Goal: Task Accomplishment & Management: Manage account settings

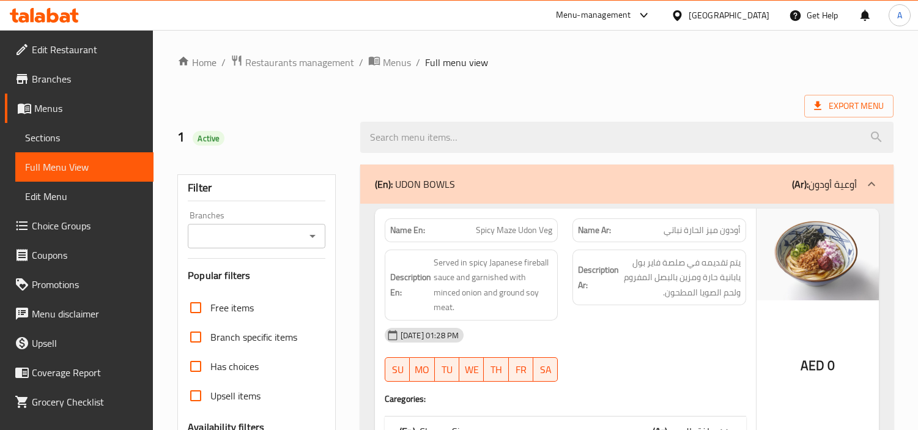
scroll to position [5702, 0]
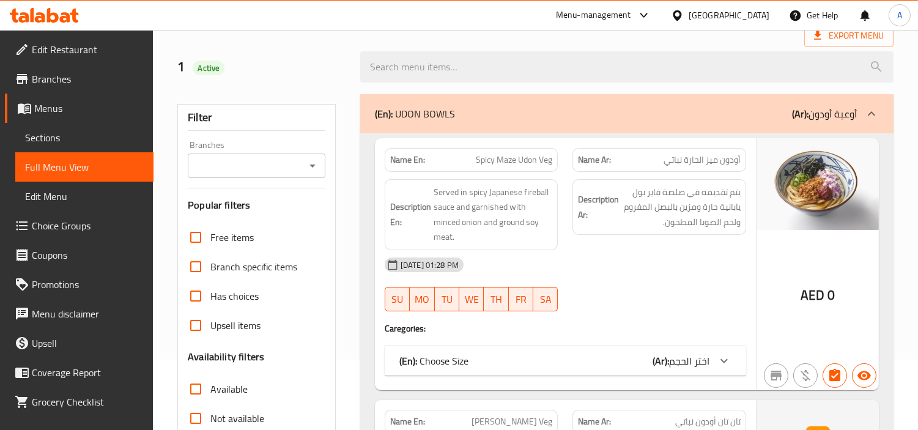
scroll to position [0, 0]
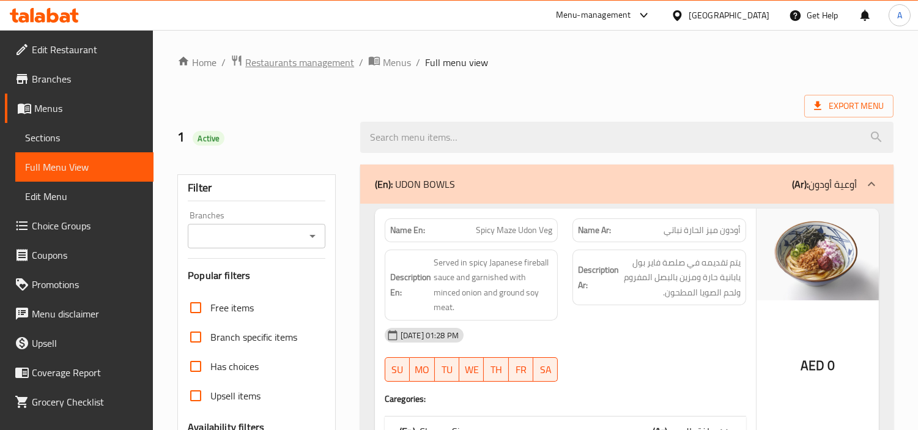
click at [290, 60] on span "Restaurants management" at bounding box center [299, 62] width 109 height 15
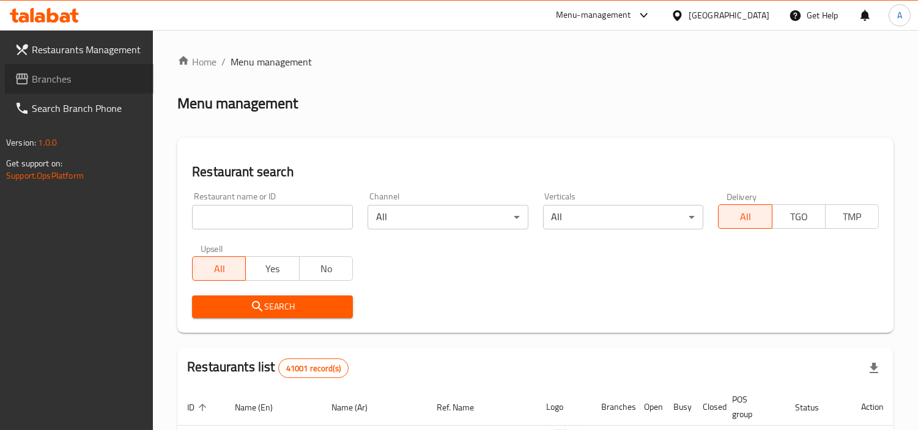
click at [35, 78] on span "Branches" at bounding box center [88, 79] width 112 height 15
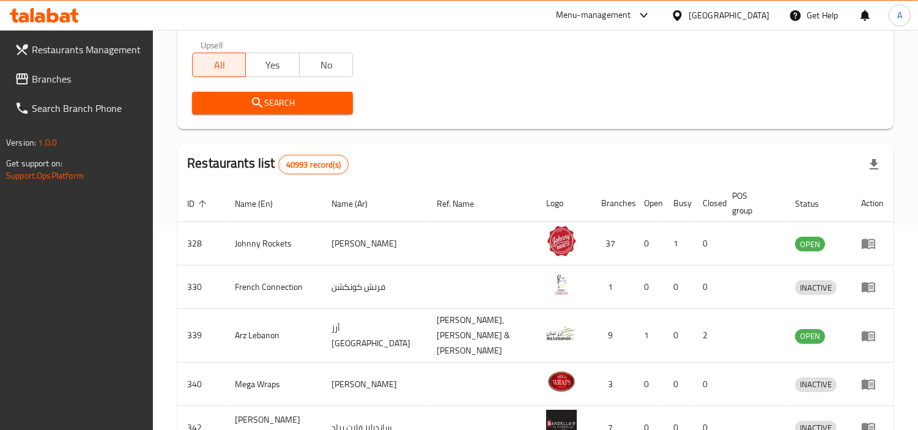
click at [547, 98] on div "Search" at bounding box center [536, 102] width 702 height 37
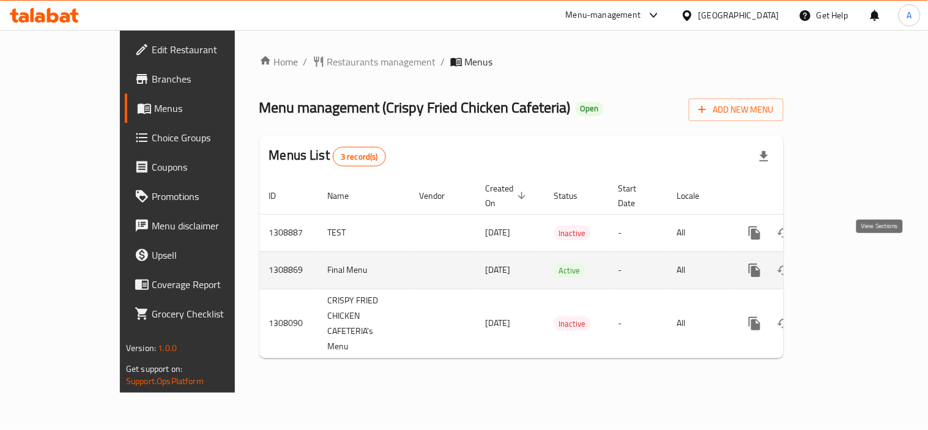
click at [848, 265] on icon "enhanced table" at bounding box center [842, 270] width 11 height 11
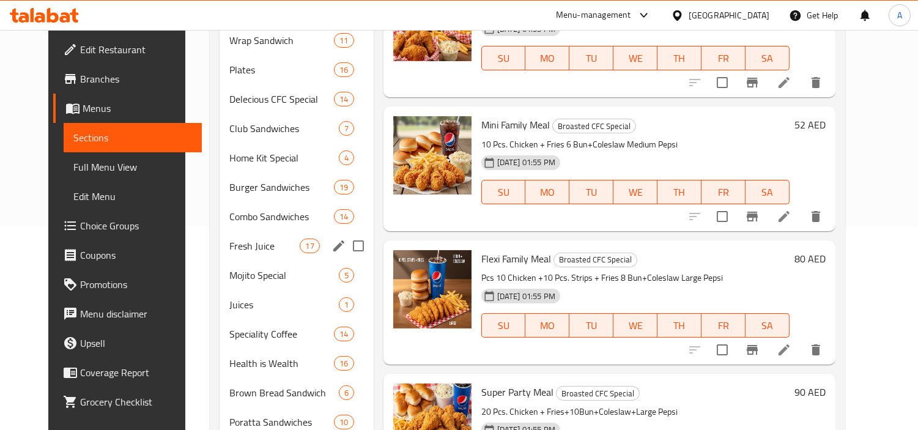
scroll to position [377, 0]
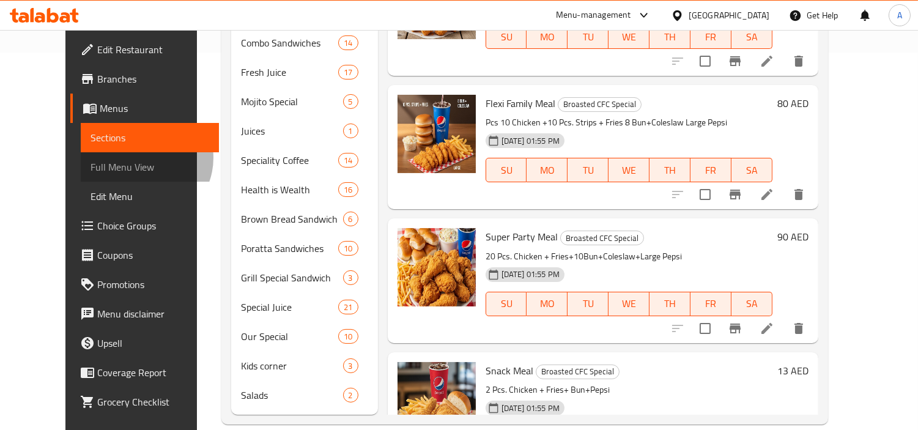
click at [91, 160] on span "Full Menu View" at bounding box center [150, 167] width 119 height 15
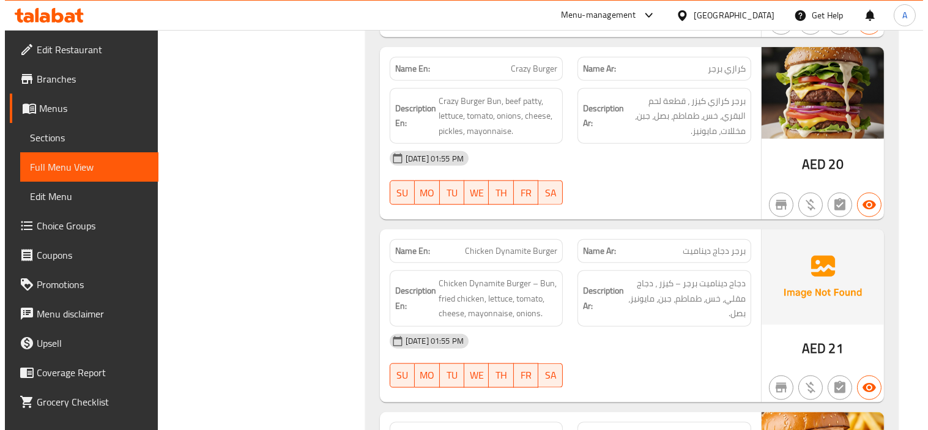
scroll to position [0, 0]
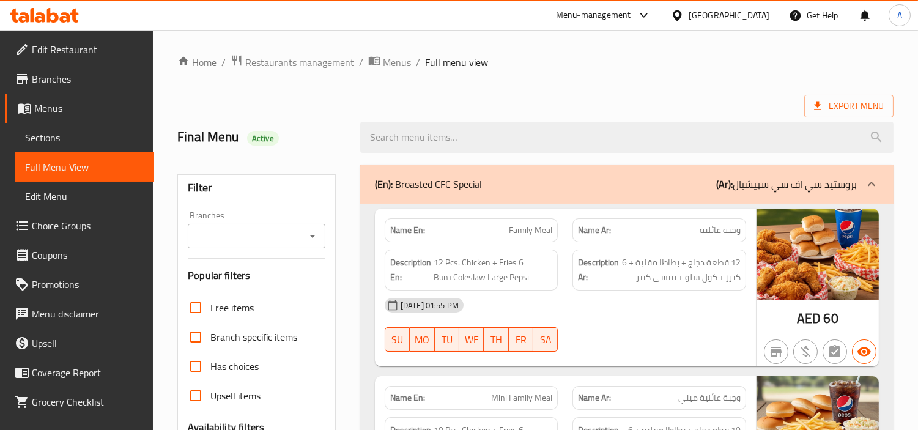
click at [404, 62] on span "Menus" at bounding box center [397, 62] width 28 height 15
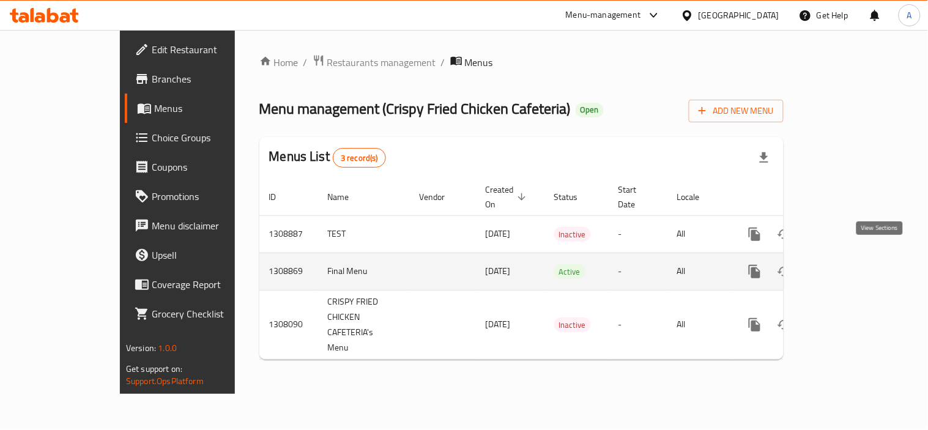
click at [850, 264] on icon "enhanced table" at bounding box center [842, 271] width 15 height 15
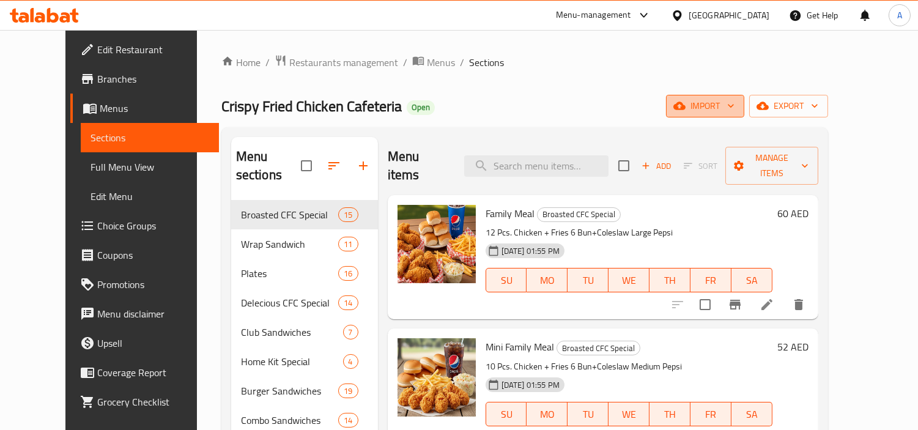
click at [686, 104] on icon "button" at bounding box center [679, 106] width 12 height 12
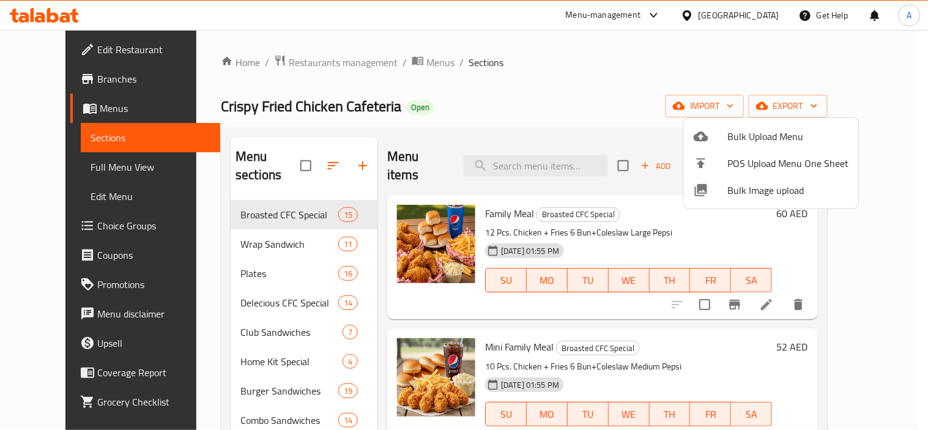
click at [725, 199] on li "Bulk Image upload" at bounding box center [771, 190] width 175 height 27
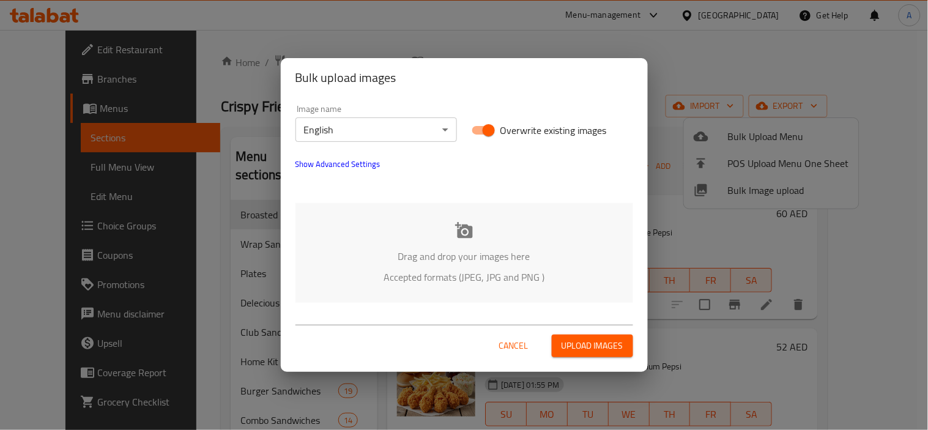
click at [502, 133] on span "Overwrite existing images" at bounding box center [553, 130] width 106 height 15
click at [502, 133] on input "Overwrite existing images" at bounding box center [489, 130] width 70 height 23
click at [461, 236] on icon at bounding box center [464, 230] width 18 height 16
click at [485, 130] on input "Overwrite existing images" at bounding box center [477, 130] width 70 height 23
checkbox input "true"
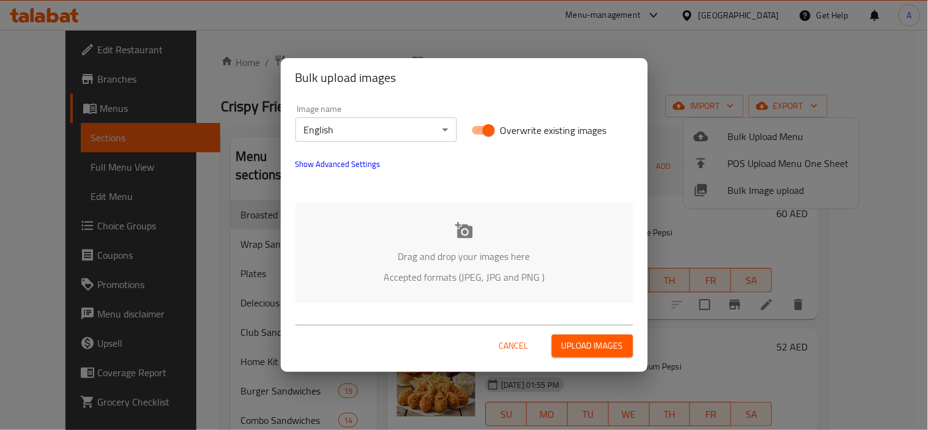
click at [464, 234] on icon at bounding box center [464, 230] width 18 height 16
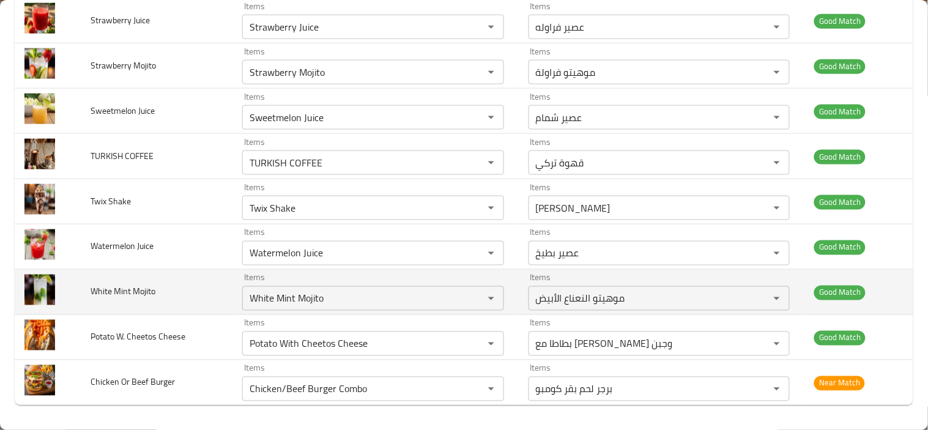
scroll to position [3948, 0]
click at [894, 283] on td "Good Match" at bounding box center [858, 292] width 109 height 45
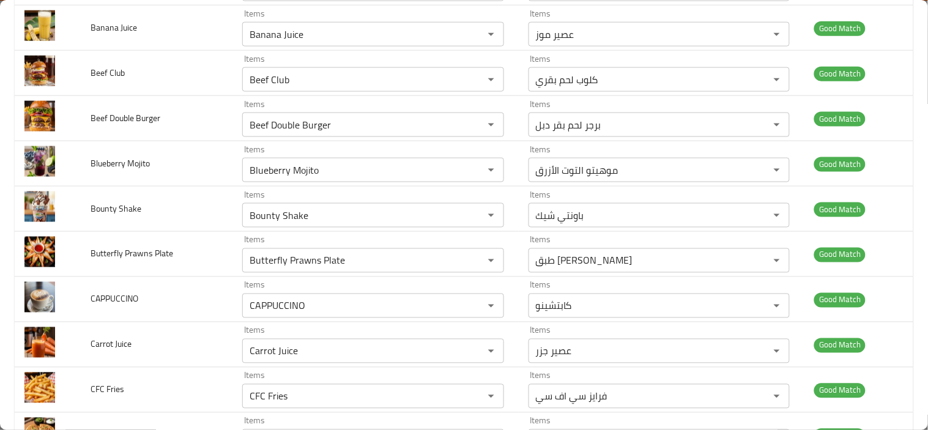
scroll to position [0, 0]
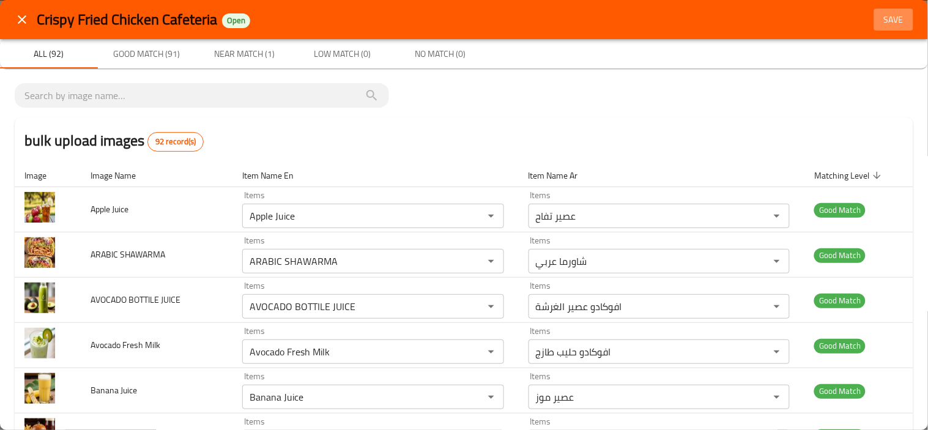
click at [884, 13] on span "Save" at bounding box center [893, 19] width 29 height 15
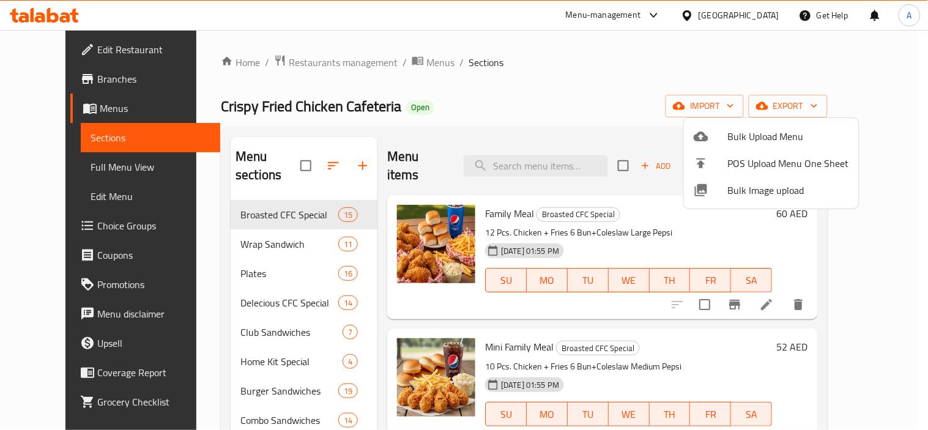
click at [68, 167] on div at bounding box center [464, 215] width 928 height 430
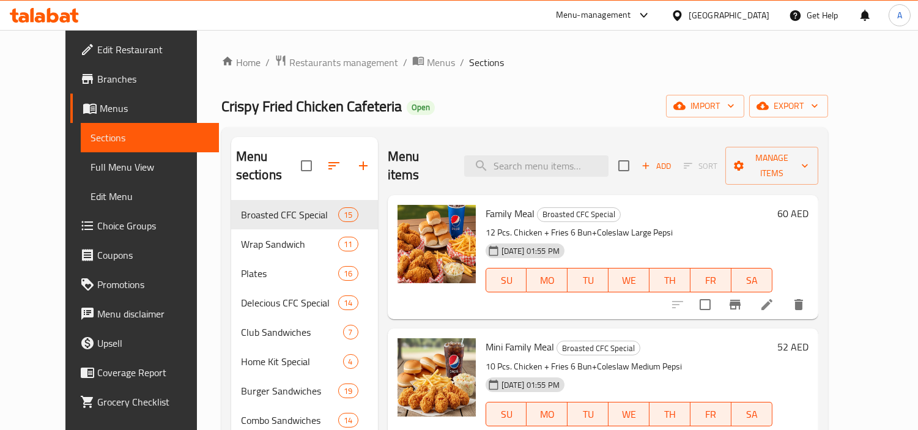
click at [91, 167] on span "Full Menu View" at bounding box center [150, 167] width 119 height 15
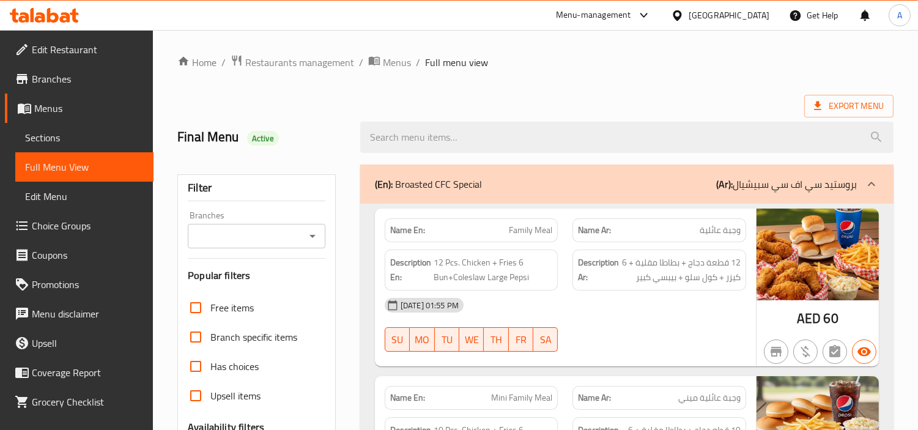
click at [713, 17] on div "United Arab Emirates" at bounding box center [729, 15] width 81 height 13
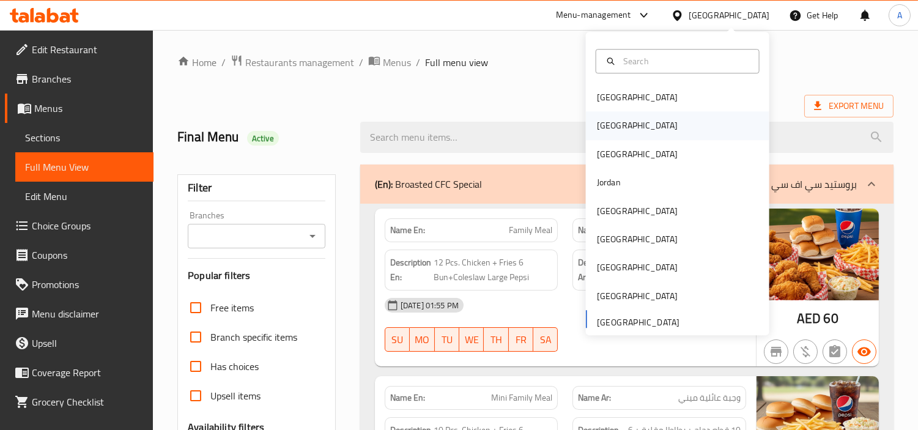
click at [620, 123] on div "[GEOGRAPHIC_DATA]" at bounding box center [677, 126] width 183 height 28
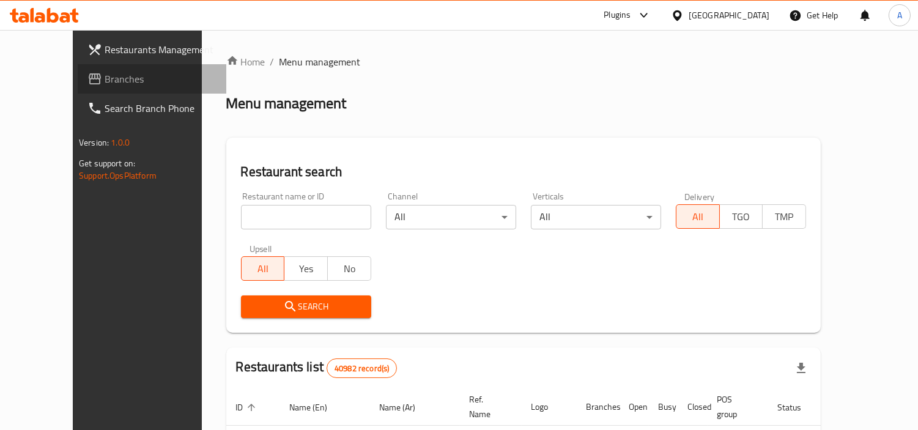
click at [105, 80] on span "Branches" at bounding box center [161, 79] width 112 height 15
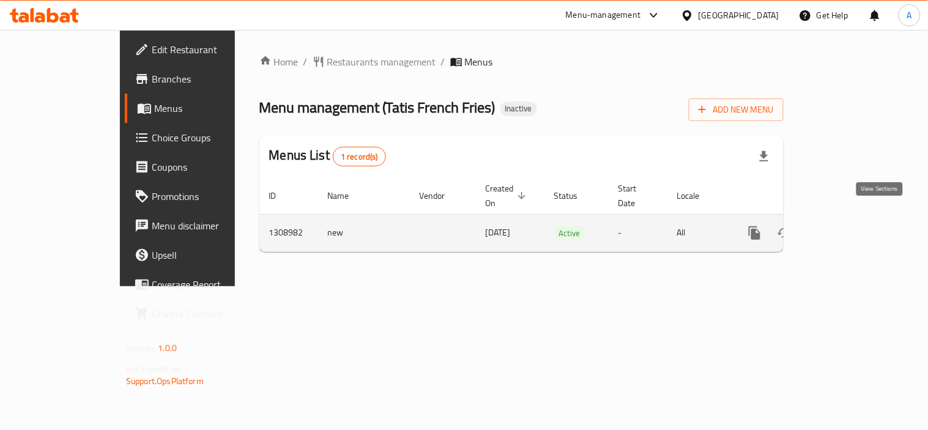
click at [850, 226] on icon "enhanced table" at bounding box center [842, 233] width 15 height 15
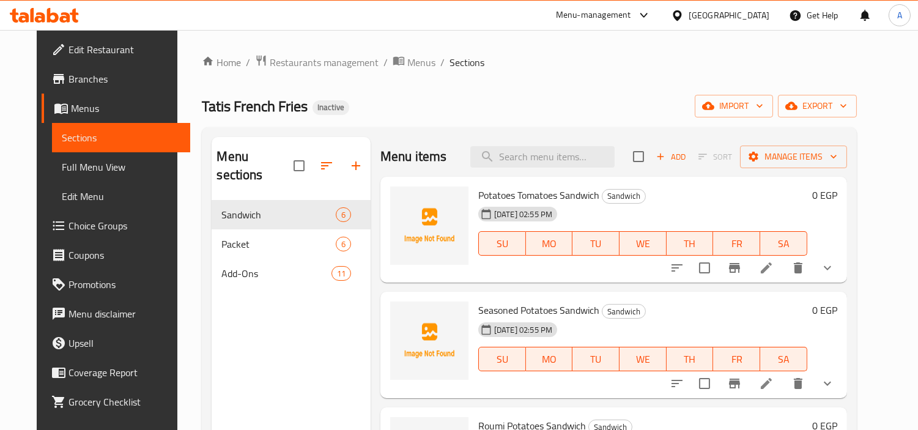
click at [760, 9] on div "[GEOGRAPHIC_DATA]" at bounding box center [729, 15] width 81 height 13
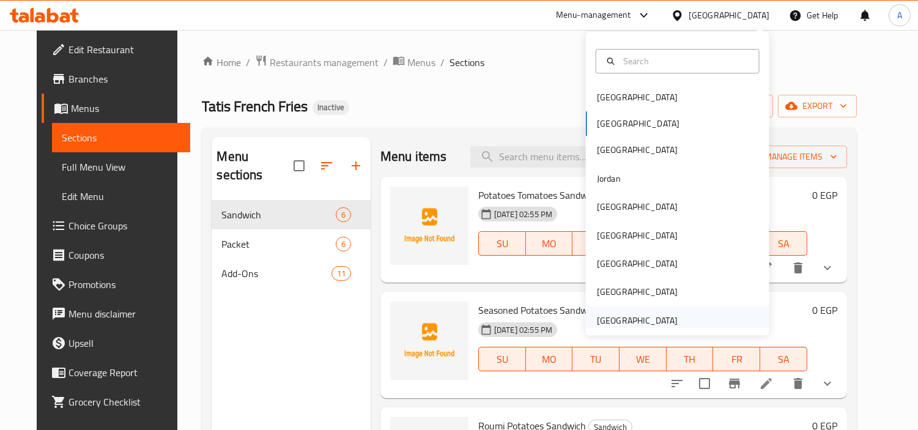
click at [632, 318] on div "[GEOGRAPHIC_DATA]" at bounding box center [637, 320] width 81 height 13
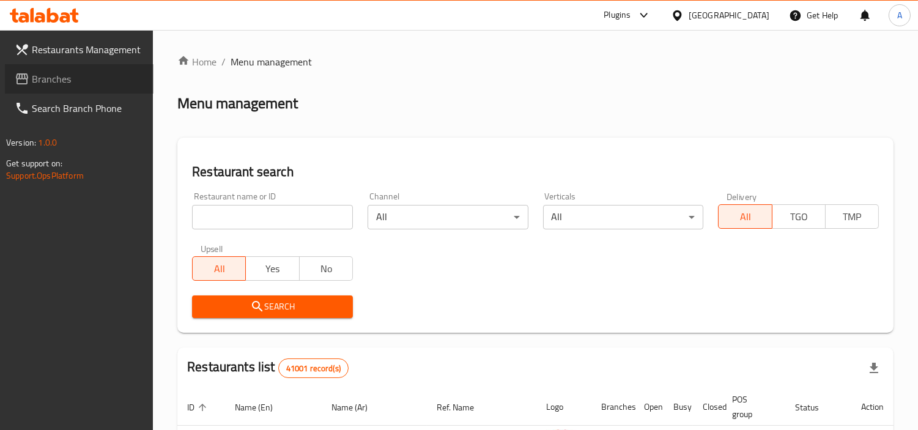
click at [65, 81] on span "Branches" at bounding box center [88, 79] width 112 height 15
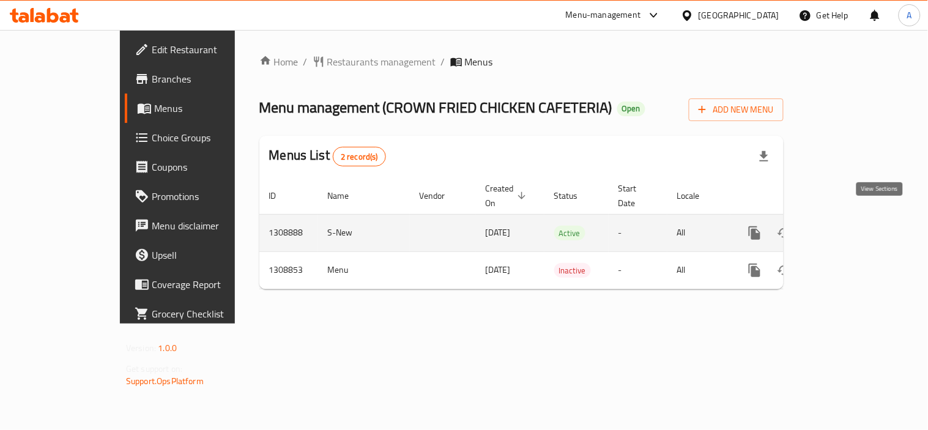
click at [850, 226] on icon "enhanced table" at bounding box center [842, 233] width 15 height 15
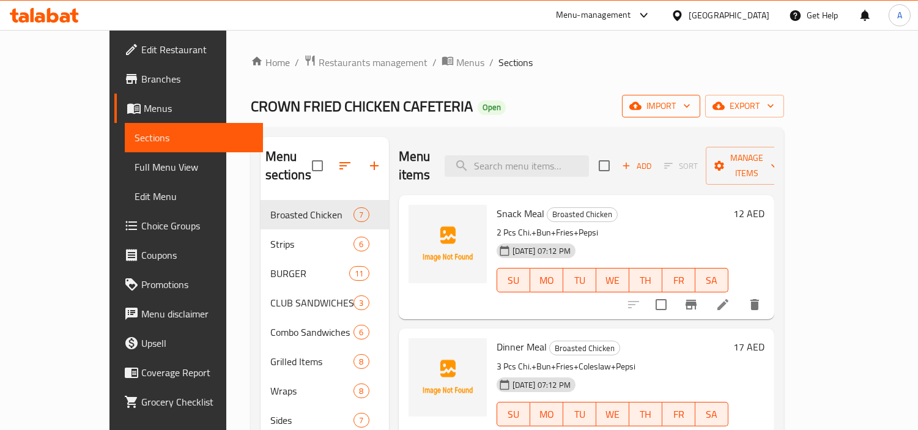
click at [691, 112] on span "import" at bounding box center [661, 105] width 59 height 15
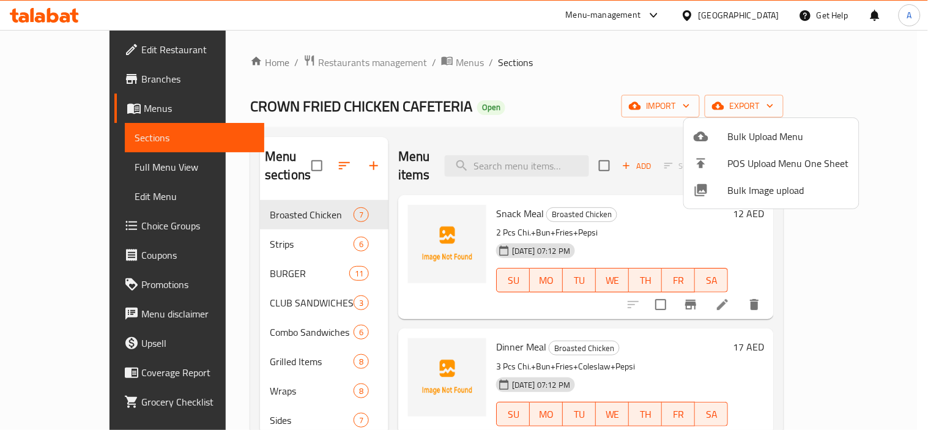
click at [736, 197] on span "Bulk Image upload" at bounding box center [788, 190] width 121 height 15
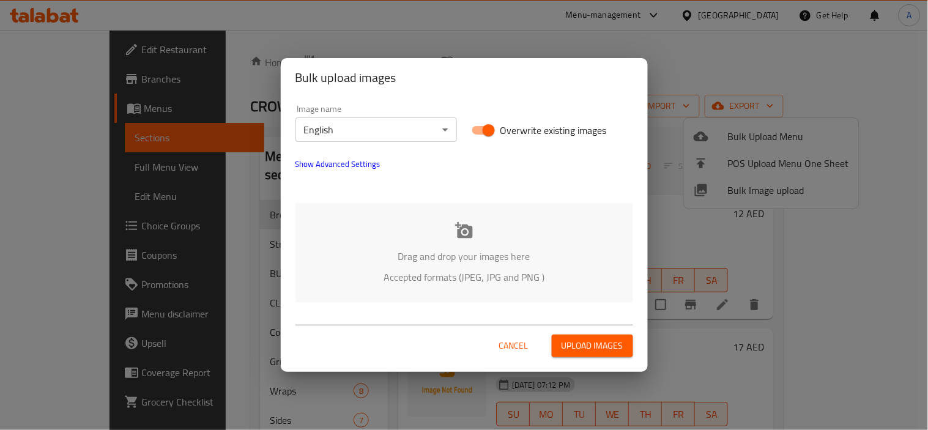
click at [465, 234] on icon at bounding box center [464, 230] width 18 height 16
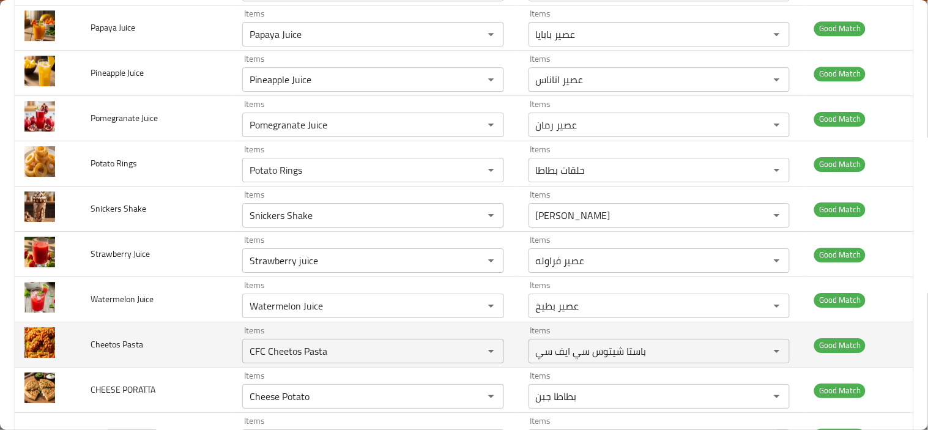
scroll to position [1019, 0]
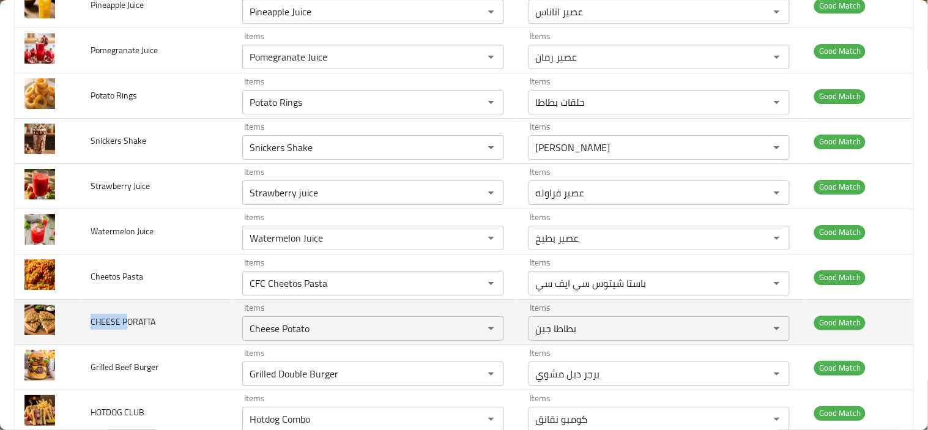
drag, startPoint x: 91, startPoint y: 319, endPoint x: 124, endPoint y: 322, distance: 33.8
click at [124, 322] on span "CHEESE PORATTA" at bounding box center [123, 322] width 65 height 16
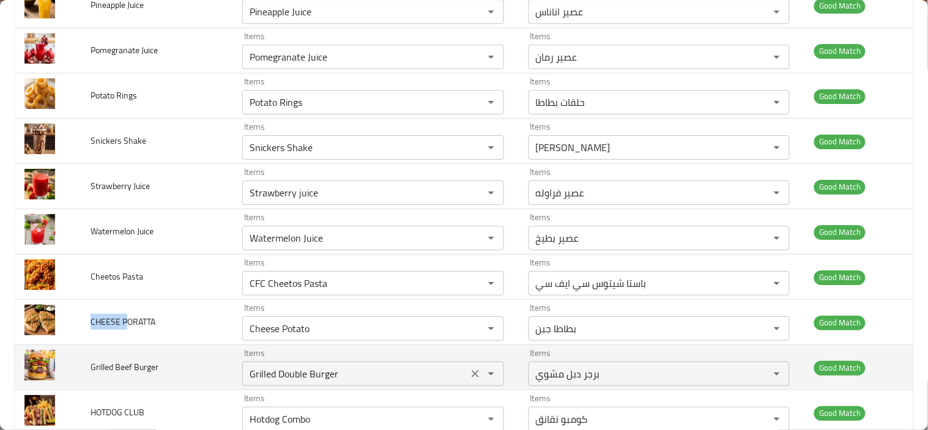
copy span "CHEESE P"
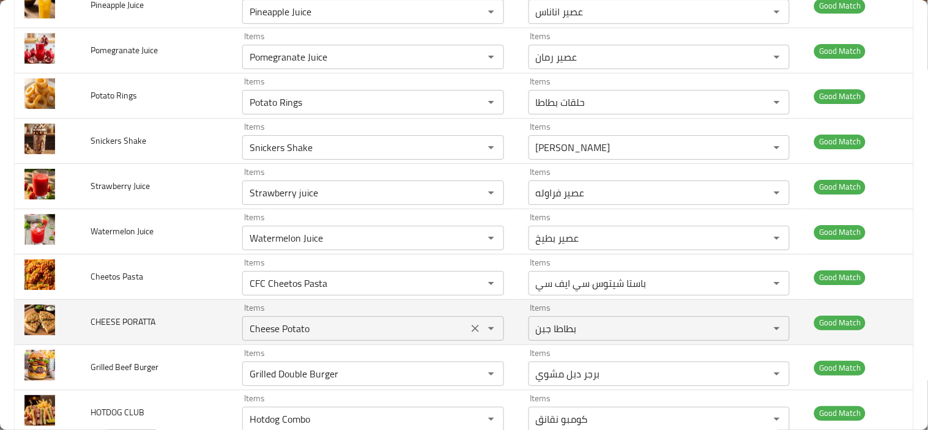
click at [352, 334] on PORATTA "Cheese Potato" at bounding box center [355, 328] width 218 height 17
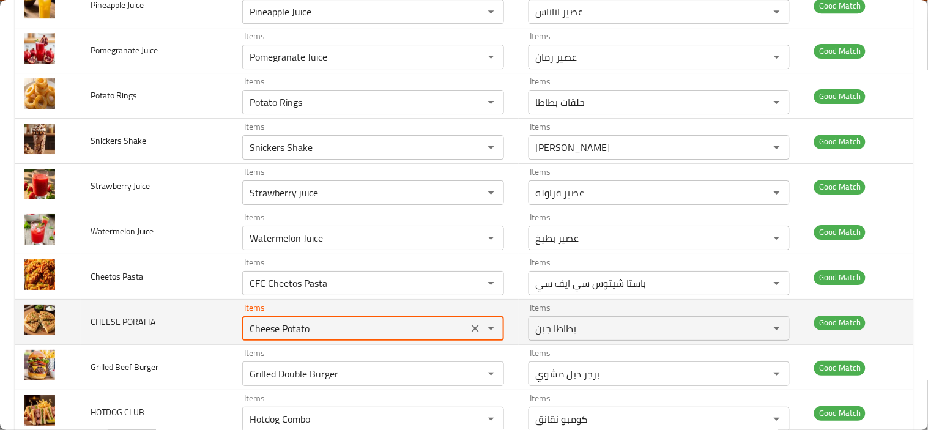
click at [472, 328] on icon "Clear" at bounding box center [475, 328] width 7 height 7
paste PORATTA "CHEESE P"
drag, startPoint x: 309, startPoint y: 328, endPoint x: 231, endPoint y: 335, distance: 79.2
click at [232, 335] on td "Items CHEESE P Items" at bounding box center [375, 322] width 286 height 45
type PORATTA "p"
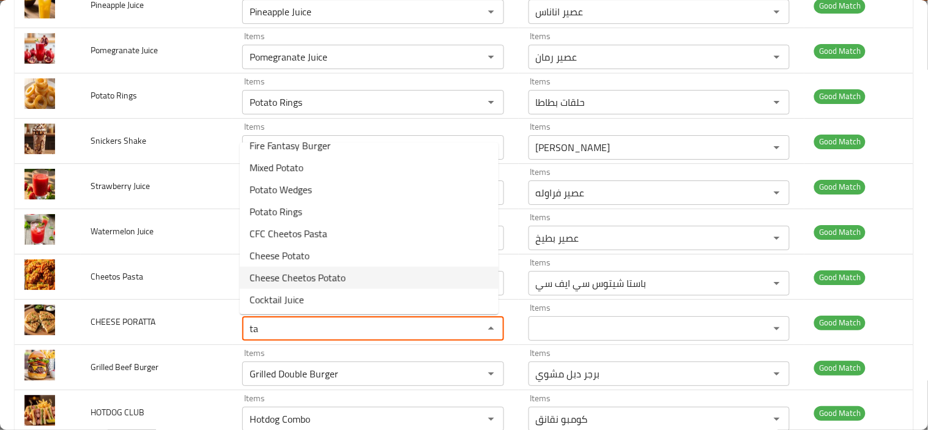
scroll to position [0, 0]
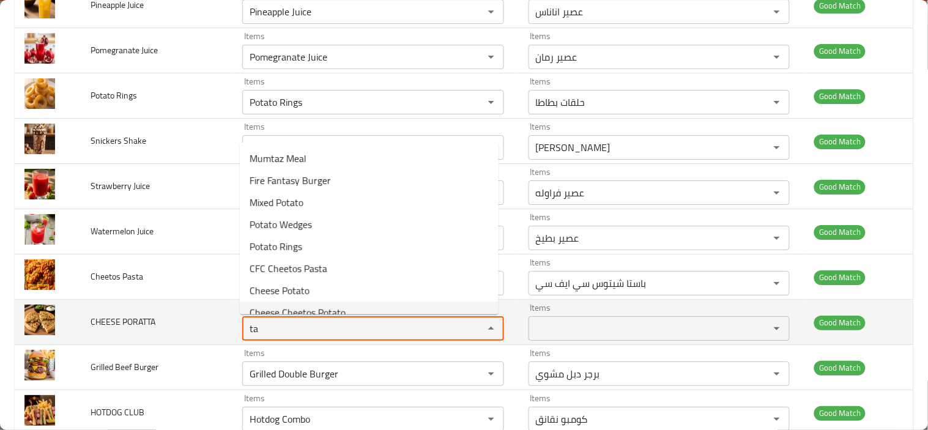
drag, startPoint x: 263, startPoint y: 330, endPoint x: 240, endPoint y: 332, distance: 23.3
click at [242, 332] on div "ta Items" at bounding box center [373, 328] width 262 height 24
type PORATTA "ta"
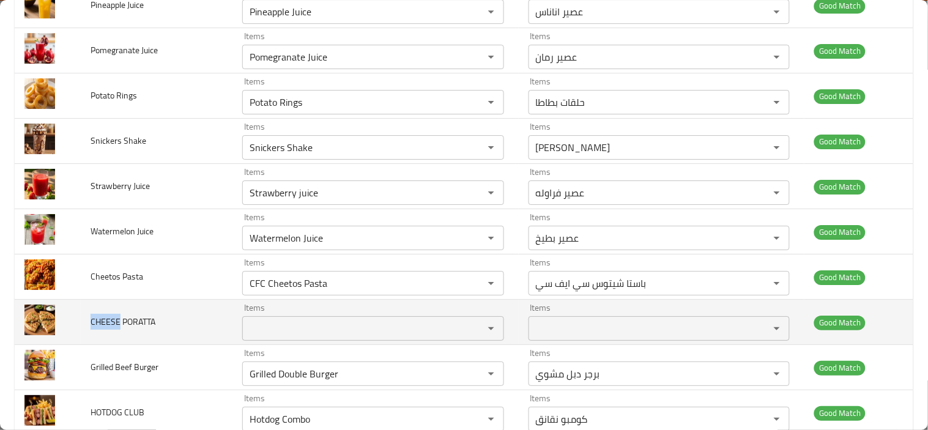
drag, startPoint x: 86, startPoint y: 320, endPoint x: 117, endPoint y: 320, distance: 31.8
click at [117, 320] on td "CHEESE PORATTA" at bounding box center [157, 322] width 152 height 45
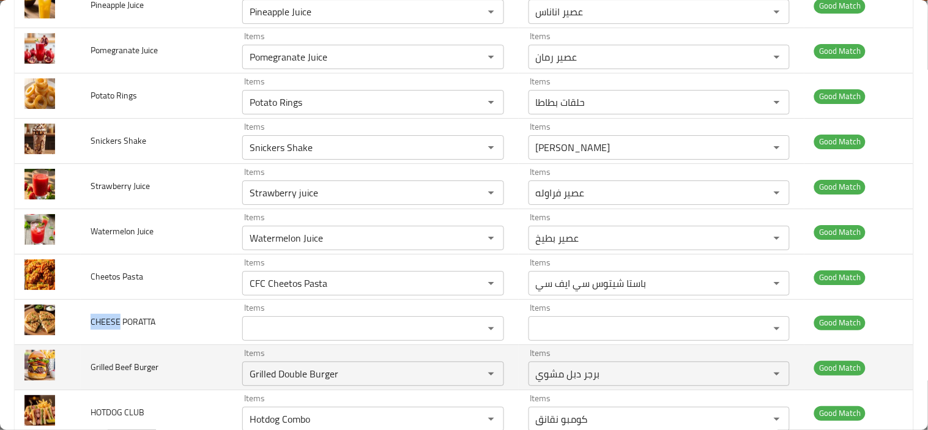
copy span "CHEESE"
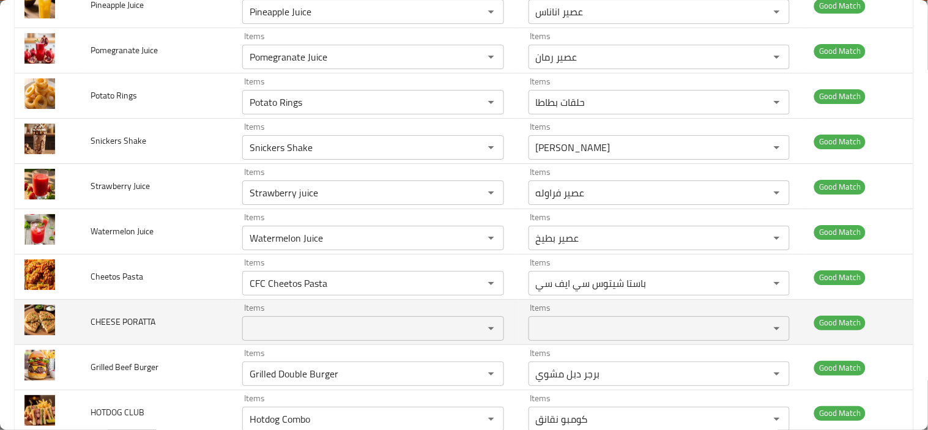
click at [276, 325] on PORATTA "Items" at bounding box center [355, 328] width 218 height 17
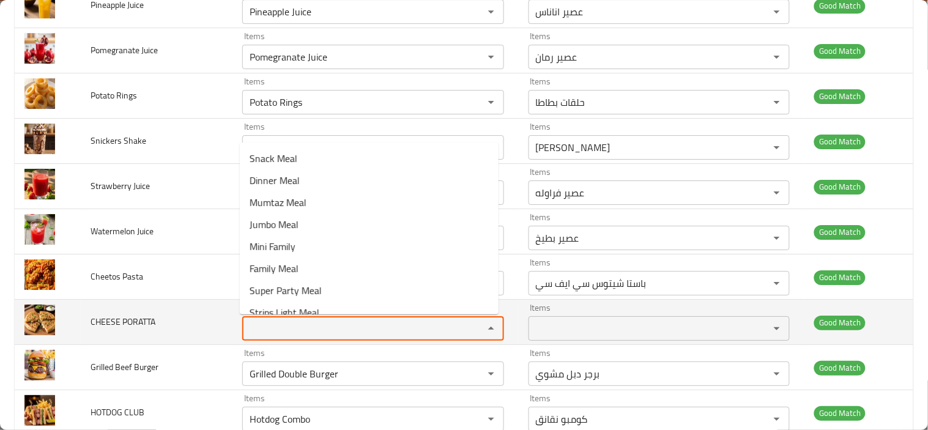
paste PORATTA "CHEESE"
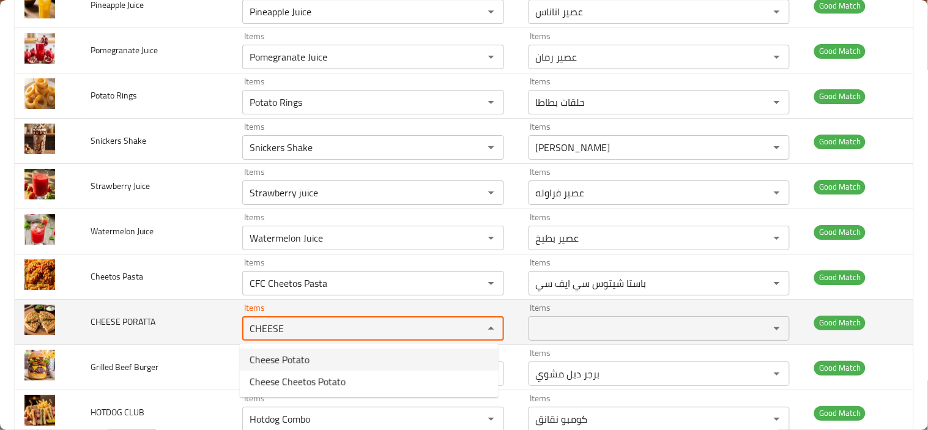
type PORATTA "CHEESE"
click at [157, 316] on td "CHEESE PORATTA" at bounding box center [157, 322] width 152 height 45
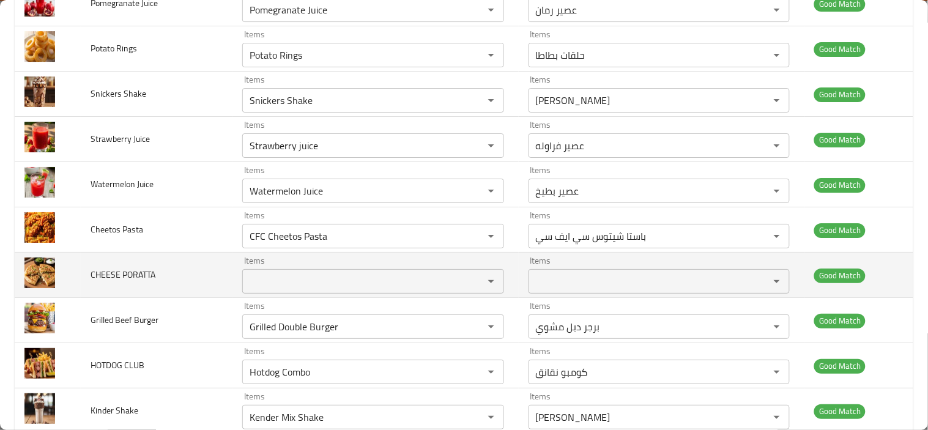
scroll to position [1087, 0]
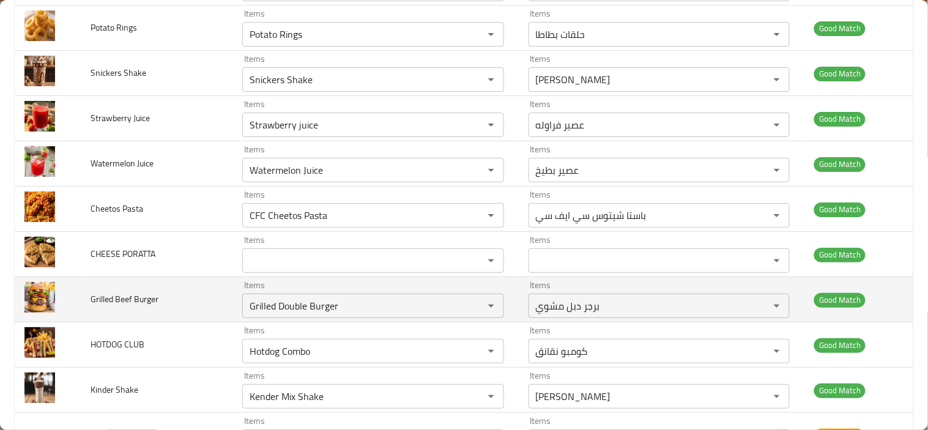
click at [121, 297] on span "Grilled Beef Burger" at bounding box center [125, 299] width 68 height 16
copy span "Beef"
click at [472, 308] on icon "Clear" at bounding box center [475, 305] width 7 height 7
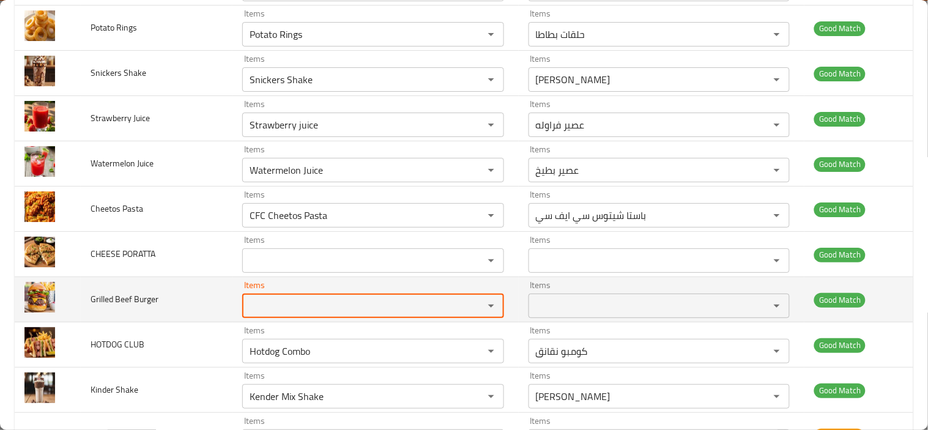
paste Burger "Beef"
type Burger "Beef"
click at [168, 300] on td "Grilled Beef Burger" at bounding box center [157, 299] width 152 height 45
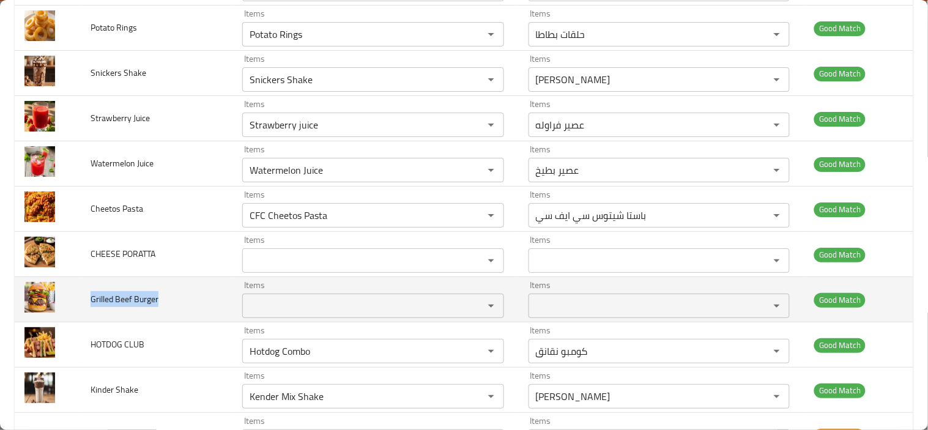
drag, startPoint x: 89, startPoint y: 297, endPoint x: 162, endPoint y: 298, distance: 72.8
click at [162, 298] on td "Grilled Beef Burger" at bounding box center [157, 299] width 152 height 45
copy span "Grilled Beef Burger"
click at [264, 309] on Burger "Items" at bounding box center [355, 305] width 218 height 17
paste Burger "Grilled Beef Burger"
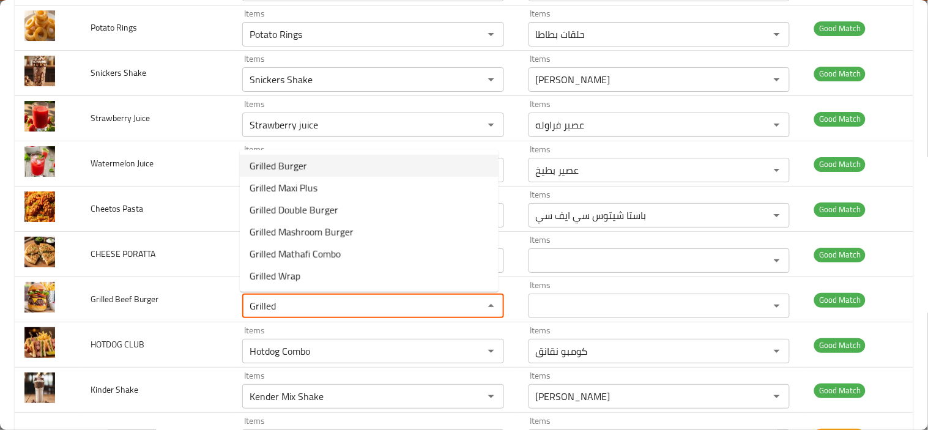
click at [288, 167] on span "Grilled Burger" at bounding box center [278, 165] width 57 height 15
type Burger "Grilled Burger"
type Burger-ar "برجر مشوي"
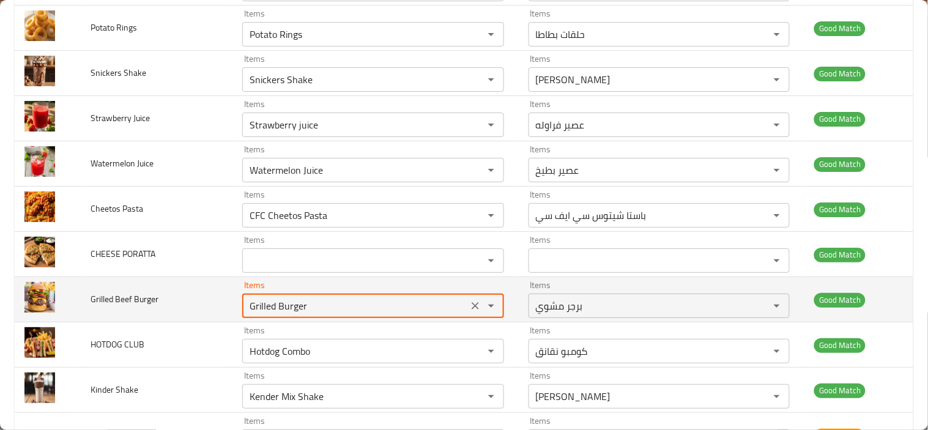
type Burger "Grilled Burger"
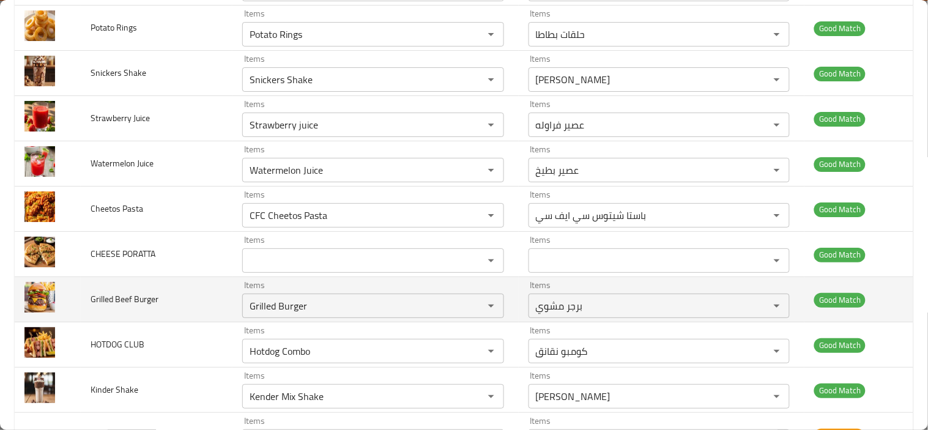
click at [211, 312] on td "Grilled Beef Burger" at bounding box center [157, 299] width 152 height 45
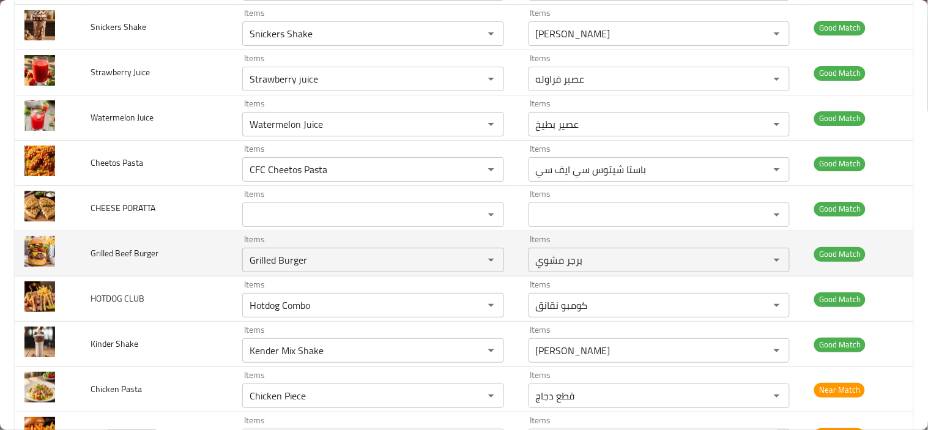
scroll to position [1155, 0]
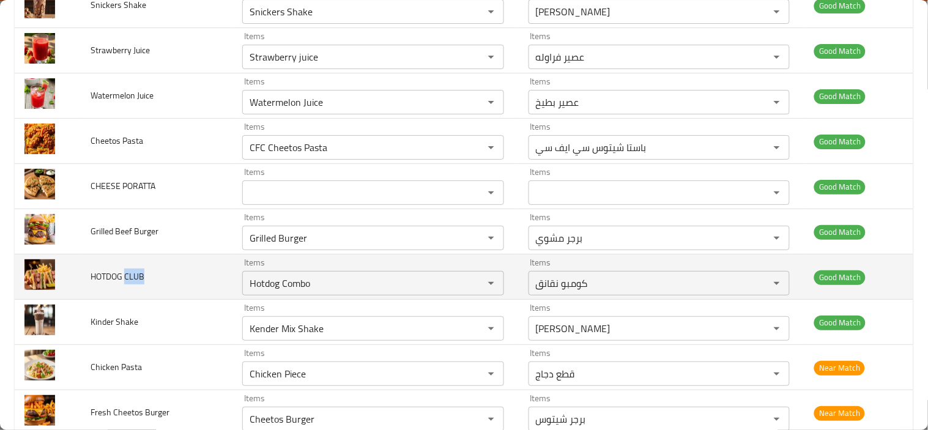
drag, startPoint x: 125, startPoint y: 276, endPoint x: 155, endPoint y: 278, distance: 30.0
click at [155, 278] on td "HOTDOG CLUB" at bounding box center [157, 276] width 152 height 45
copy span "CLUB"
click at [473, 286] on icon "Clear" at bounding box center [475, 283] width 7 height 7
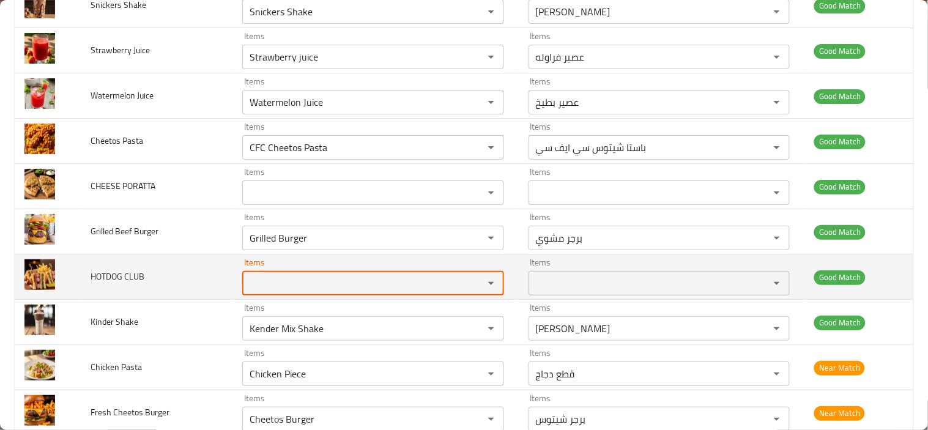
paste CLUB "CLUB"
type CLUB "CLUB"
click at [198, 281] on td "HOTDOG CLUB" at bounding box center [157, 276] width 152 height 45
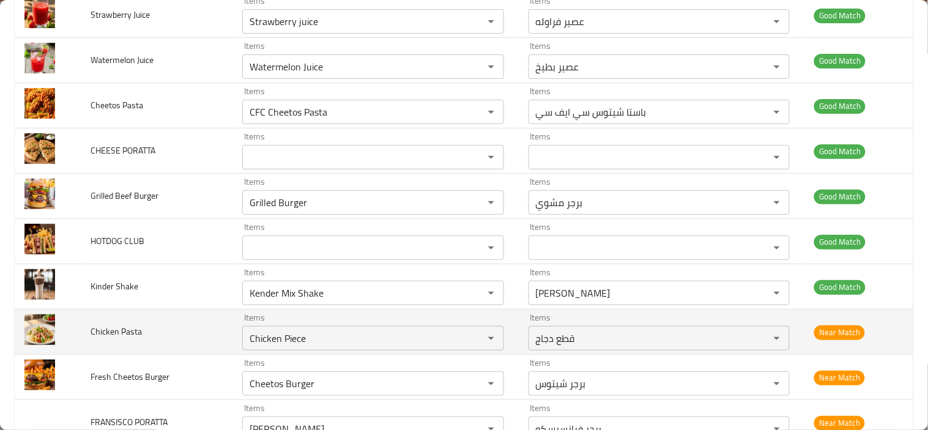
scroll to position [1223, 0]
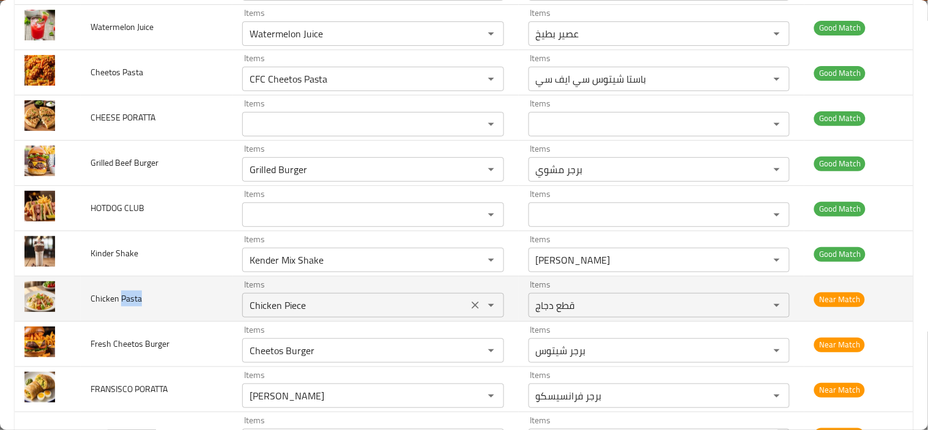
drag, startPoint x: 120, startPoint y: 298, endPoint x: 248, endPoint y: 310, distance: 128.4
click at [161, 301] on td "Chicken Pasta" at bounding box center [157, 298] width 152 height 45
copy span "Pasta"
click at [469, 309] on icon "Clear" at bounding box center [475, 305] width 12 height 12
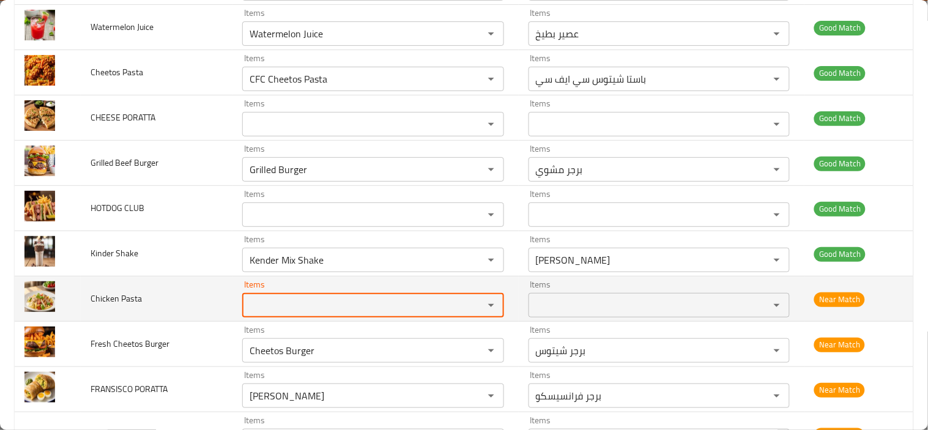
paste Pasta "Pasta"
type Pasta "Pasta"
click at [203, 290] on td "Chicken Pasta" at bounding box center [157, 298] width 152 height 45
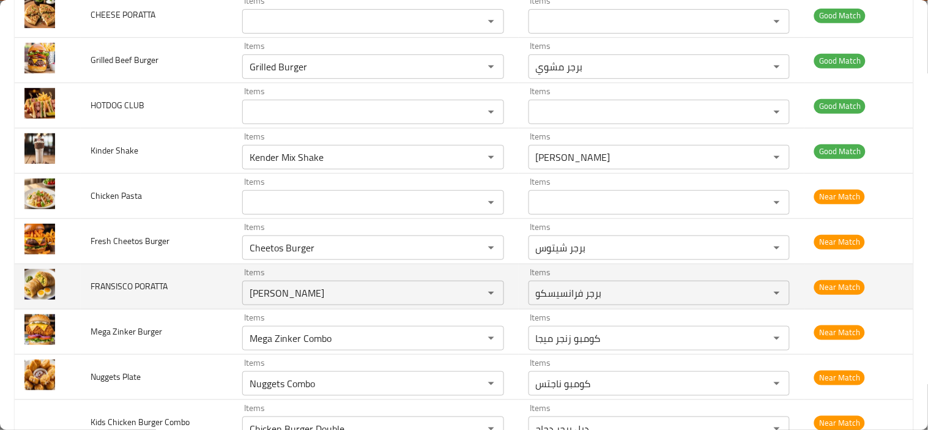
scroll to position [1359, 0]
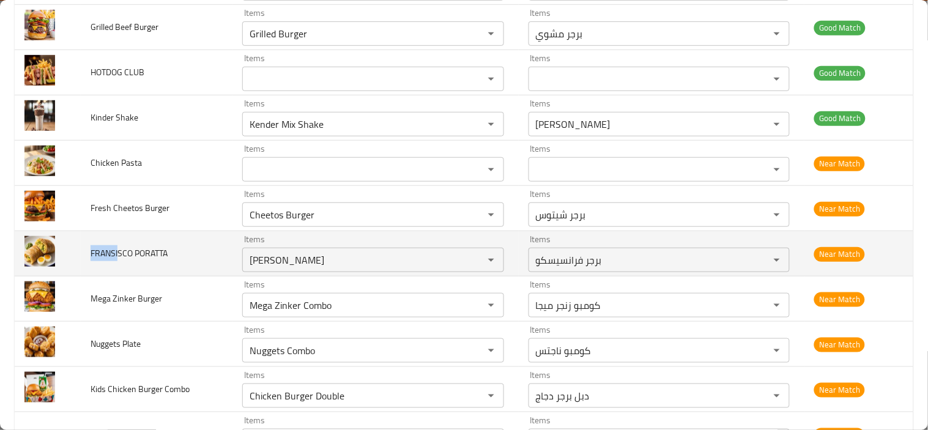
drag, startPoint x: 91, startPoint y: 252, endPoint x: 117, endPoint y: 252, distance: 26.3
click at [117, 252] on span "FRANSISCO PORATTA" at bounding box center [129, 253] width 77 height 16
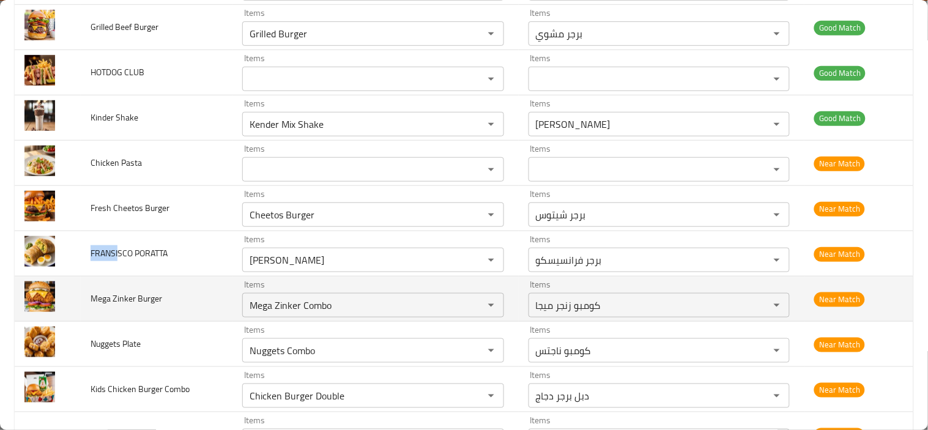
copy span "FRANSI"
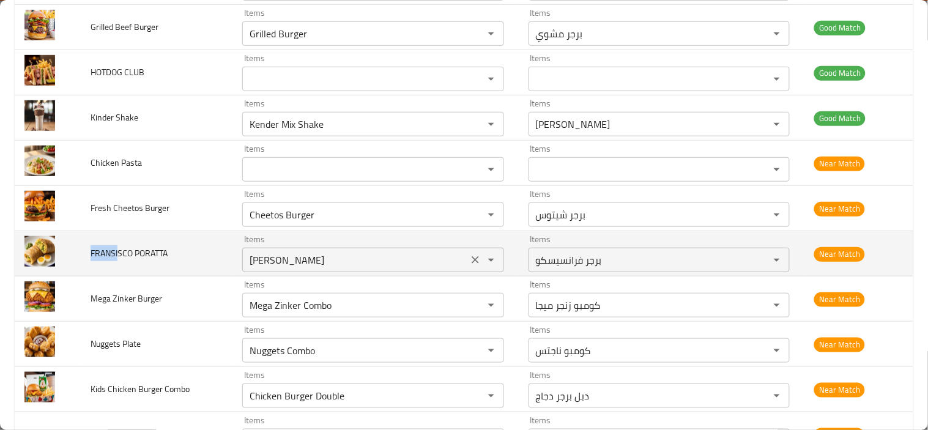
click at [472, 259] on icon "Clear" at bounding box center [475, 259] width 7 height 7
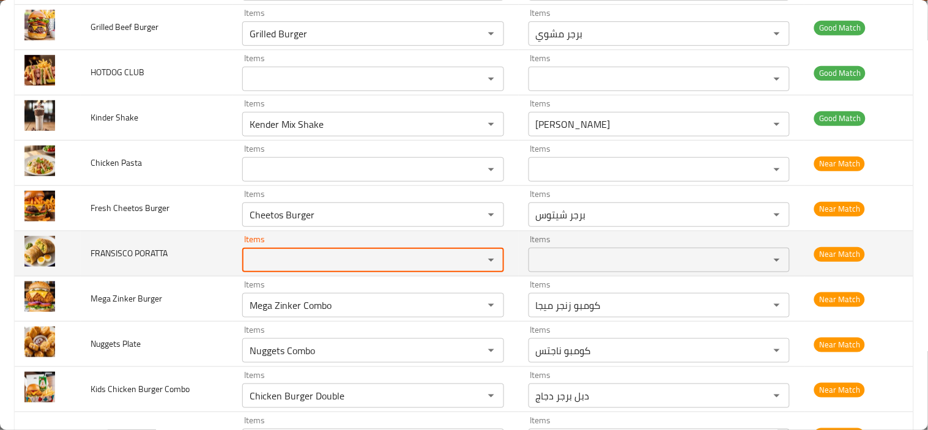
paste PORATTA "FRANSI"
type PORATTA "FRANSI"
click at [182, 264] on td "FRANSISCO PORATTA" at bounding box center [157, 253] width 152 height 45
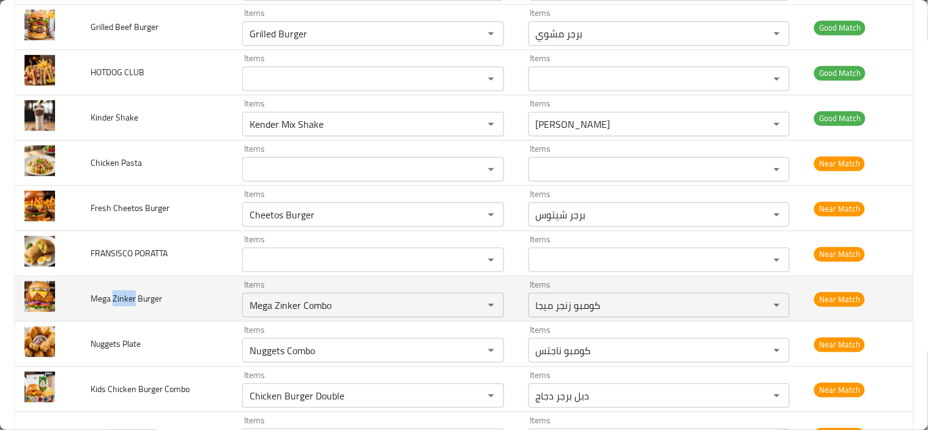
drag, startPoint x: 112, startPoint y: 297, endPoint x: 133, endPoint y: 298, distance: 20.8
click at [133, 298] on span "Mega Zinker Burger" at bounding box center [127, 299] width 72 height 16
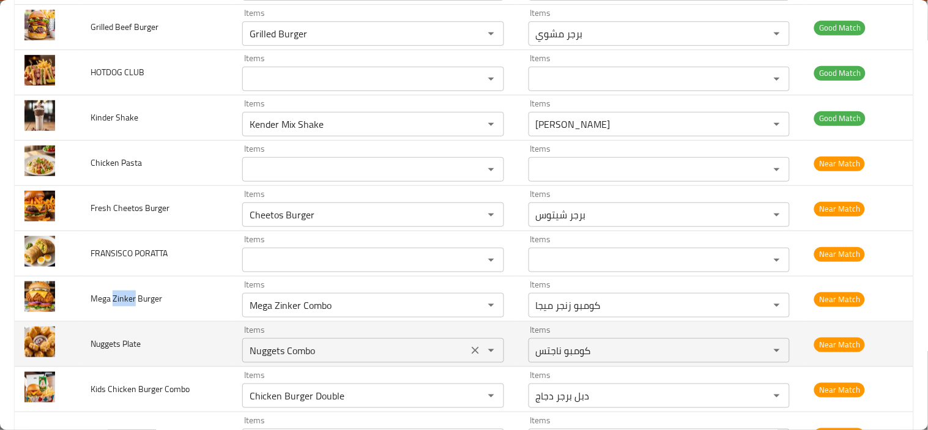
copy span "Zinker"
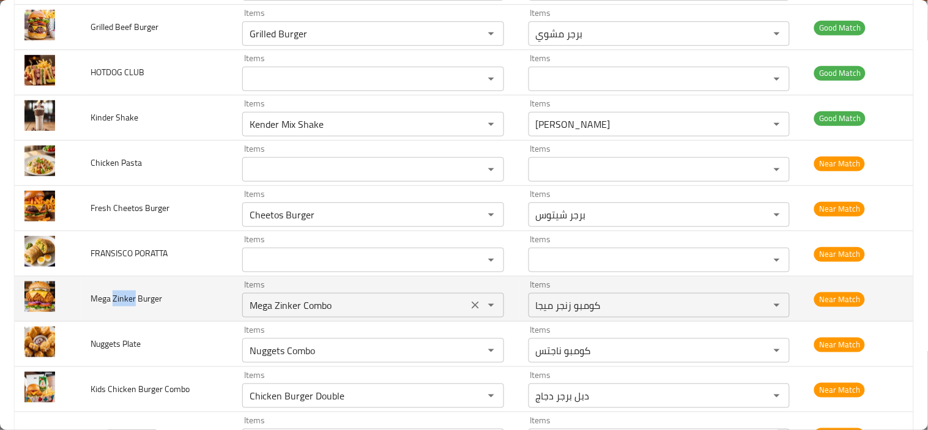
click at [469, 308] on icon "Clear" at bounding box center [475, 305] width 12 height 12
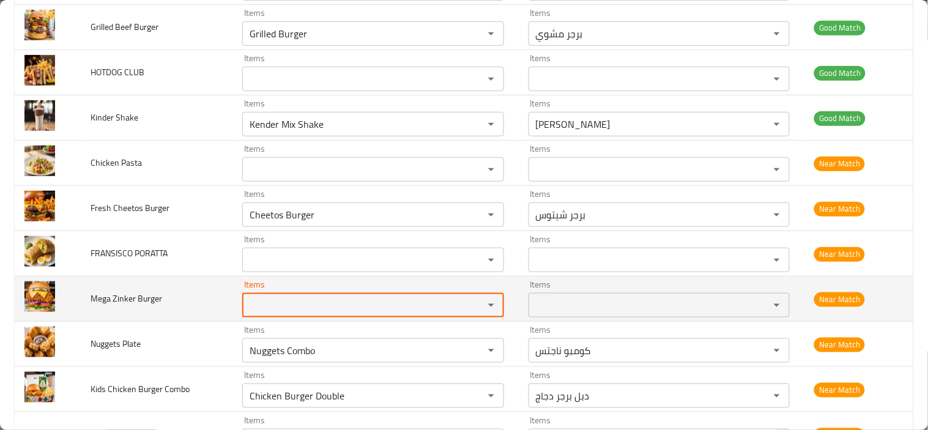
paste Burger "Zinker"
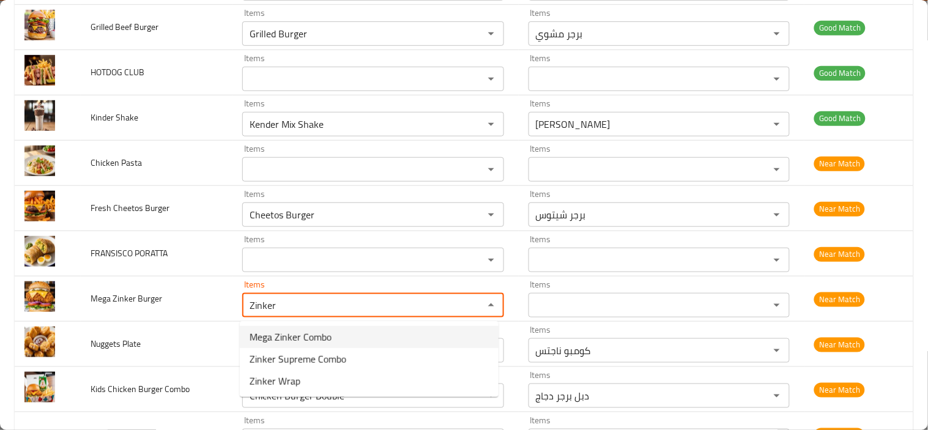
click at [264, 339] on span "Mega Zinker Combo" at bounding box center [291, 337] width 82 height 15
type Burger "Mega Zinker Combo"
type Burger-ar "كومبو زنجر ميجا"
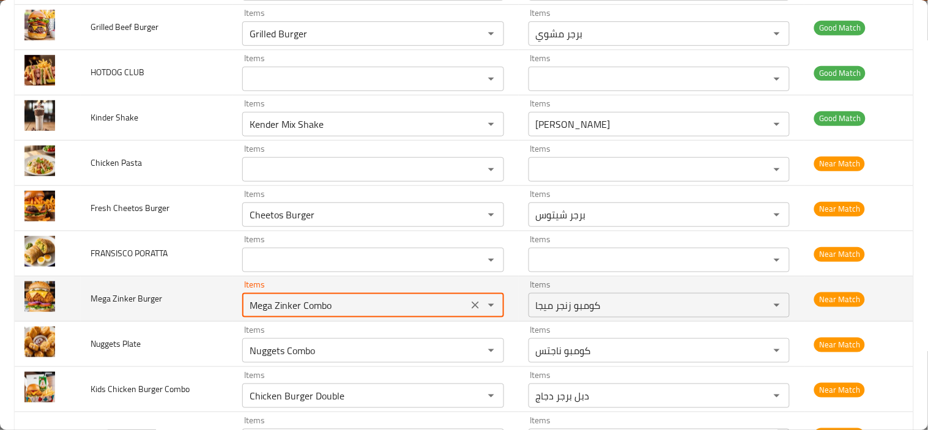
type Burger "Mega Zinker Combo"
click at [177, 307] on td "Mega Zinker Burger" at bounding box center [157, 298] width 152 height 45
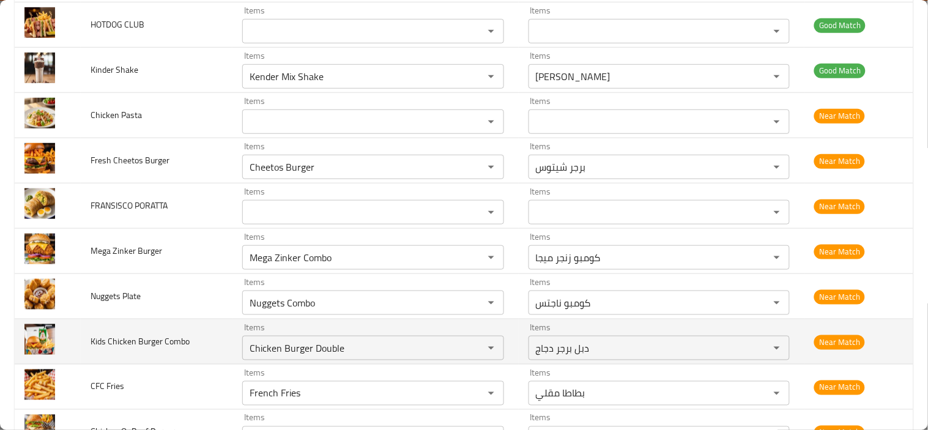
scroll to position [1427, 0]
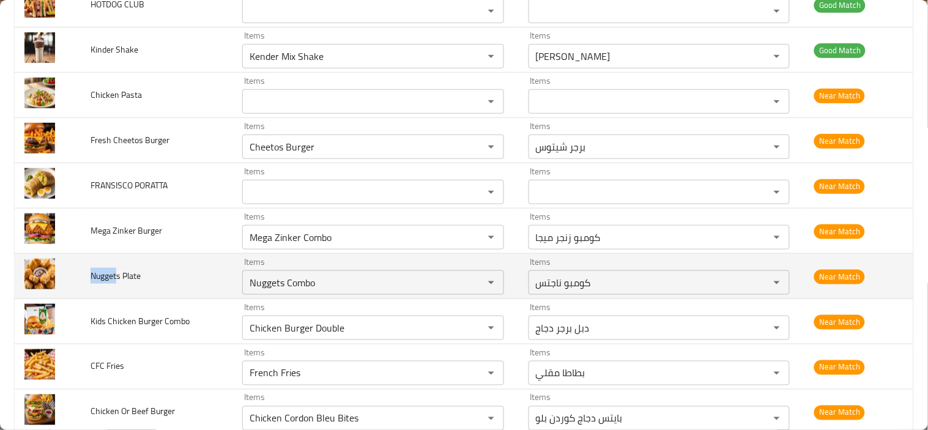
drag, startPoint x: 91, startPoint y: 273, endPoint x: 114, endPoint y: 275, distance: 23.9
click at [114, 275] on span "Nuggets Plate" at bounding box center [116, 276] width 50 height 16
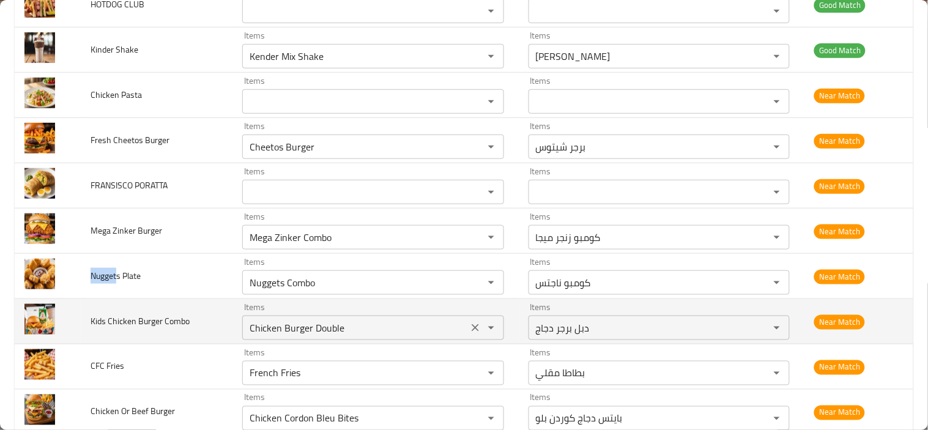
copy span "Nugget"
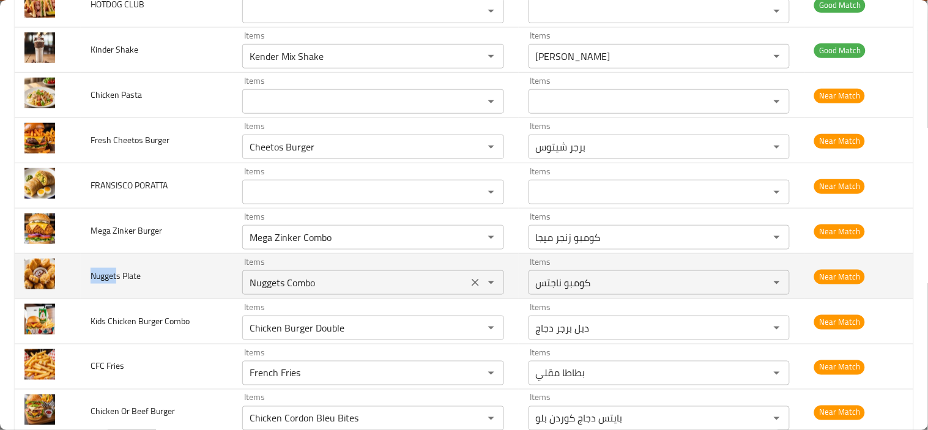
click at [474, 286] on icon "Clear" at bounding box center [475, 282] width 12 height 12
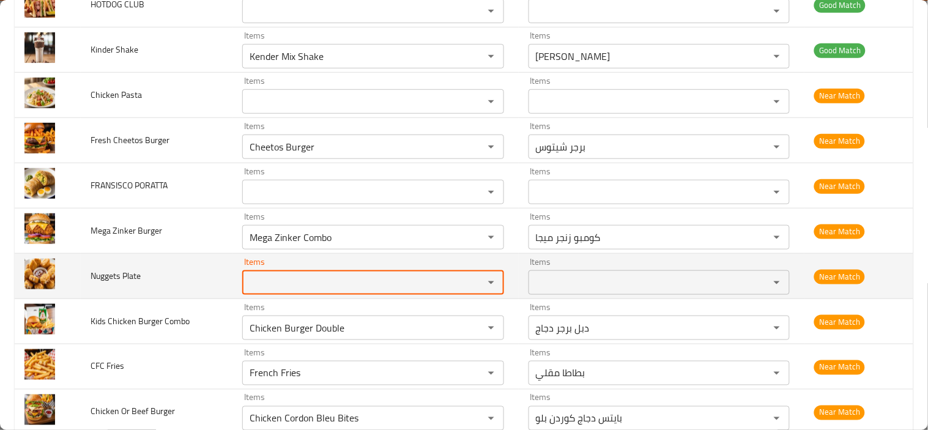
paste Plate "Nugget"
type Plate "Nugget"
click at [185, 277] on td "Nuggets Plate" at bounding box center [157, 276] width 152 height 45
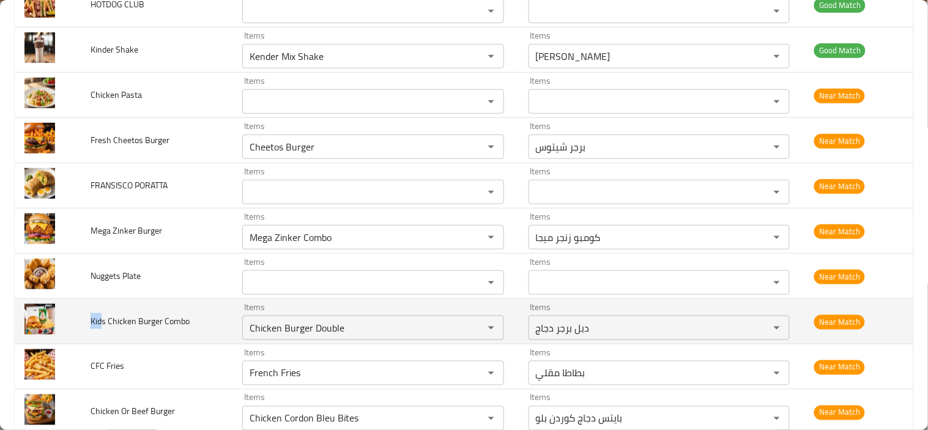
drag, startPoint x: 91, startPoint y: 321, endPoint x: 101, endPoint y: 320, distance: 10.4
click at [101, 320] on span "Kids Chicken Burger Combo" at bounding box center [140, 321] width 99 height 16
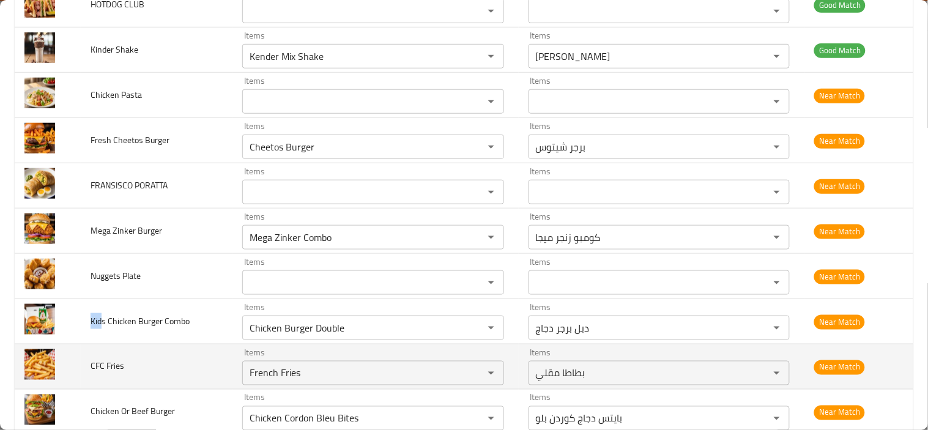
copy span "Kid"
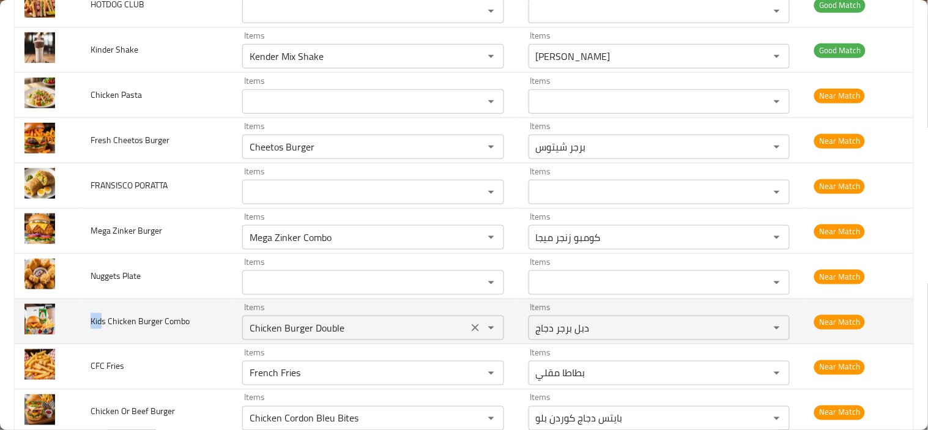
click at [470, 330] on icon "Clear" at bounding box center [475, 328] width 12 height 12
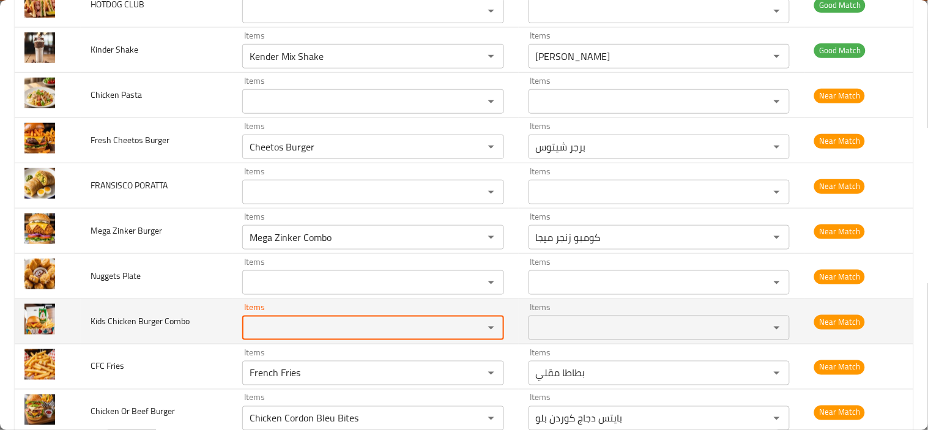
paste Combo "Kid"
type Combo "Kid"
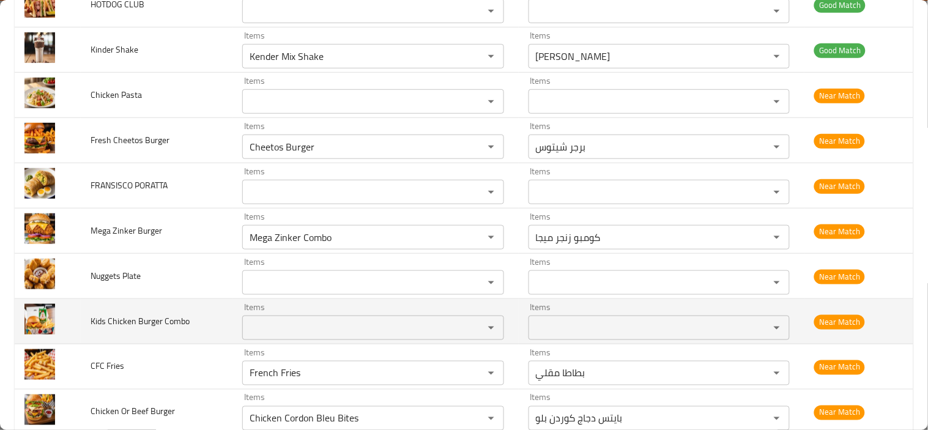
click at [170, 331] on td "Kids Chicken Burger Combo" at bounding box center [157, 321] width 152 height 45
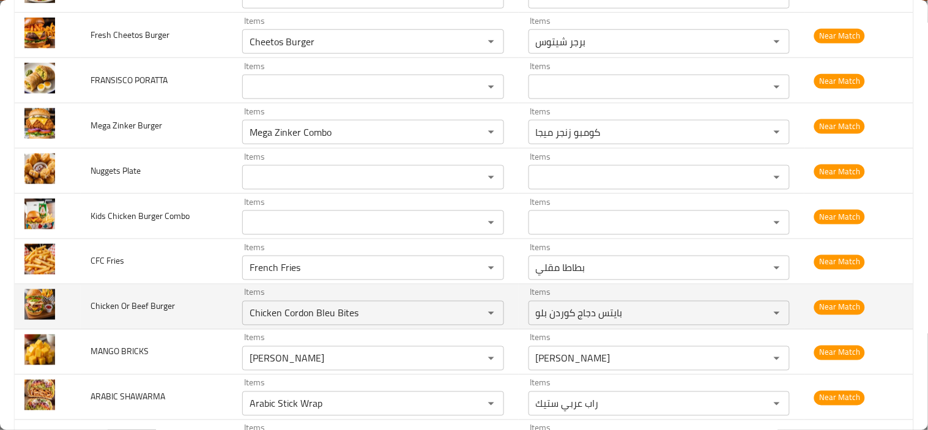
scroll to position [1563, 0]
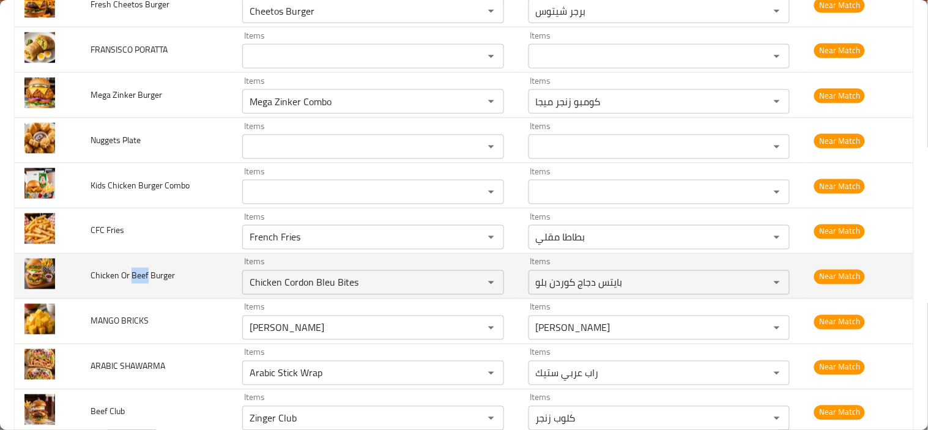
drag, startPoint x: 131, startPoint y: 273, endPoint x: 147, endPoint y: 274, distance: 15.3
click at [147, 274] on span "Chicken Or Beef Burger" at bounding box center [133, 276] width 84 height 16
click at [470, 284] on icon "Clear" at bounding box center [475, 282] width 12 height 12
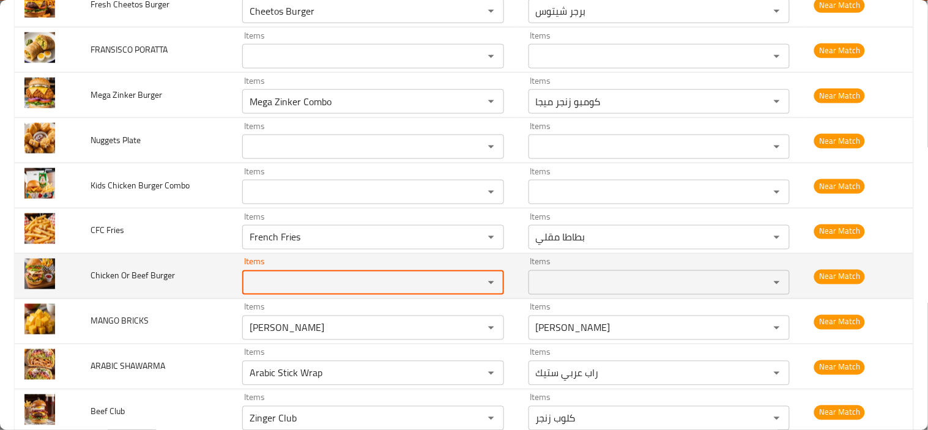
paste Burger "Beef"
type Burger "Beef"
click at [102, 274] on span "Chicken Or Beef Burger" at bounding box center [133, 276] width 84 height 16
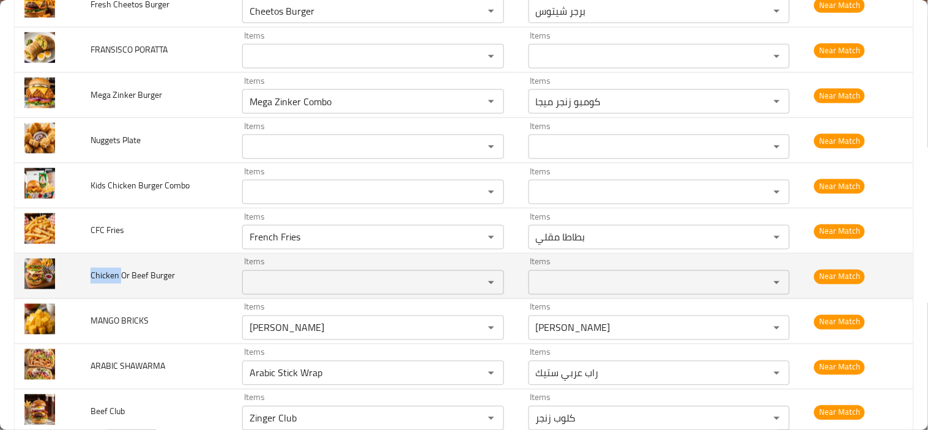
click at [102, 274] on span "Chicken Or Beef Burger" at bounding box center [133, 276] width 84 height 16
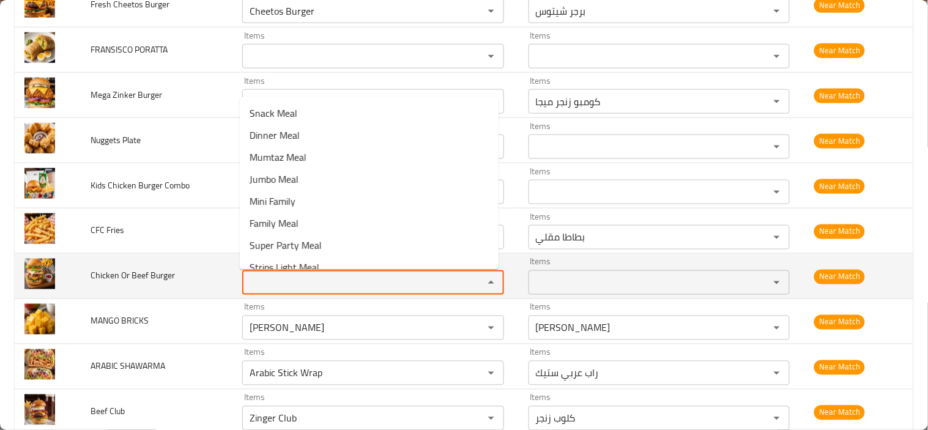
click at [283, 289] on Burger "Items" at bounding box center [355, 282] width 218 height 17
paste Burger "Chicken"
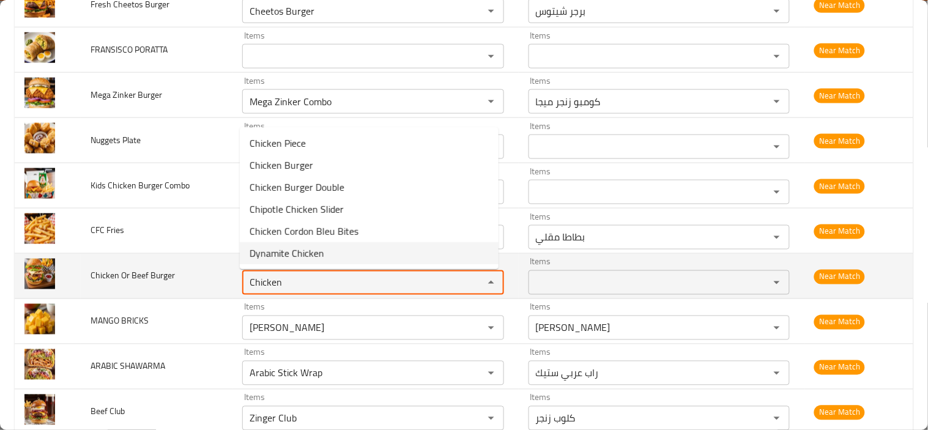
type Burger "Chicken"
click at [163, 295] on td "Chicken Or Beef Burger" at bounding box center [157, 276] width 152 height 45
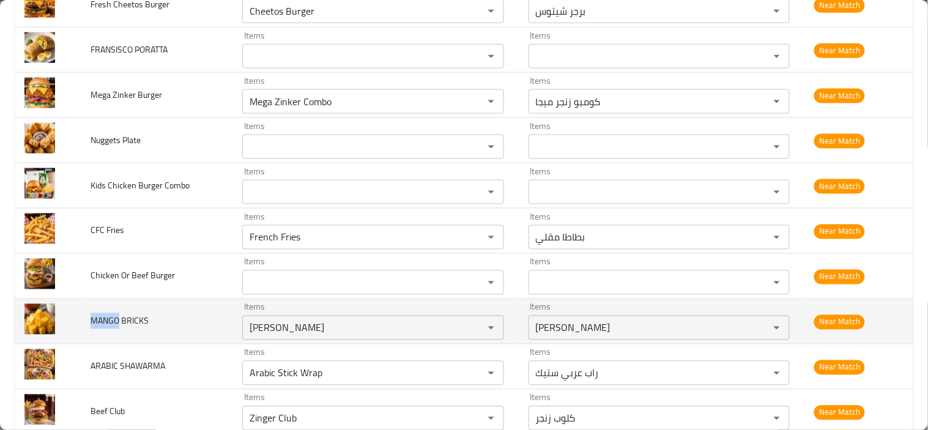
drag, startPoint x: 91, startPoint y: 320, endPoint x: 116, endPoint y: 319, distance: 25.7
click at [116, 319] on span "MANGO BRICKS" at bounding box center [120, 321] width 58 height 16
click at [472, 330] on icon "Clear" at bounding box center [475, 327] width 7 height 7
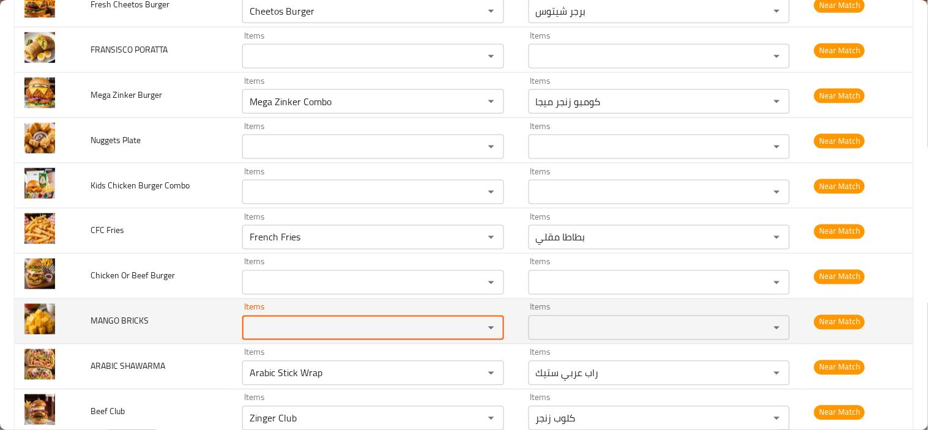
paste BRICKS "MANGO"
type BRICKS "MANGO"
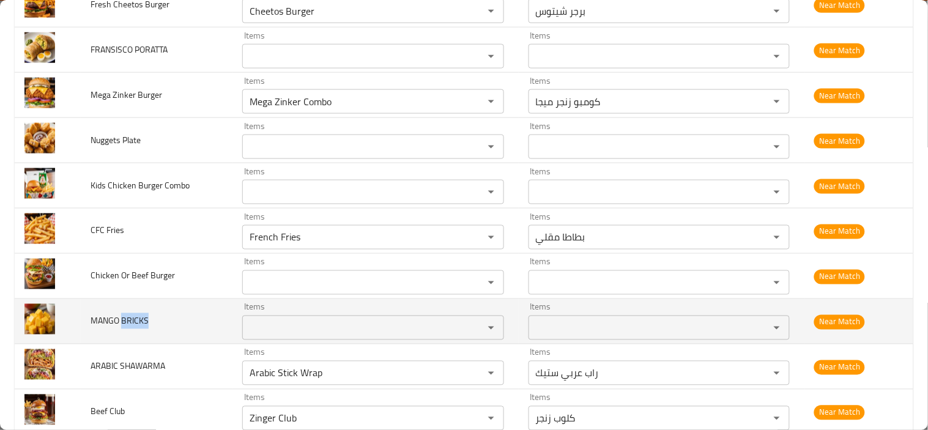
drag, startPoint x: 120, startPoint y: 320, endPoint x: 146, endPoint y: 320, distance: 25.7
click at [146, 320] on span "MANGO BRICKS" at bounding box center [120, 321] width 58 height 16
click at [251, 331] on BRICKS "Items" at bounding box center [355, 327] width 218 height 17
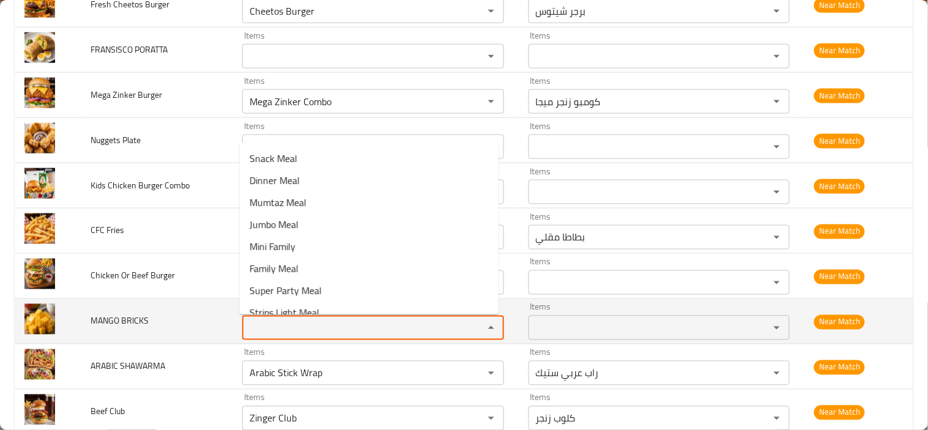
paste BRICKS "BRICKS"
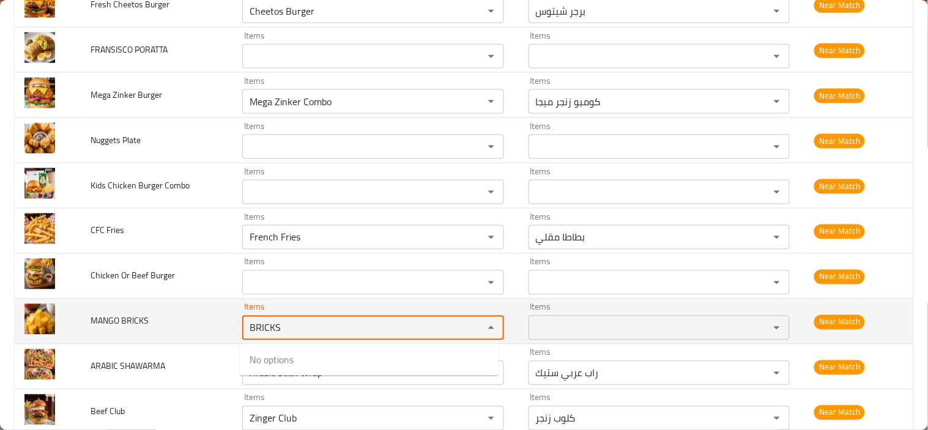
type BRICKS "BRICKS"
click at [176, 320] on td "MANGO BRICKS" at bounding box center [157, 321] width 152 height 45
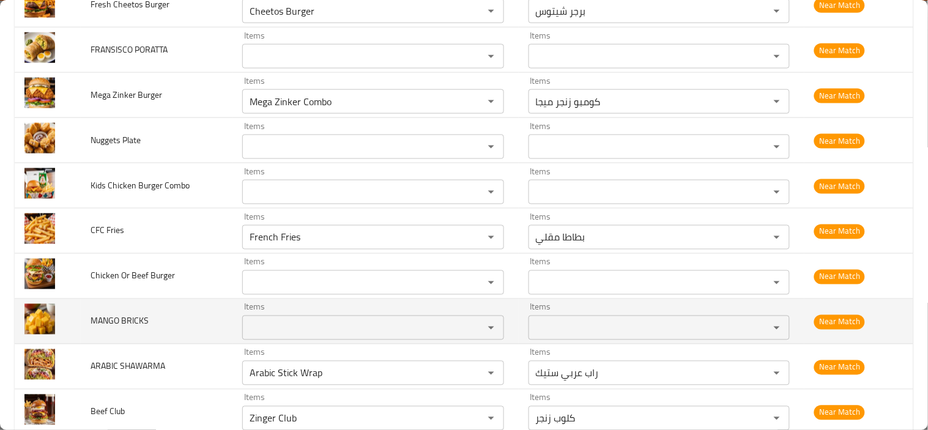
scroll to position [1631, 0]
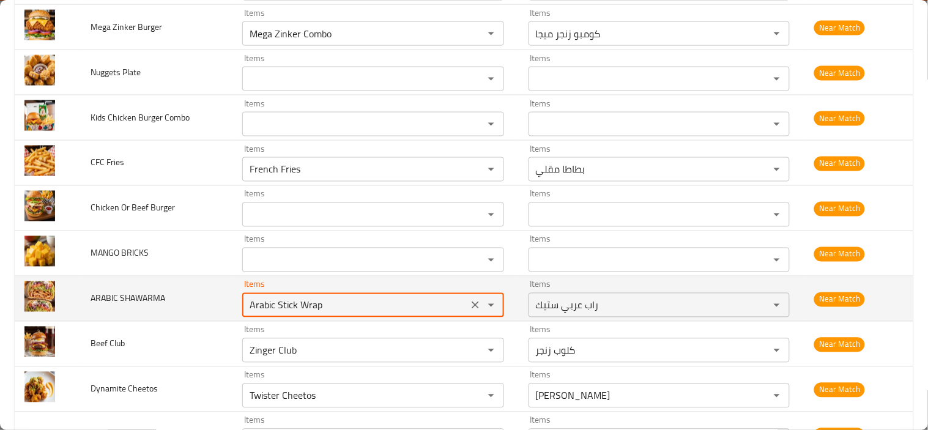
drag, startPoint x: 273, startPoint y: 306, endPoint x: 322, endPoint y: 309, distance: 49.7
click at [322, 309] on SHAWARMA "Arabic Stick Wrap" at bounding box center [355, 305] width 218 height 17
type SHAWARMA "Arabic Stick Wrap"
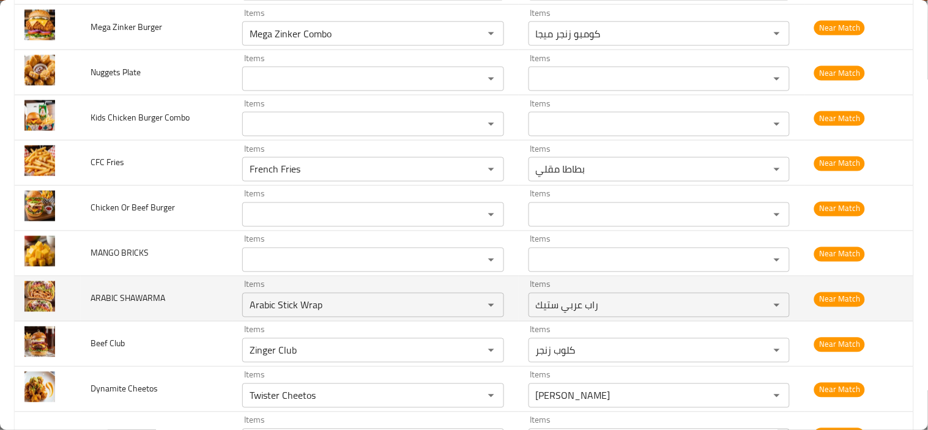
click at [172, 307] on td "ARABIC SHAWARMA" at bounding box center [157, 298] width 152 height 45
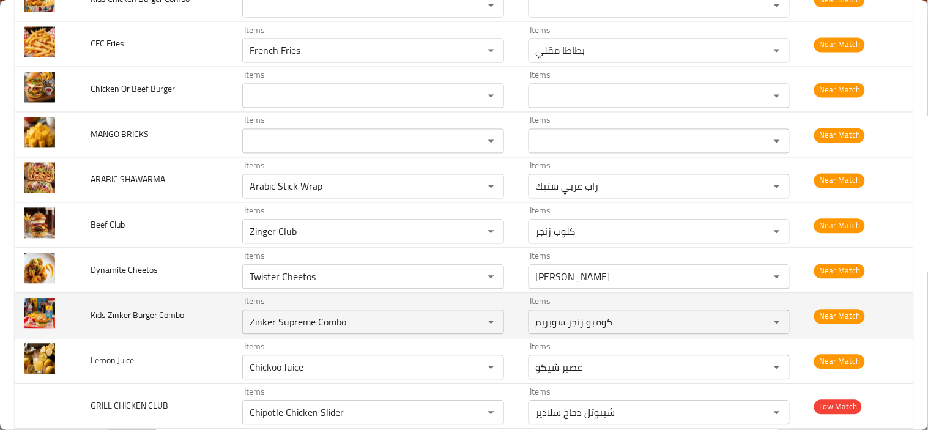
scroll to position [1766, 0]
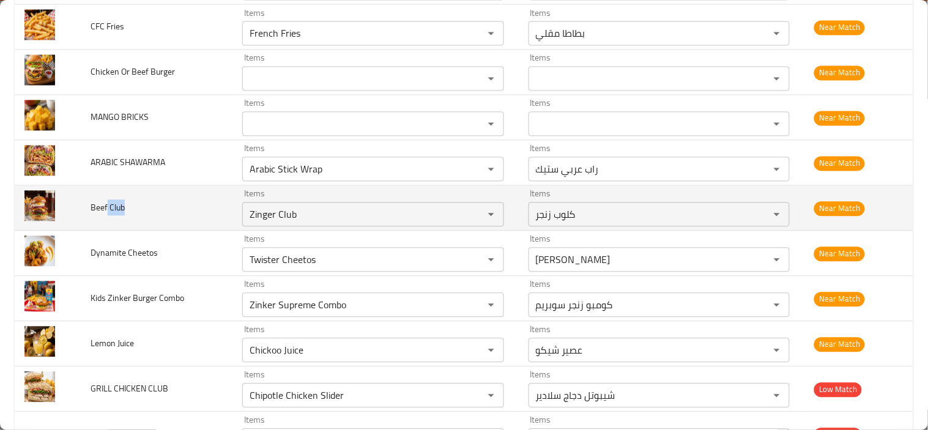
drag, startPoint x: 107, startPoint y: 208, endPoint x: 133, endPoint y: 210, distance: 25.8
click at [133, 210] on td "Beef Club" at bounding box center [157, 208] width 152 height 45
click at [135, 216] on td "Beef Club" at bounding box center [157, 208] width 152 height 45
click at [117, 209] on span "Beef Club" at bounding box center [108, 208] width 34 height 16
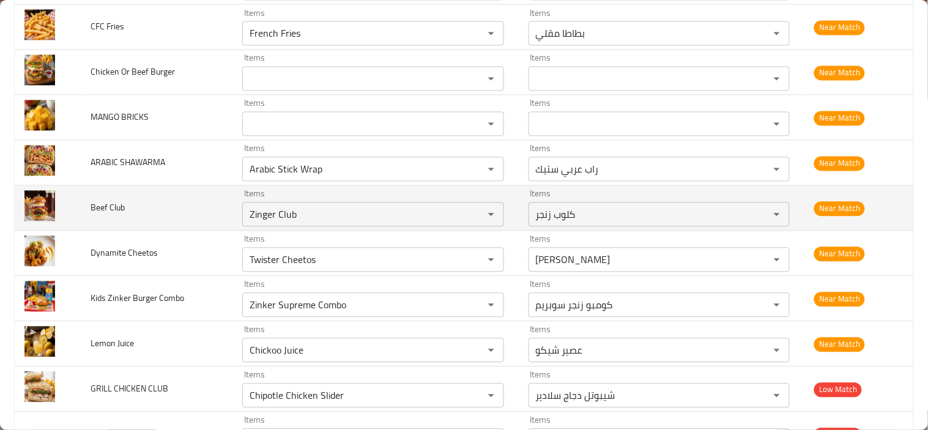
drag, startPoint x: 300, startPoint y: 218, endPoint x: 185, endPoint y: 227, distance: 114.7
click at [185, 227] on tr "Beef Club Items Zinger Club Items Items كلوب زنجر Items Near Match" at bounding box center [464, 208] width 898 height 45
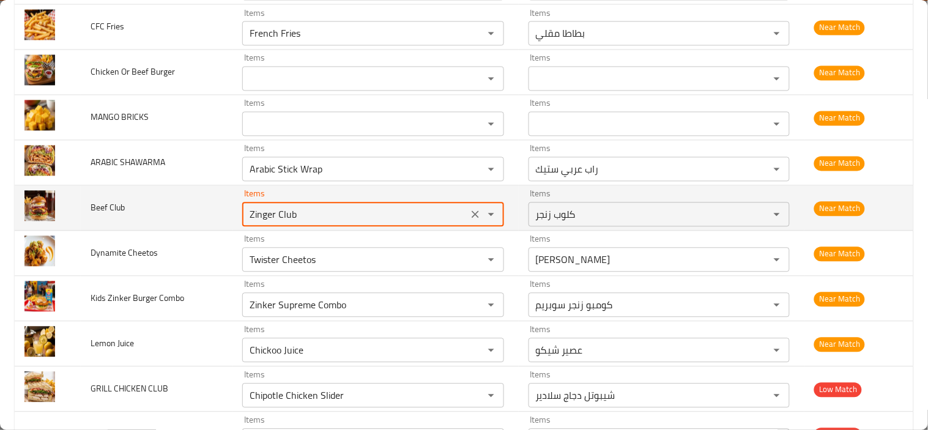
paste Club "enhanced table"
type Club "Zinger Club"
click at [147, 210] on td "Beef Club" at bounding box center [157, 208] width 152 height 45
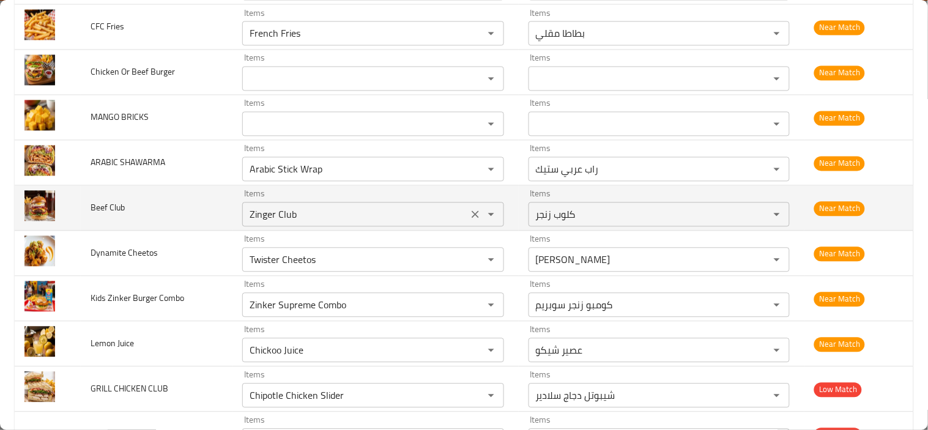
click at [472, 218] on icon "Clear" at bounding box center [475, 215] width 12 height 12
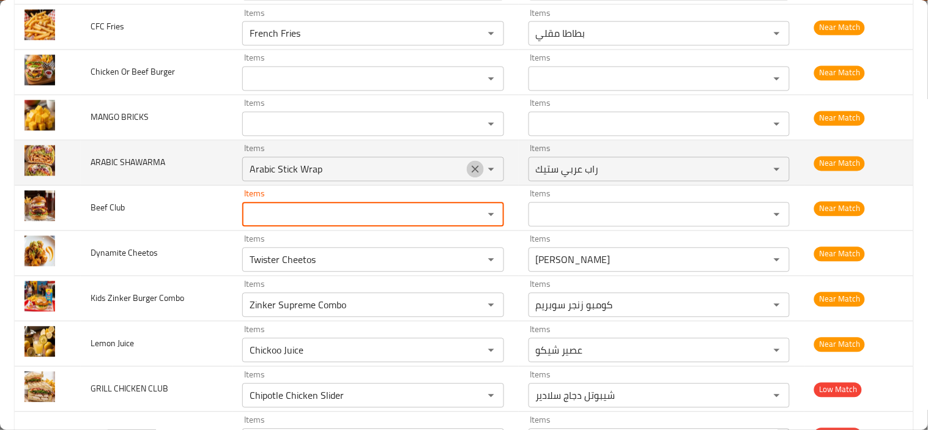
click at [472, 171] on icon "Clear" at bounding box center [475, 169] width 7 height 7
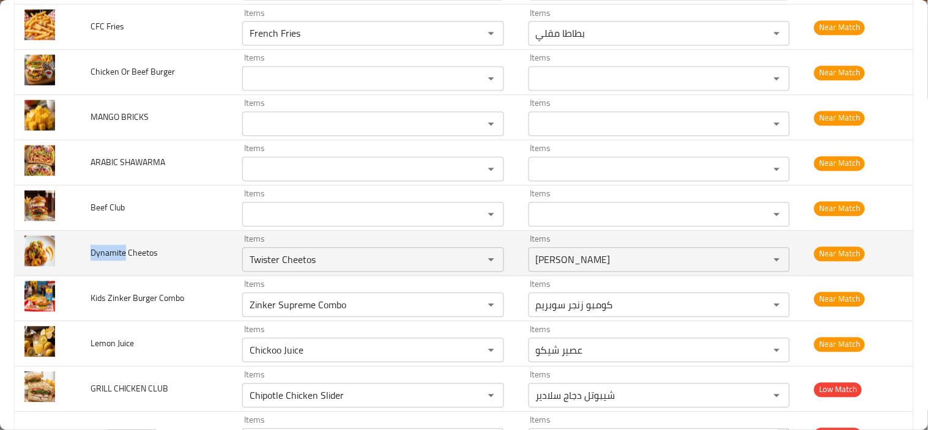
drag, startPoint x: 92, startPoint y: 254, endPoint x: 123, endPoint y: 253, distance: 31.2
click at [123, 253] on span "Dynamite Cheetos" at bounding box center [124, 253] width 67 height 16
click at [472, 264] on icon "Clear" at bounding box center [475, 259] width 7 height 7
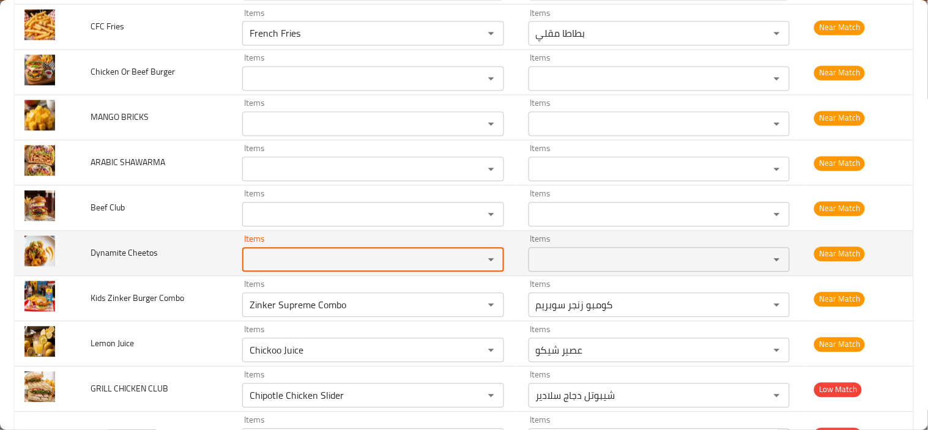
paste Cheetos "Dynamite"
type Cheetos "Dynamite"
click at [159, 251] on td "Dynamite Cheetos" at bounding box center [157, 253] width 152 height 45
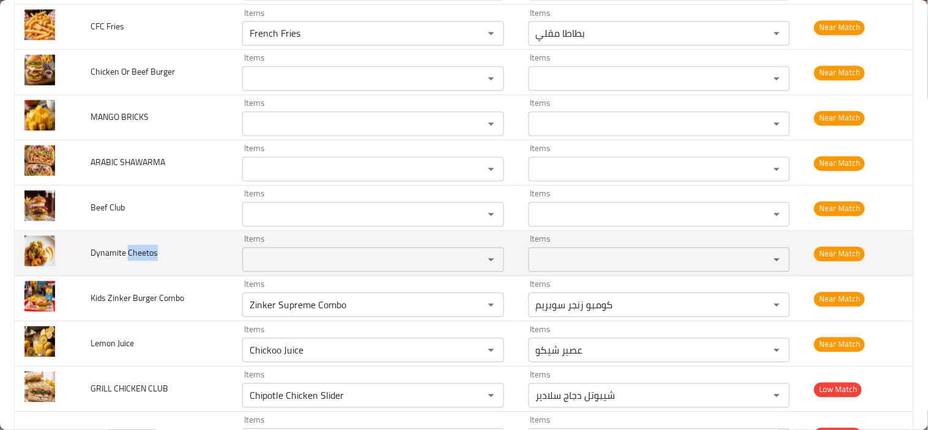
drag, startPoint x: 127, startPoint y: 253, endPoint x: 158, endPoint y: 253, distance: 31.2
click at [158, 253] on td "Dynamite Cheetos" at bounding box center [157, 253] width 152 height 45
click at [261, 261] on Cheetos "Items" at bounding box center [355, 259] width 218 height 17
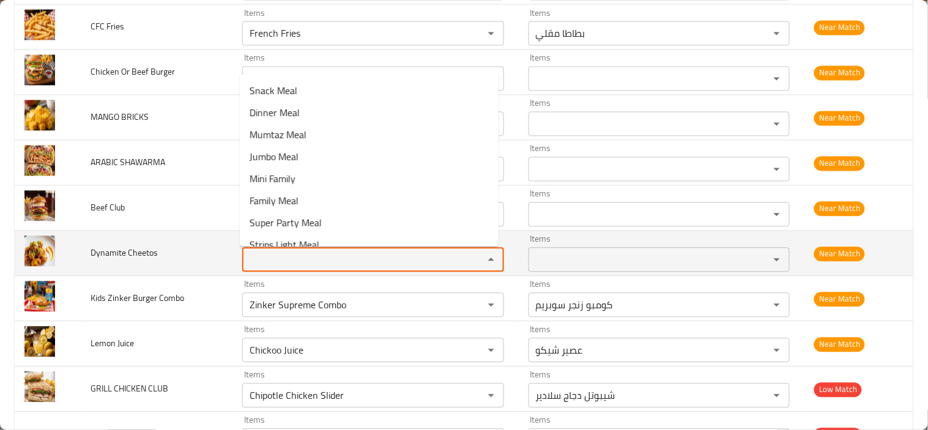
paste Cheetos "Cheetos"
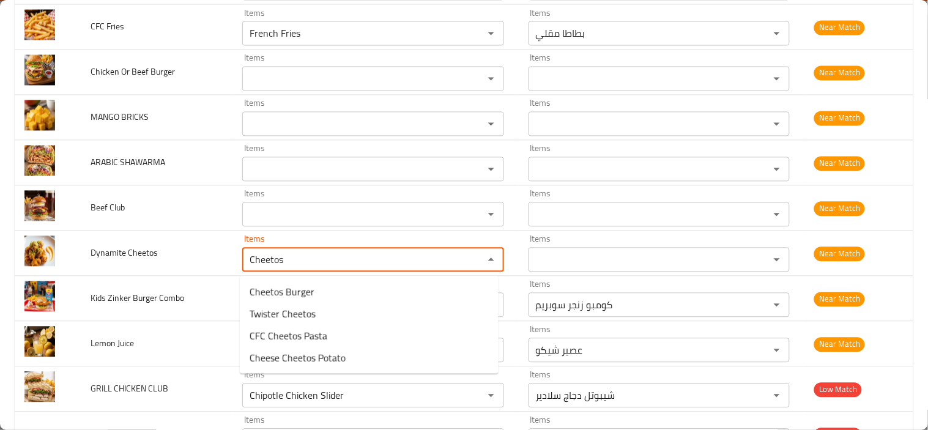
type Cheetos "Cheetos"
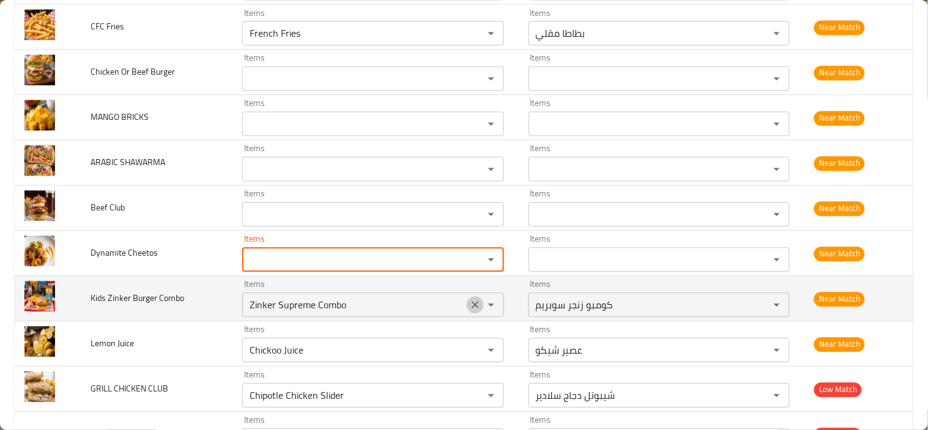
click at [473, 307] on icon "Clear" at bounding box center [475, 305] width 12 height 12
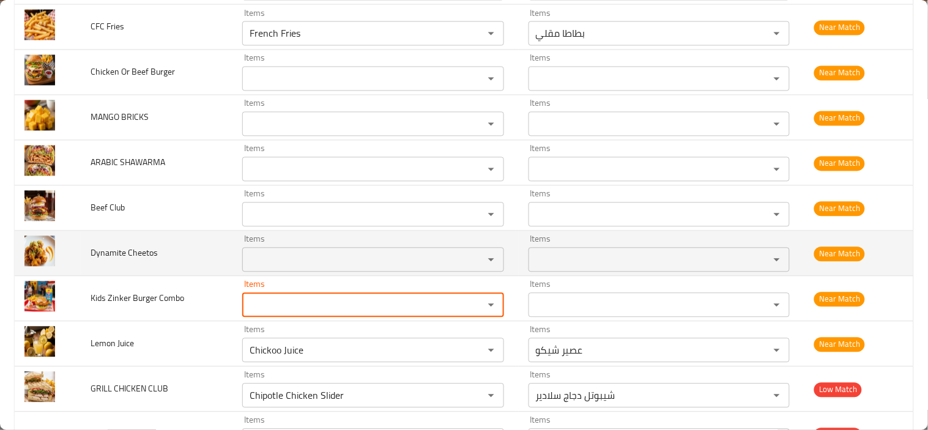
scroll to position [1835, 0]
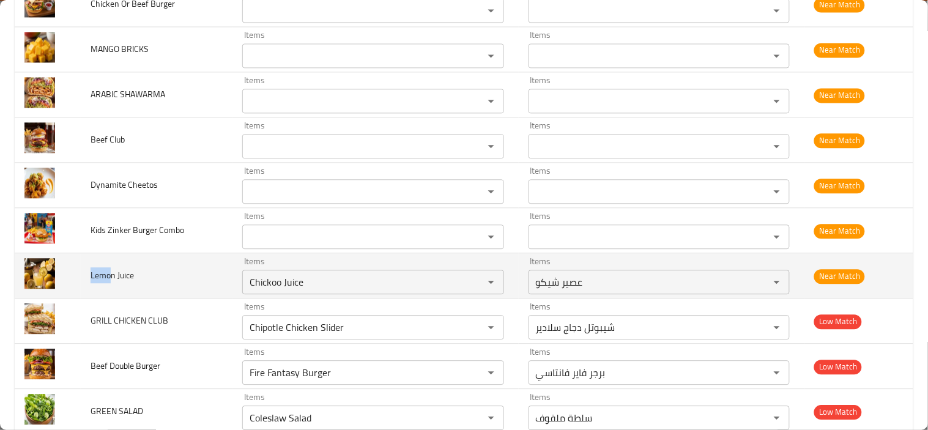
drag, startPoint x: 91, startPoint y: 276, endPoint x: 111, endPoint y: 273, distance: 21.0
click at [109, 274] on span "Lemon Juice" at bounding box center [112, 275] width 43 height 16
click at [106, 291] on td "Lemon Juice" at bounding box center [157, 275] width 152 height 45
drag, startPoint x: 91, startPoint y: 278, endPoint x: 113, endPoint y: 277, distance: 22.0
click at [113, 277] on span "Lemon Juice" at bounding box center [112, 275] width 43 height 16
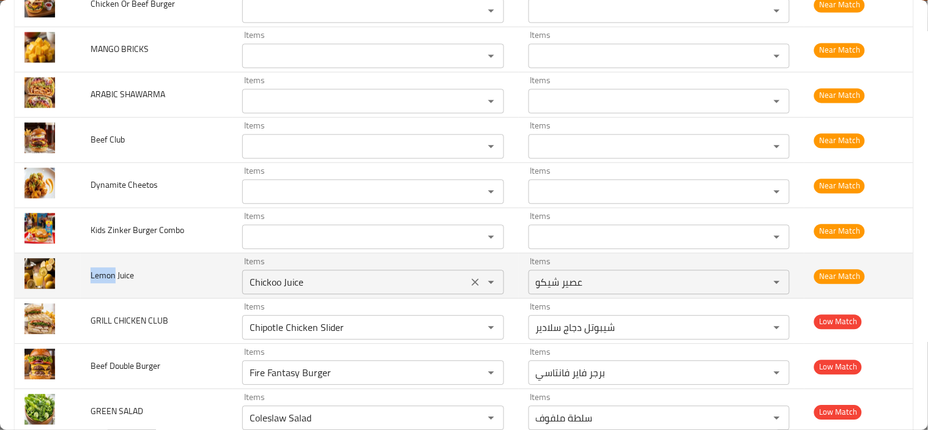
click at [469, 284] on icon "Clear" at bounding box center [475, 282] width 12 height 12
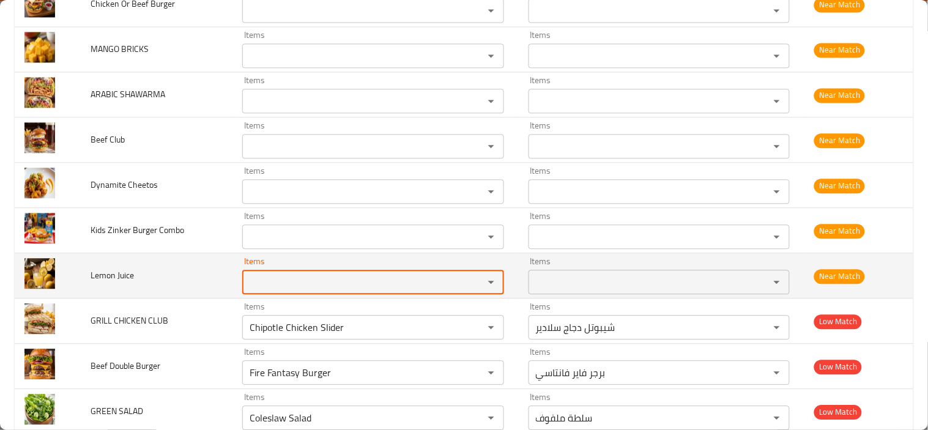
click at [325, 283] on Juice "Items" at bounding box center [355, 281] width 218 height 17
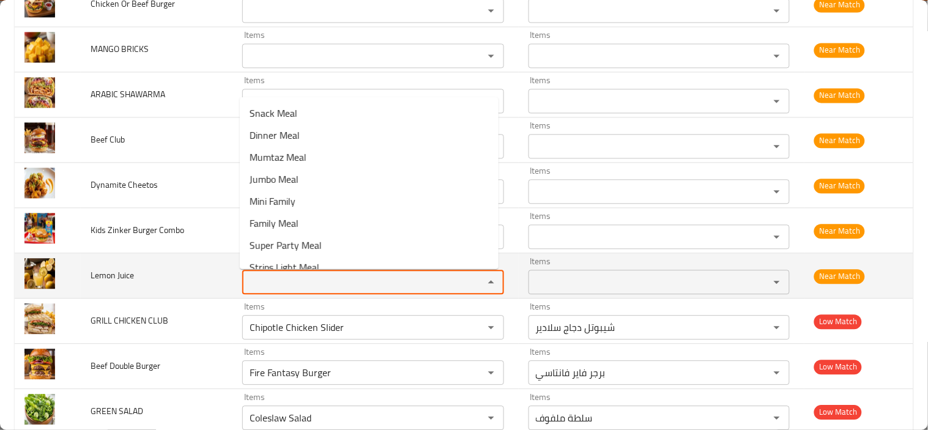
paste Juice "Lemon"
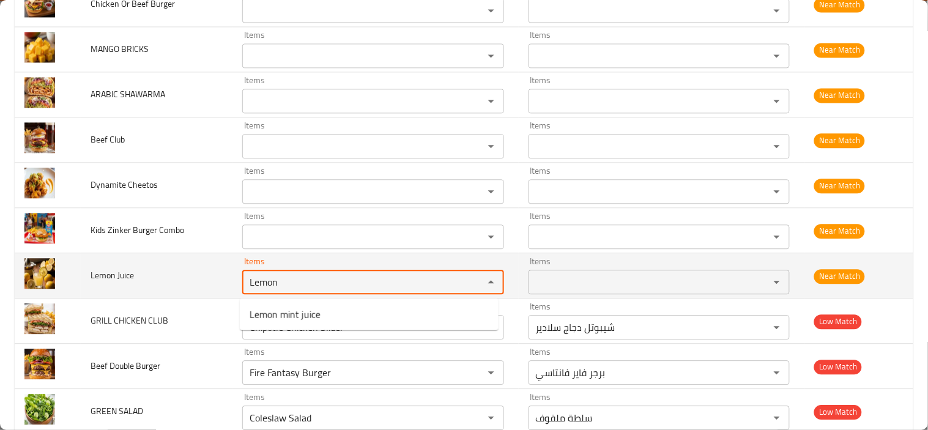
type Juice "Lemon"
click at [193, 278] on td "Lemon Juice" at bounding box center [157, 275] width 152 height 45
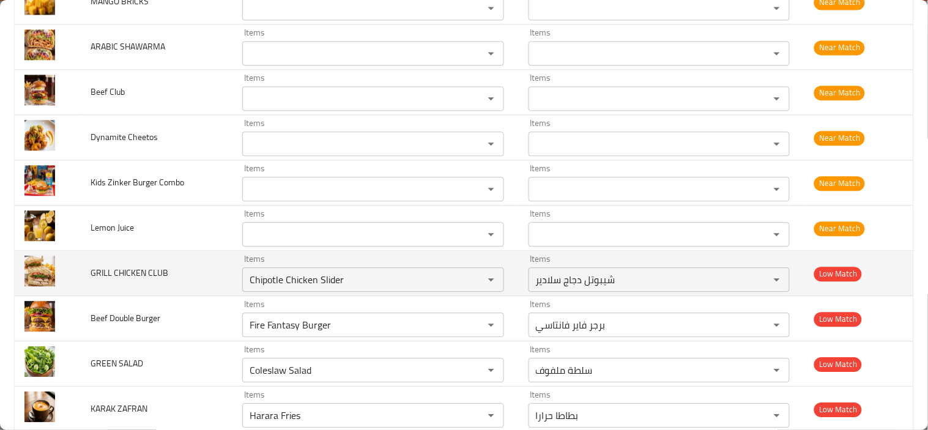
scroll to position [1903, 0]
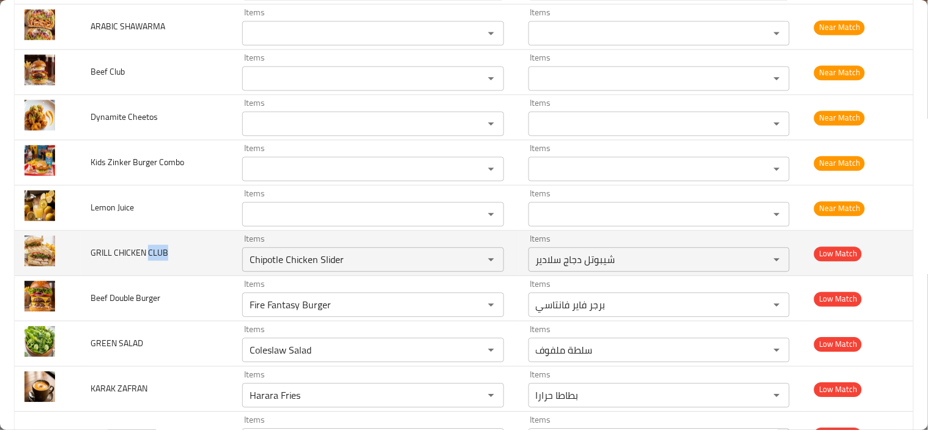
drag, startPoint x: 147, startPoint y: 253, endPoint x: 196, endPoint y: 253, distance: 48.9
click at [190, 251] on td "GRILL CHICKEN CLUB" at bounding box center [157, 253] width 152 height 45
click at [470, 262] on icon "Clear" at bounding box center [475, 259] width 12 height 12
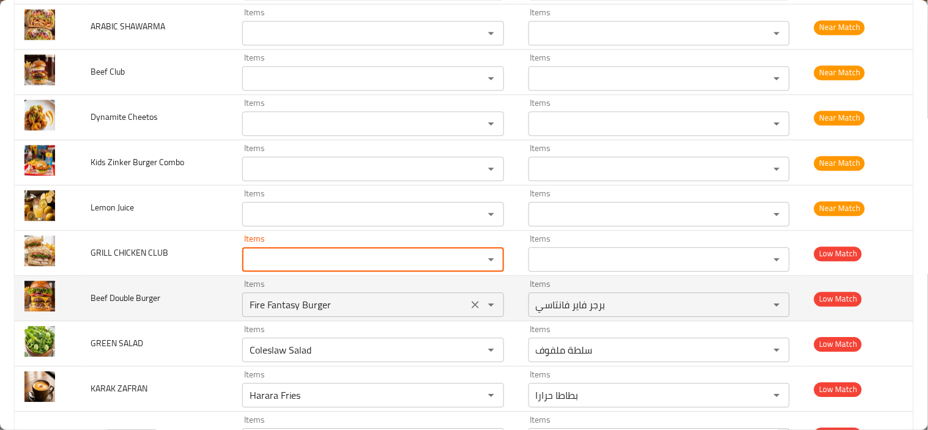
paste CLUB "CLUB"
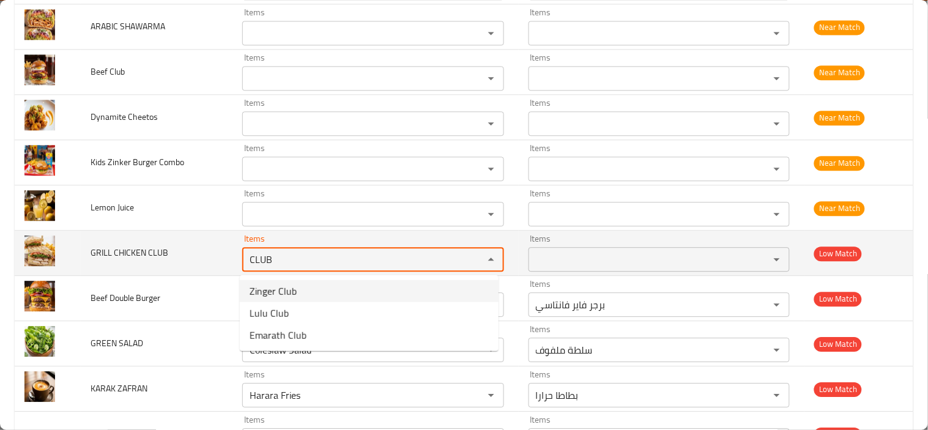
type CLUB "CLUB"
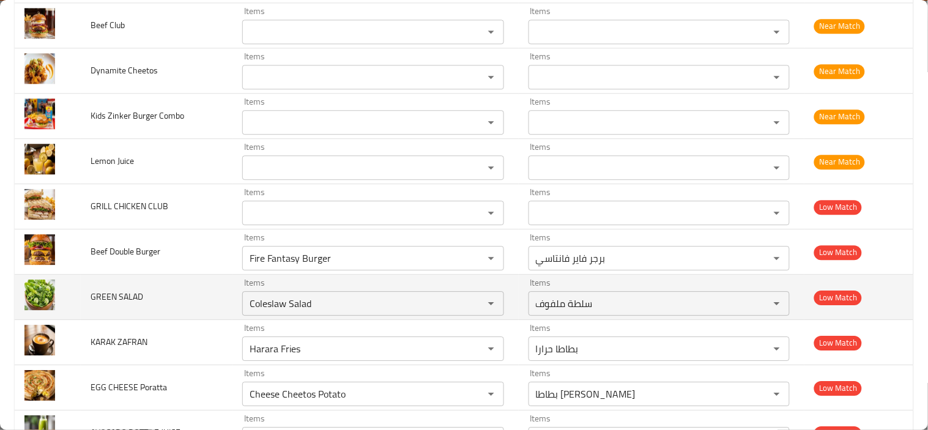
scroll to position [1974, 0]
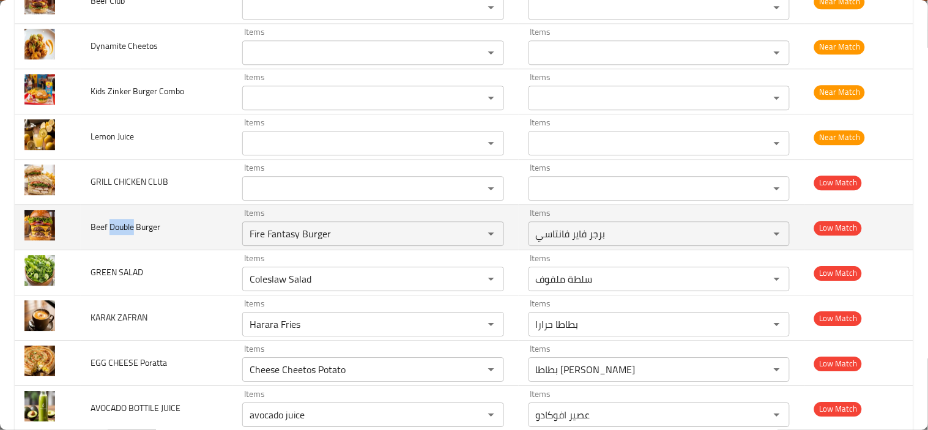
drag, startPoint x: 108, startPoint y: 225, endPoint x: 132, endPoint y: 229, distance: 24.1
click at [132, 229] on span "Beef Double Burger" at bounding box center [126, 227] width 70 height 16
click at [469, 234] on icon "Clear" at bounding box center [475, 234] width 12 height 12
paste Burger "Double"
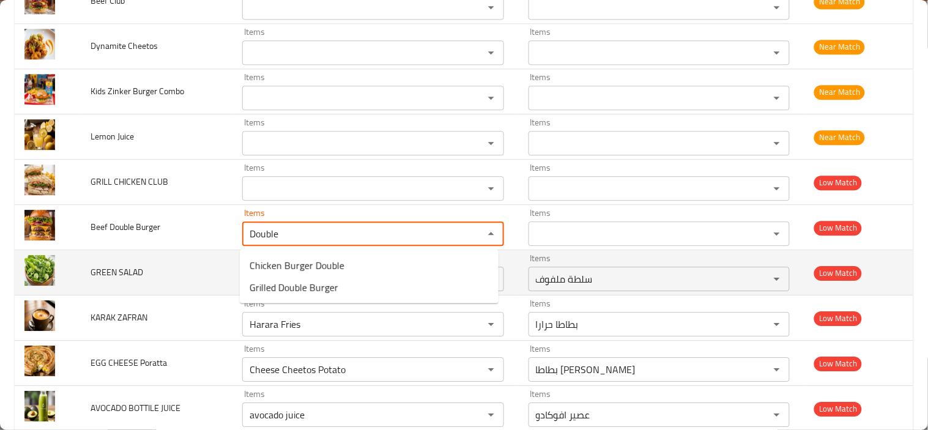
type Burger "Double"
click at [136, 255] on td "GREEN SALAD" at bounding box center [157, 272] width 152 height 45
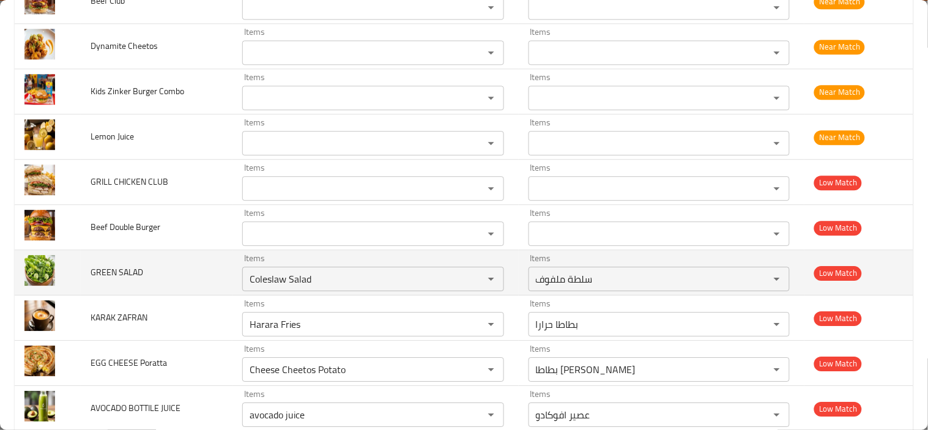
click at [93, 271] on span "GREEN SALAD" at bounding box center [117, 272] width 53 height 16
drag, startPoint x: 118, startPoint y: 270, endPoint x: 152, endPoint y: 270, distance: 33.6
click at [152, 270] on td "GREEN SALAD" at bounding box center [157, 272] width 152 height 45
click at [473, 280] on icon "Clear" at bounding box center [475, 279] width 12 height 12
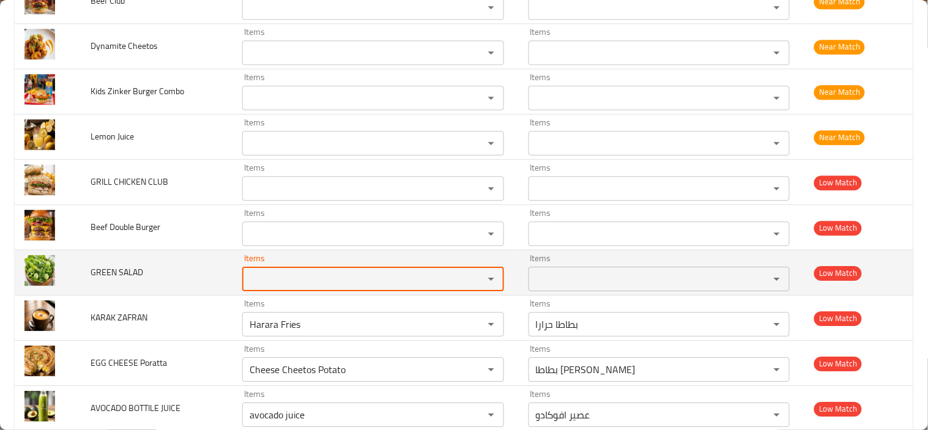
paste SALAD "SALAD"
type SALAD "SALAD"
click at [157, 276] on td "GREEN SALAD" at bounding box center [157, 272] width 152 height 45
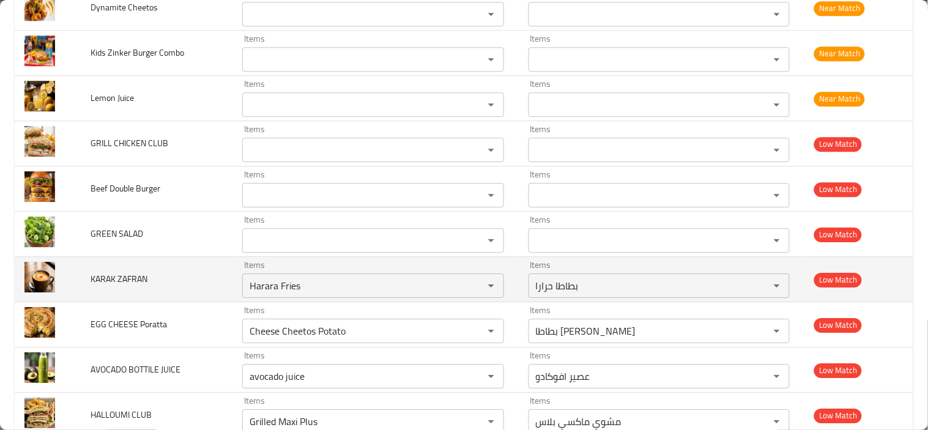
scroll to position [2042, 0]
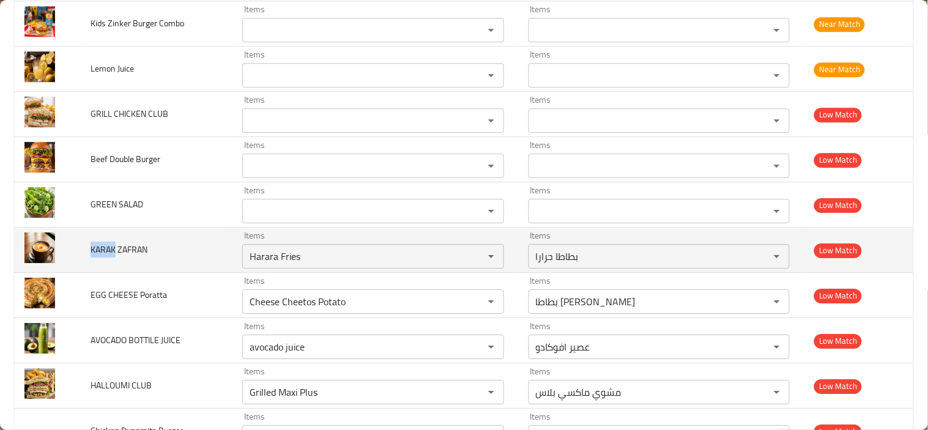
drag, startPoint x: 92, startPoint y: 250, endPoint x: 113, endPoint y: 248, distance: 21.4
click at [113, 248] on span "KARAK ZAFRAN" at bounding box center [119, 250] width 57 height 16
click at [470, 259] on icon "Clear" at bounding box center [475, 256] width 12 height 12
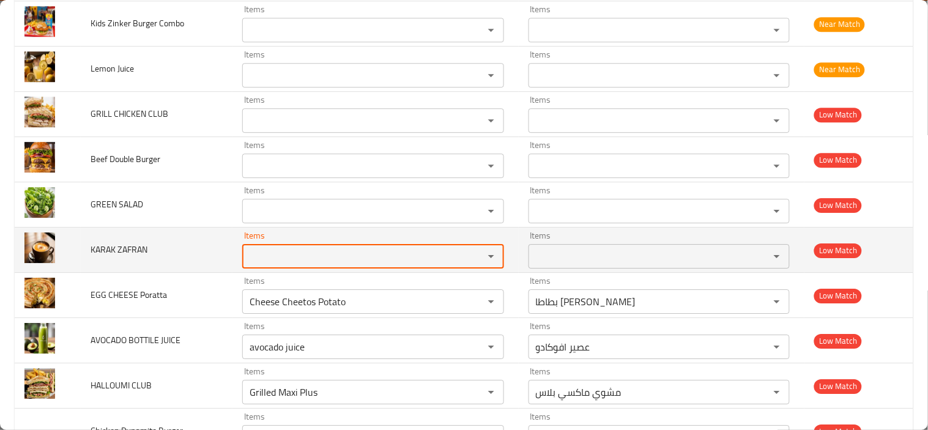
paste ZAFRAN "KARAK"
type ZAFRAN "KARAK"
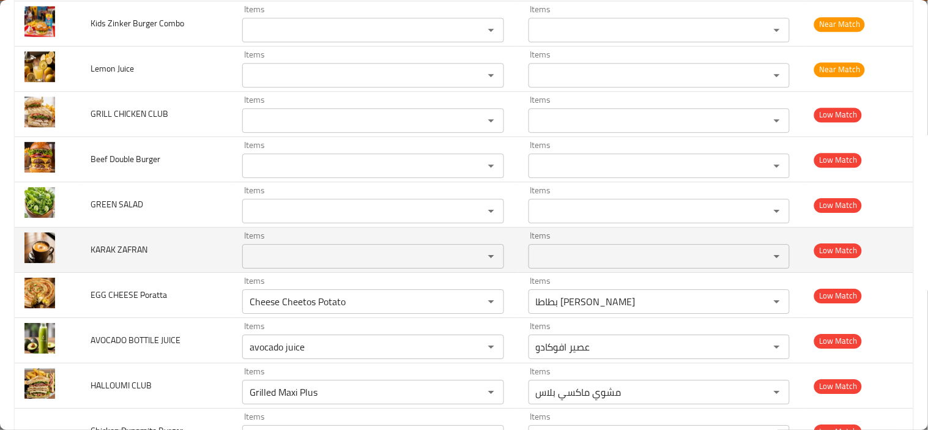
click at [180, 243] on td "KARAK ZAFRAN" at bounding box center [157, 250] width 152 height 45
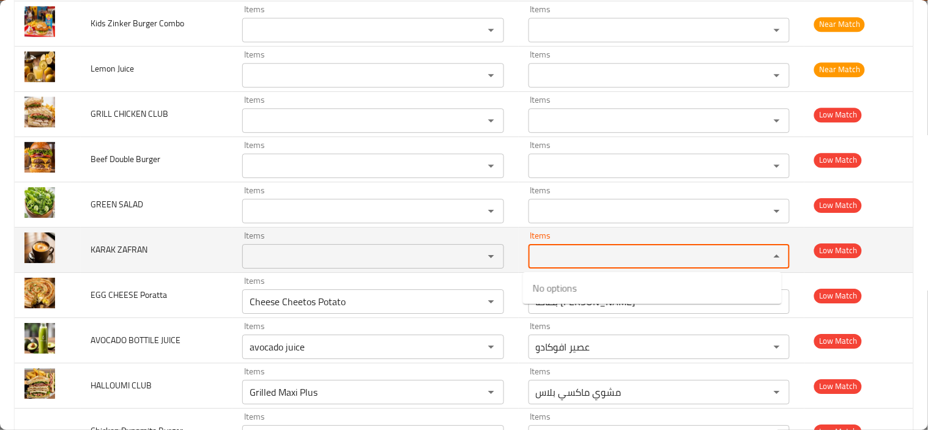
click at [549, 257] on ZAFRAN-ar "Items" at bounding box center [641, 256] width 218 height 17
type ZAFRAN-ar "ك"
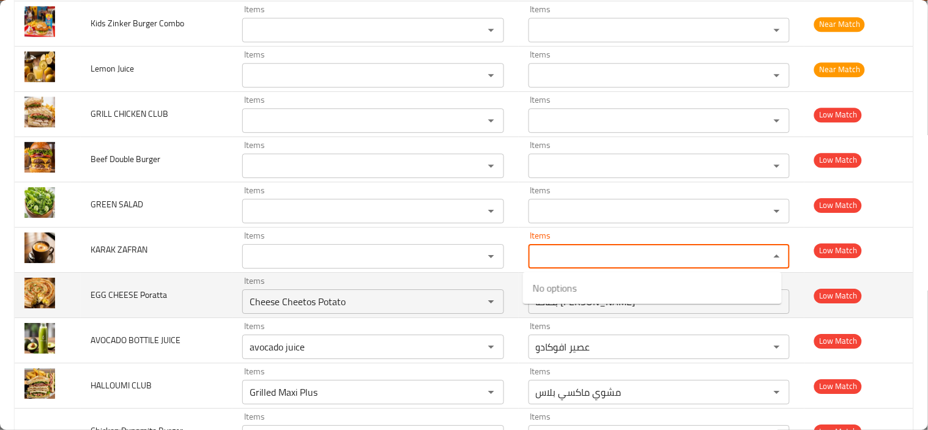
drag, startPoint x: 176, startPoint y: 285, endPoint x: 193, endPoint y: 287, distance: 16.7
click at [177, 284] on td "EGG CHEESE Poratta" at bounding box center [157, 295] width 152 height 45
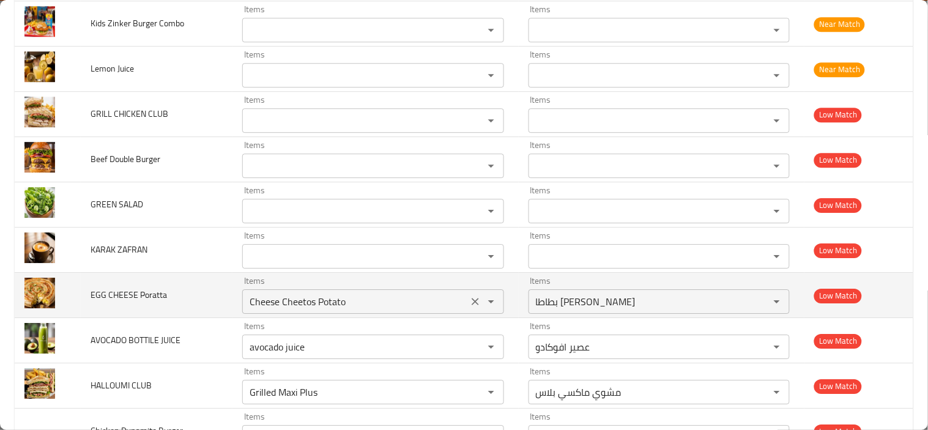
click at [469, 300] on icon "Clear" at bounding box center [475, 301] width 12 height 12
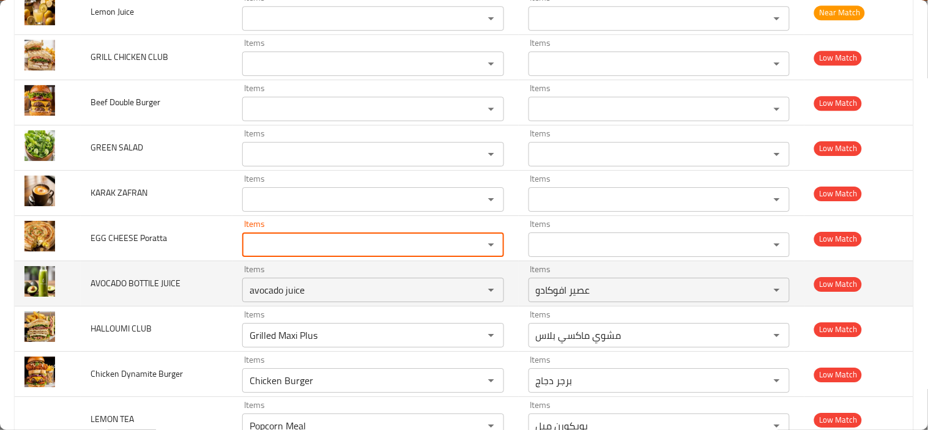
scroll to position [2178, 0]
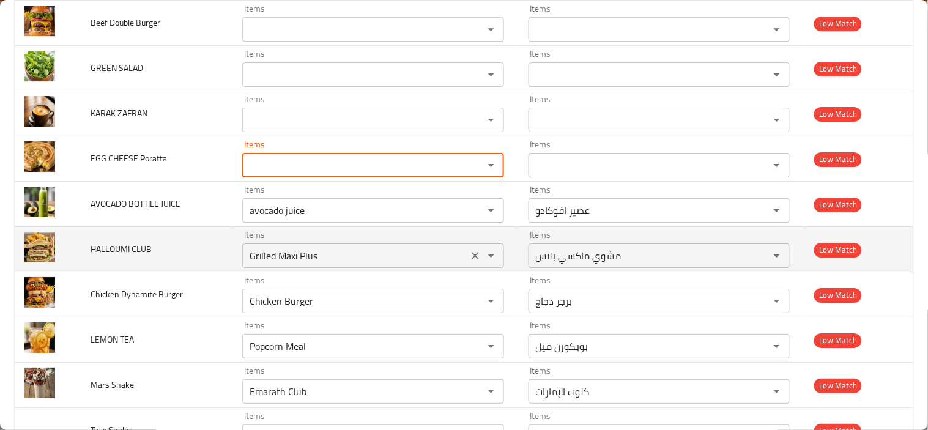
click at [474, 256] on icon "Clear" at bounding box center [475, 256] width 12 height 12
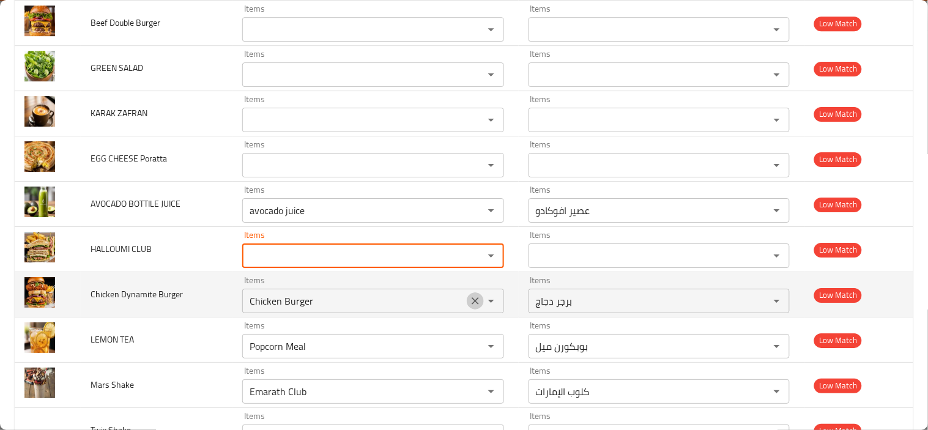
click at [469, 303] on icon "Clear" at bounding box center [475, 301] width 12 height 12
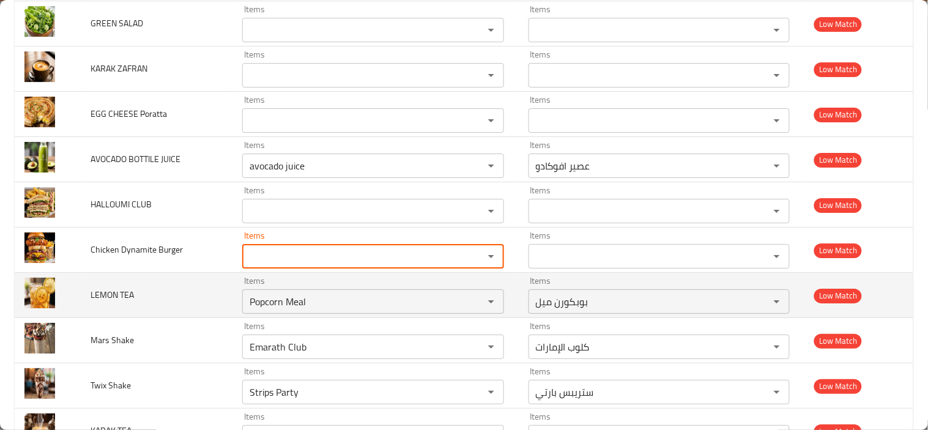
scroll to position [2246, 0]
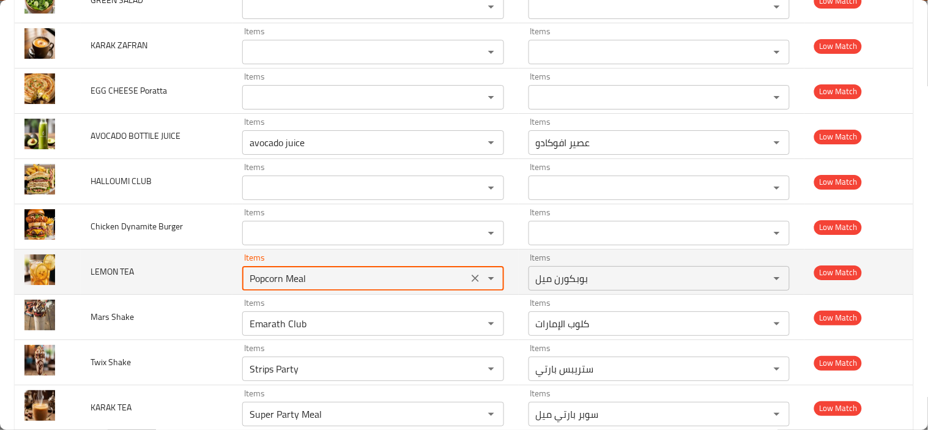
drag, startPoint x: 336, startPoint y: 283, endPoint x: 159, endPoint y: 281, distance: 177.4
click at [159, 281] on tr "LEMON TEA Items Popcorn Meal Items Items بوبكورن ميل Items Low Match" at bounding box center [464, 272] width 898 height 45
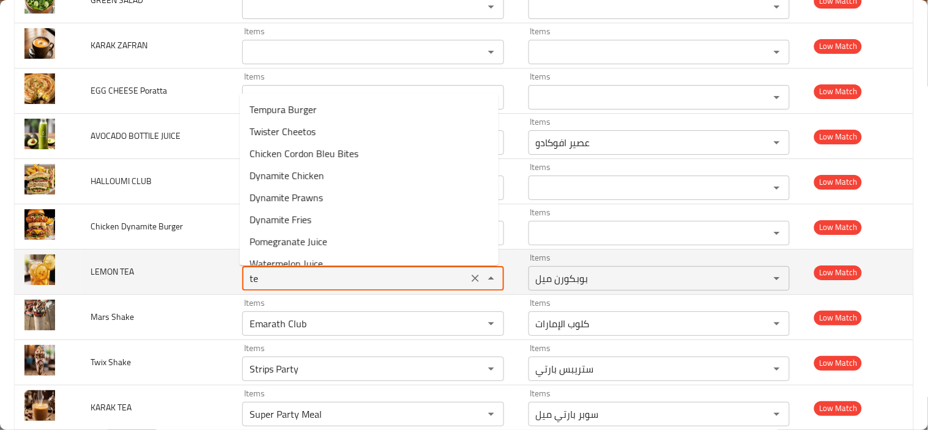
type TEA "t"
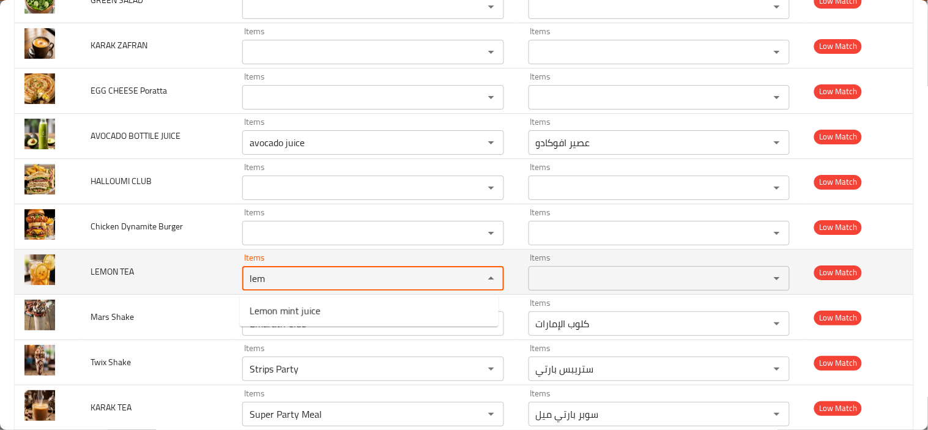
type TEA "lem"
click at [169, 286] on td "LEMON TEA" at bounding box center [157, 272] width 152 height 45
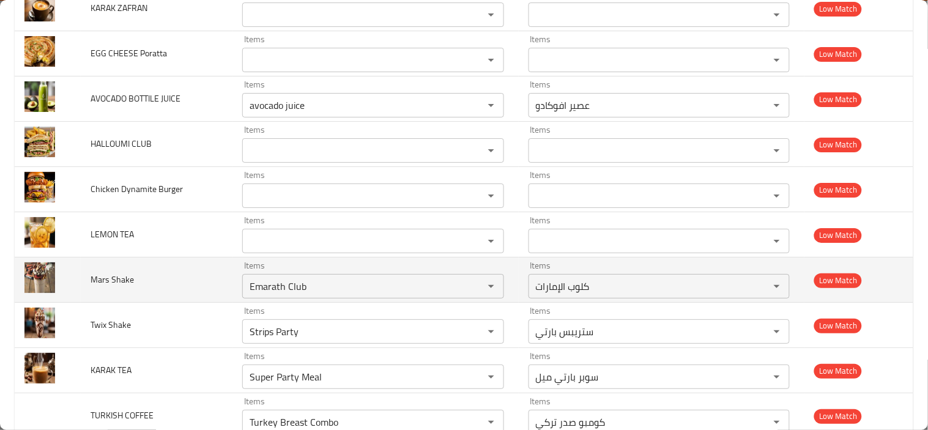
scroll to position [2314, 0]
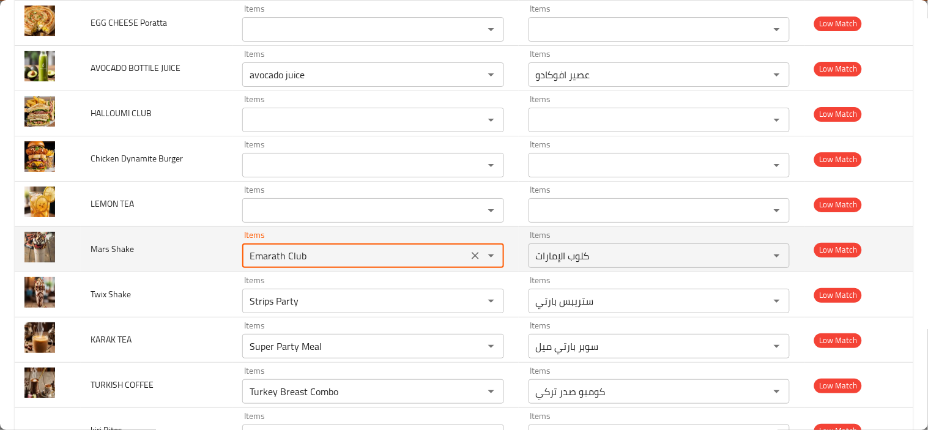
drag, startPoint x: 306, startPoint y: 256, endPoint x: 174, endPoint y: 258, distance: 132.1
click at [175, 259] on tr "Mars Shake Items Emarath Club Items Items كلوب الإمارات Items Low Match" at bounding box center [464, 249] width 898 height 45
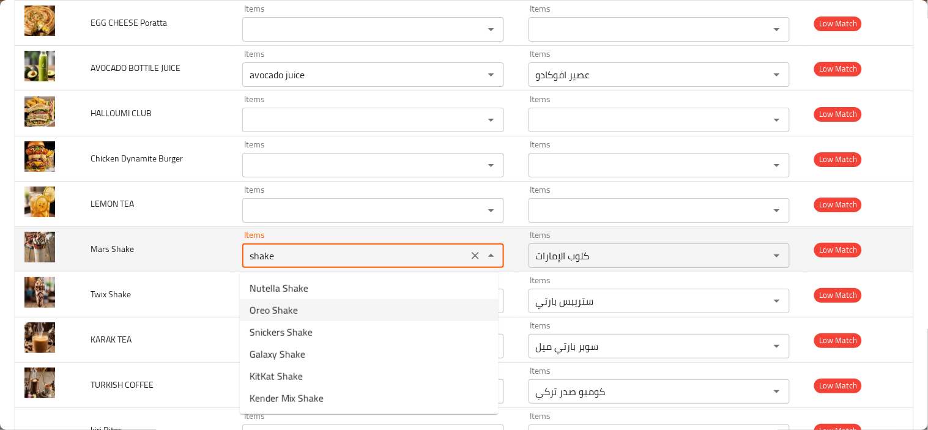
type Shake "Emarath Club"
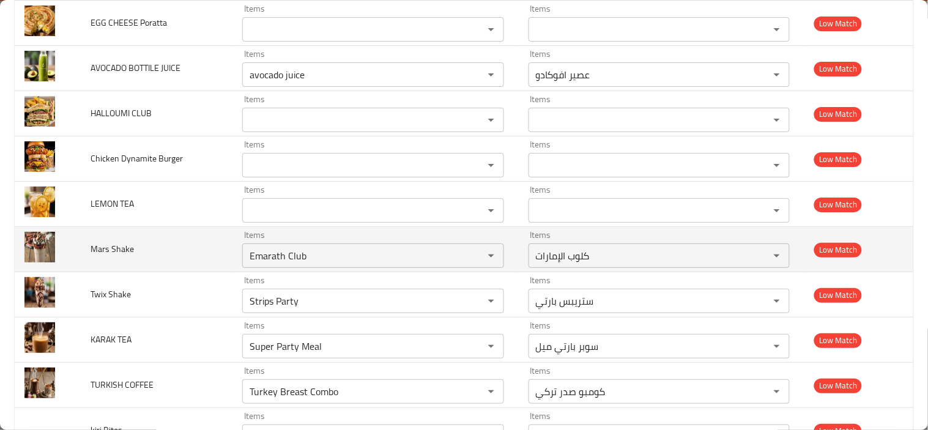
click at [199, 242] on td "Mars Shake" at bounding box center [157, 249] width 152 height 45
click at [469, 257] on icon "Clear" at bounding box center [475, 256] width 12 height 12
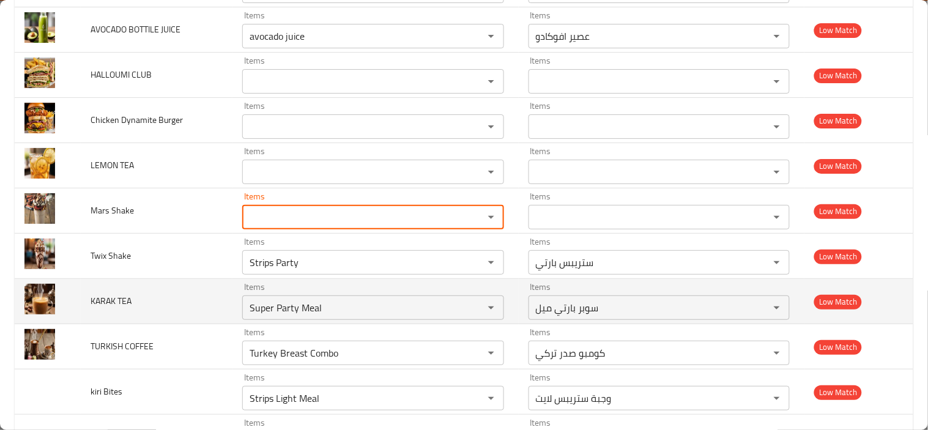
scroll to position [2382, 0]
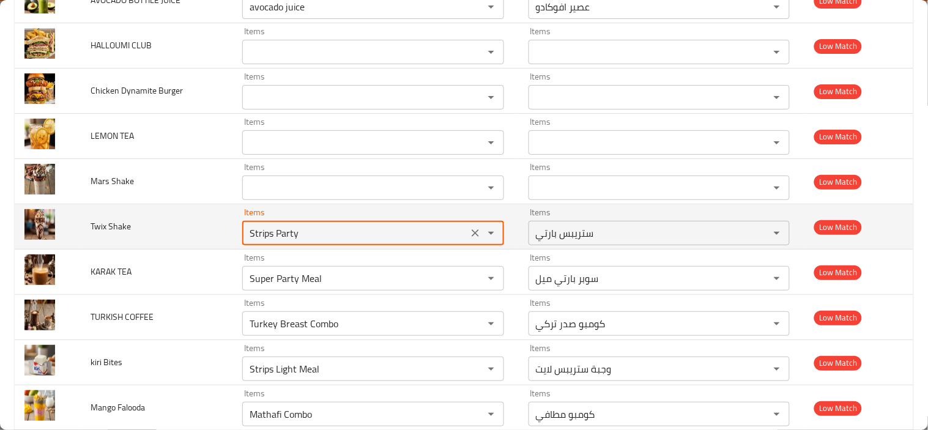
drag, startPoint x: 308, startPoint y: 231, endPoint x: 95, endPoint y: 228, distance: 213.5
click at [95, 228] on tr "Twix Shake Items Strips Party Items Items ستريبس بارتي Items Low Match" at bounding box center [464, 226] width 898 height 45
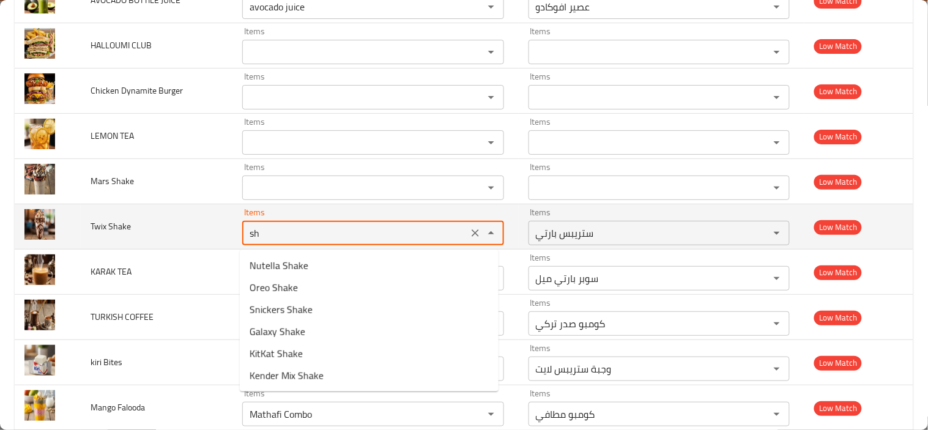
type Shake "s"
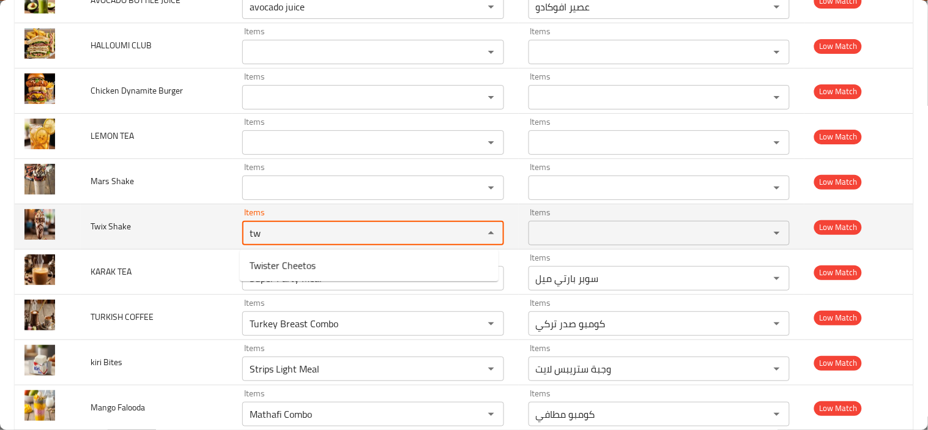
type Shake "t"
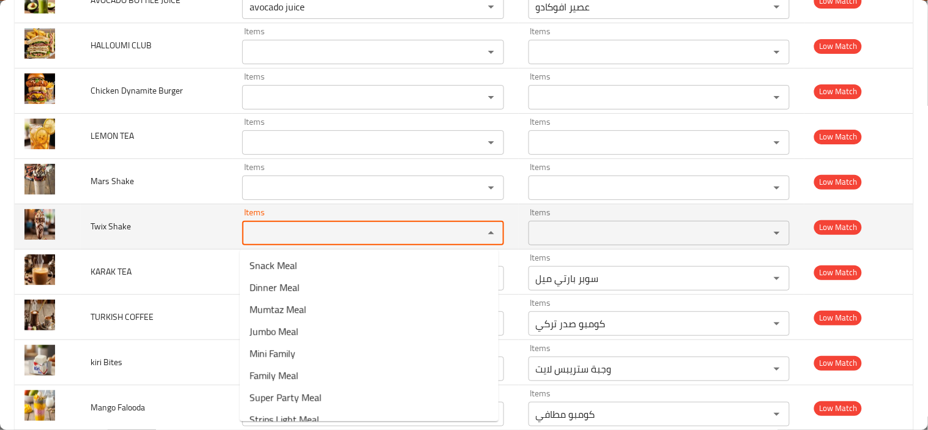
click at [146, 245] on td "Twix Shake" at bounding box center [157, 226] width 152 height 45
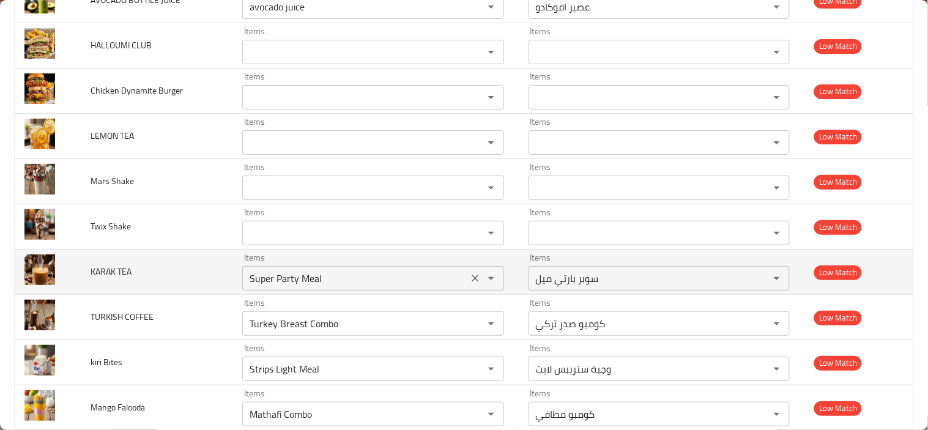
click at [472, 282] on icon "Clear" at bounding box center [475, 278] width 7 height 7
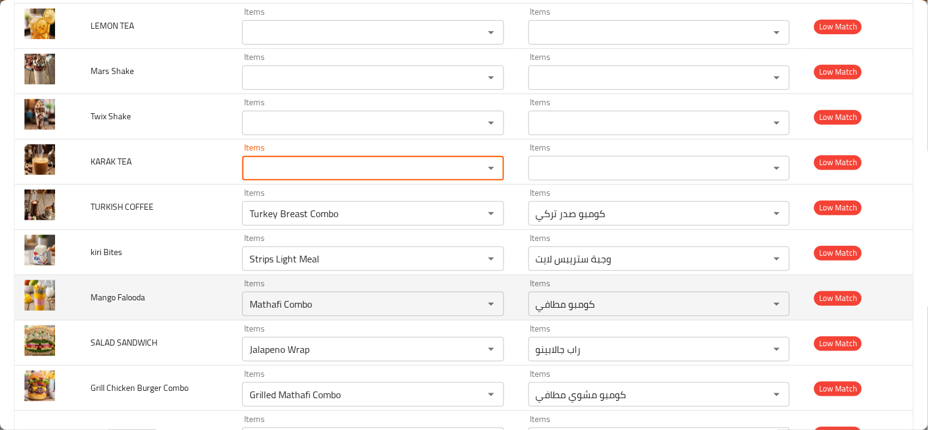
scroll to position [2517, 0]
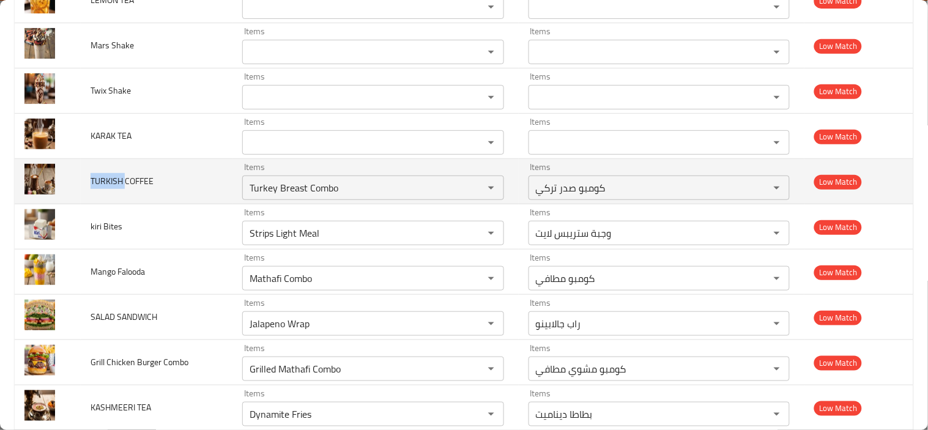
drag, startPoint x: 104, startPoint y: 187, endPoint x: 124, endPoint y: 182, distance: 20.2
click at [124, 182] on span "TURKISH COFFEE" at bounding box center [122, 181] width 63 height 16
click at [469, 190] on icon "Clear" at bounding box center [475, 188] width 12 height 12
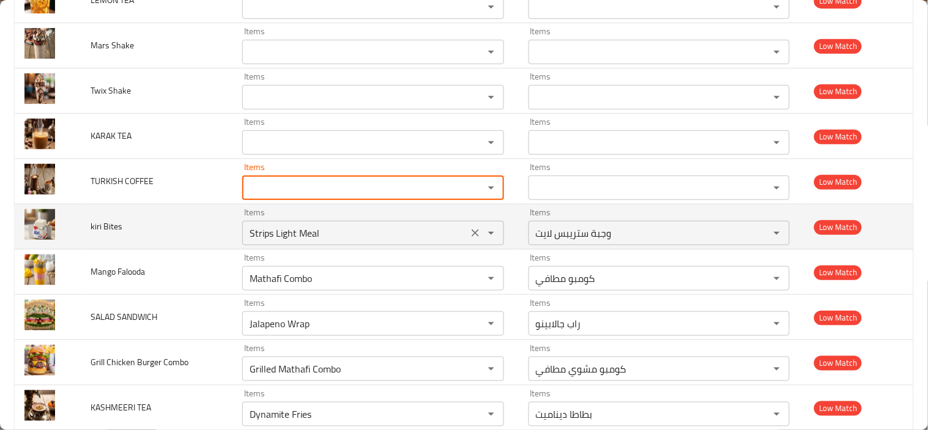
paste COFFEE "TURKISH"
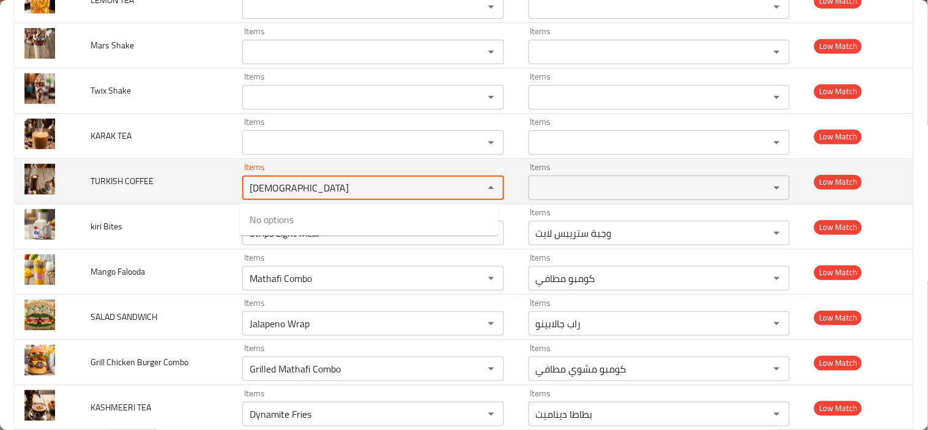
type COFFEE "TURKISH"
click at [216, 193] on td "TURKISH COFFEE" at bounding box center [157, 181] width 152 height 45
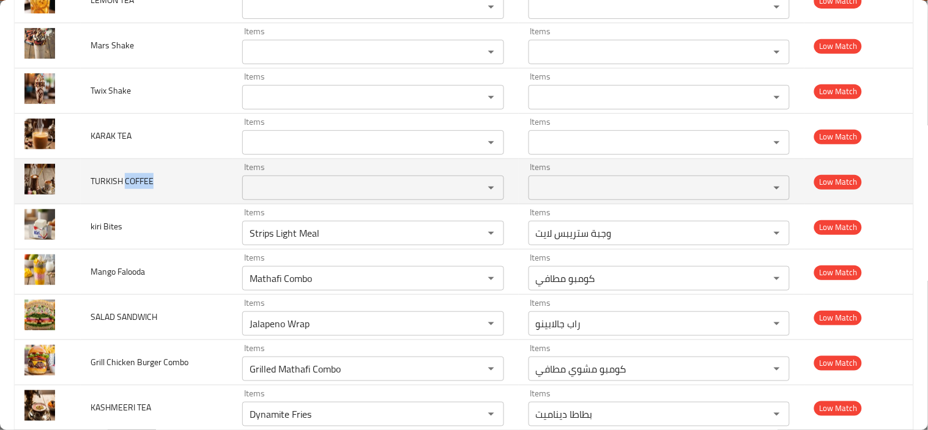
drag, startPoint x: 125, startPoint y: 183, endPoint x: 169, endPoint y: 183, distance: 43.4
click at [169, 183] on td "TURKISH COFFEE" at bounding box center [157, 181] width 152 height 45
click at [270, 188] on COFFEE "Items" at bounding box center [355, 187] width 218 height 17
paste COFFEE "COFFEE"
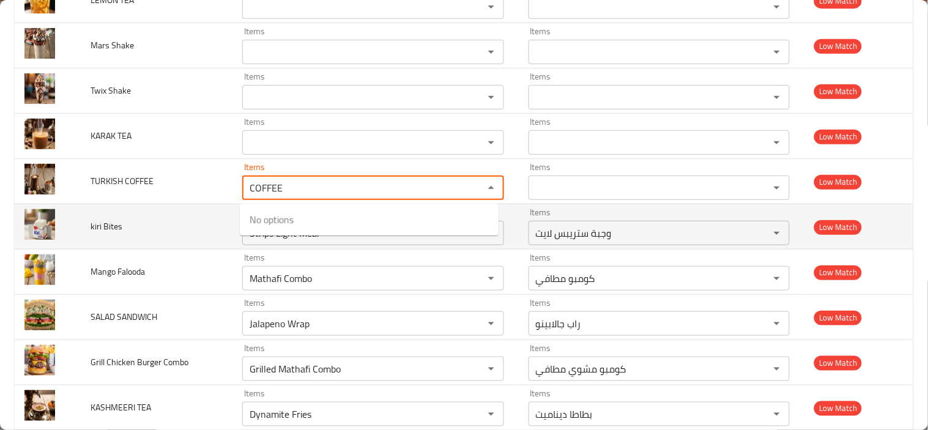
type COFFEE "COFFEE"
click at [181, 209] on td "kiri Bites" at bounding box center [157, 226] width 152 height 45
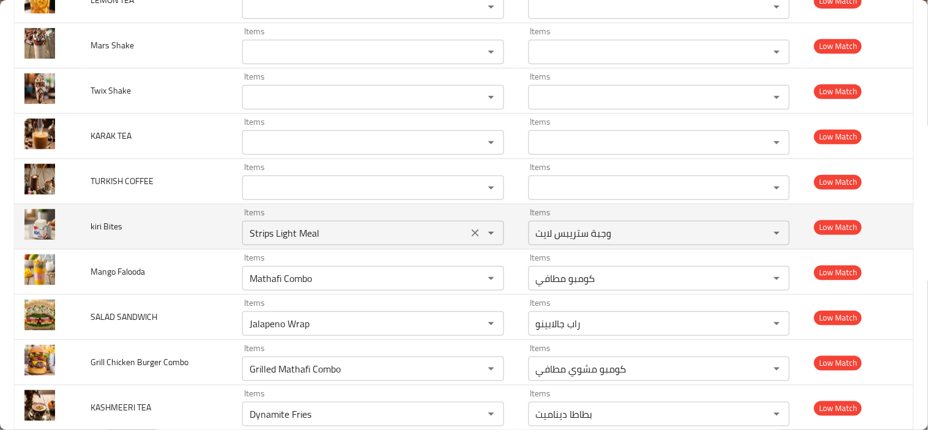
click at [469, 234] on icon "Clear" at bounding box center [475, 233] width 12 height 12
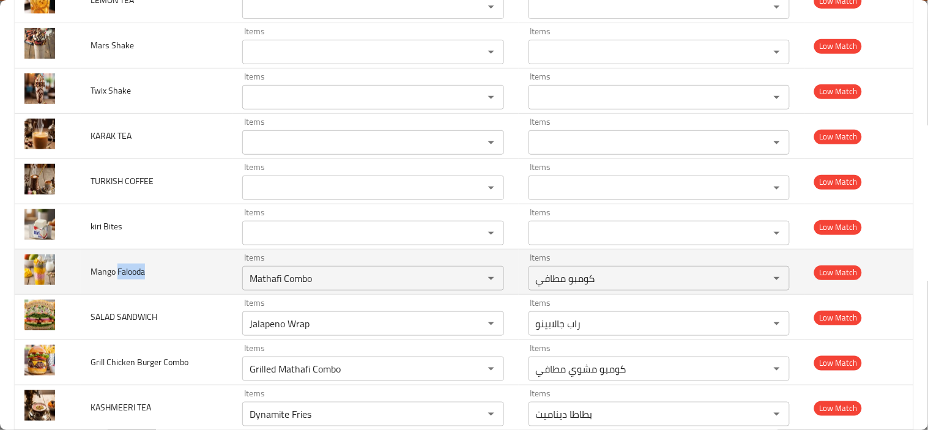
drag, startPoint x: 117, startPoint y: 272, endPoint x: 150, endPoint y: 272, distance: 33.6
click at [150, 272] on td "Mango Falooda" at bounding box center [157, 272] width 152 height 45
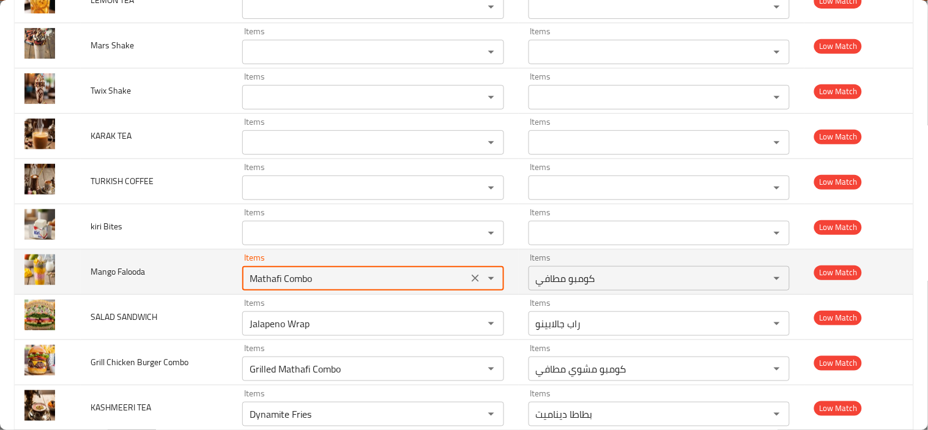
drag, startPoint x: 341, startPoint y: 278, endPoint x: 183, endPoint y: 281, distance: 157.8
click at [193, 281] on tr "Mango Falooda Items Mathafi Combo Items Items كومبو مطافي Items Low Match" at bounding box center [464, 272] width 898 height 45
paste Falooda "Falooda"
click at [107, 273] on span "Mango Falooda" at bounding box center [118, 272] width 54 height 16
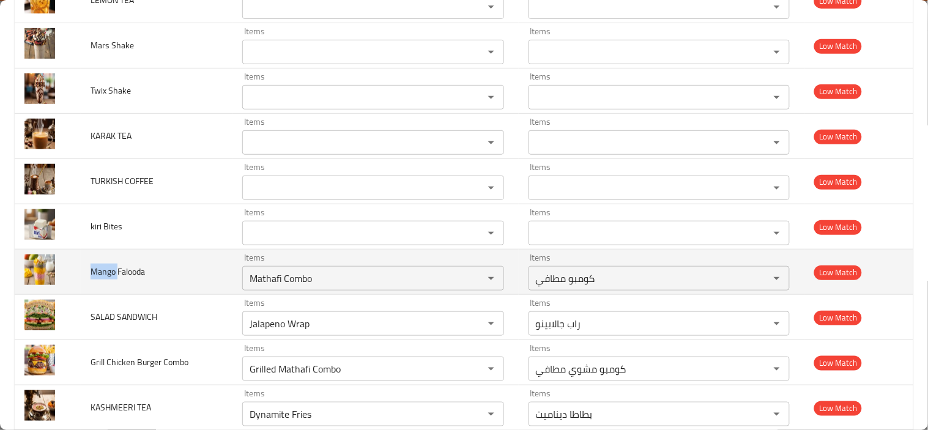
click at [107, 273] on span "Mango Falooda" at bounding box center [118, 272] width 54 height 16
drag, startPoint x: 319, startPoint y: 278, endPoint x: 207, endPoint y: 278, distance: 111.9
click at [212, 278] on tr "Mango Falooda Items Mathafi Combo Items Items كومبو مطافي Items Low Match" at bounding box center [464, 272] width 898 height 45
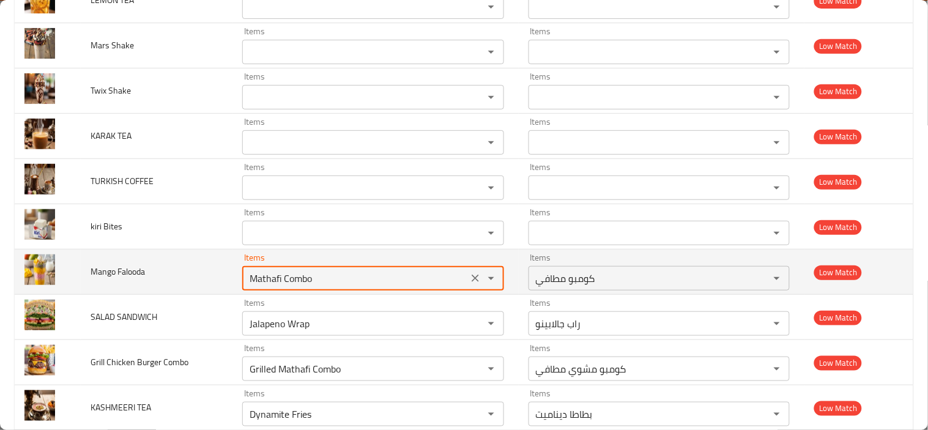
paste Falooda "ngo"
type Falooda "Mathafi Combo"
click at [176, 270] on td "Mango Falooda" at bounding box center [157, 272] width 152 height 45
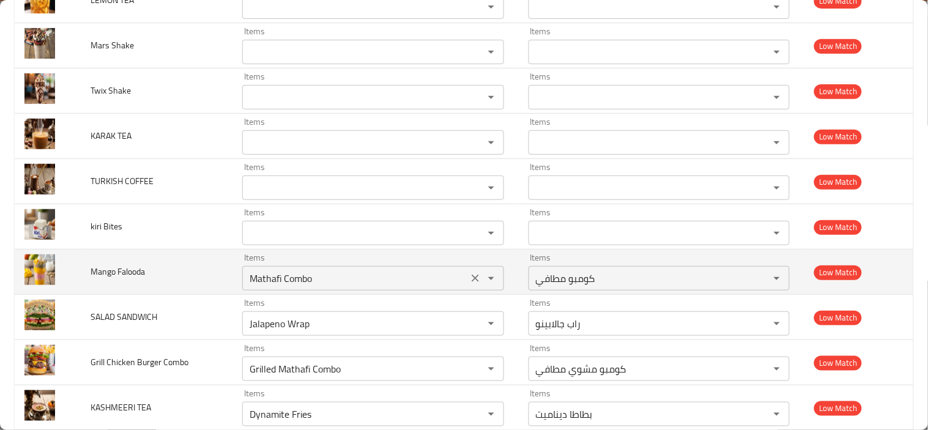
click at [469, 284] on icon "Clear" at bounding box center [475, 278] width 12 height 12
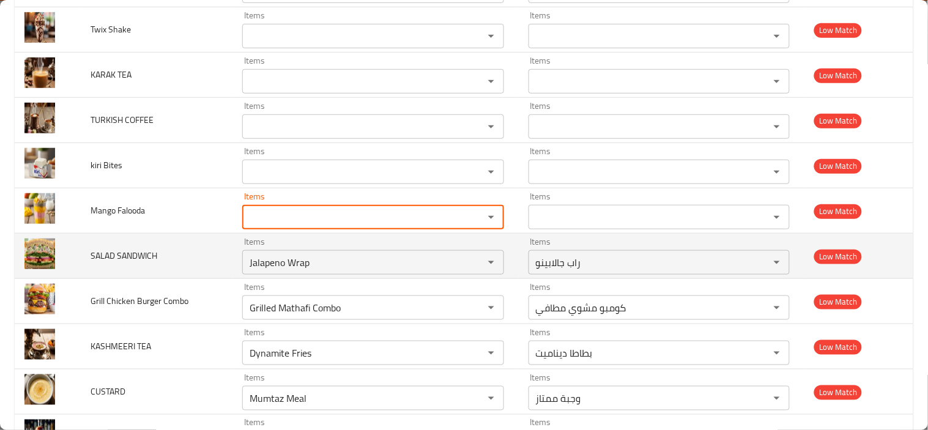
scroll to position [2653, 0]
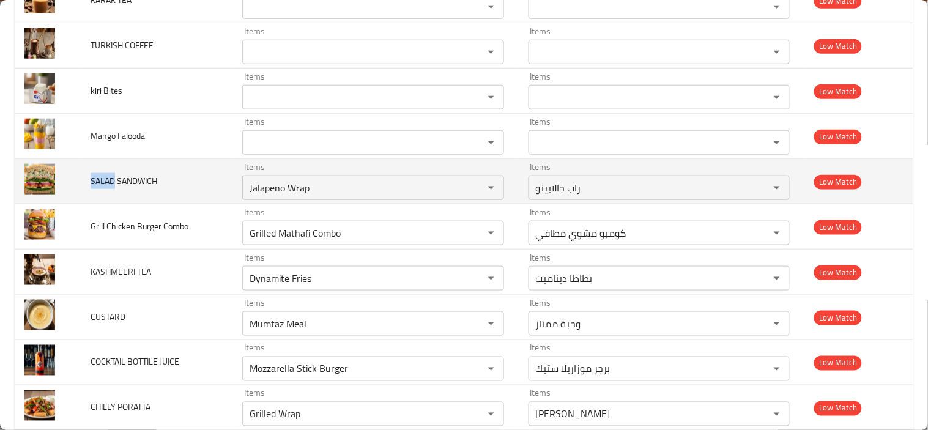
drag, startPoint x: 92, startPoint y: 180, endPoint x: 113, endPoint y: 179, distance: 20.9
click at [113, 179] on span "SALAD SANDWICH" at bounding box center [124, 181] width 67 height 16
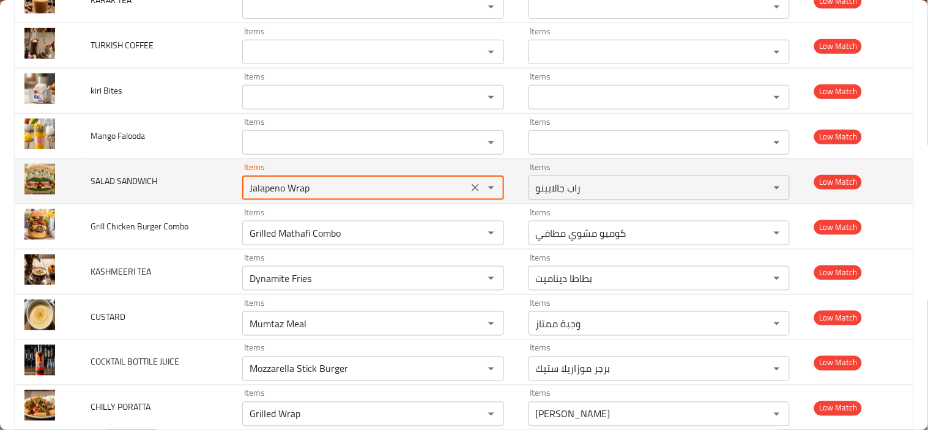
drag, startPoint x: 318, startPoint y: 190, endPoint x: 173, endPoint y: 188, distance: 145.0
click at [174, 188] on tr "SALAD SANDWICH Items Jalapeno Wrap Items Items راب جالابينو Items Low Match" at bounding box center [464, 181] width 898 height 45
paste SANDWICH "SALAD"
type SANDWICH "Jalapeno Wrap"
click at [136, 194] on td "SALAD SANDWICH" at bounding box center [157, 181] width 152 height 45
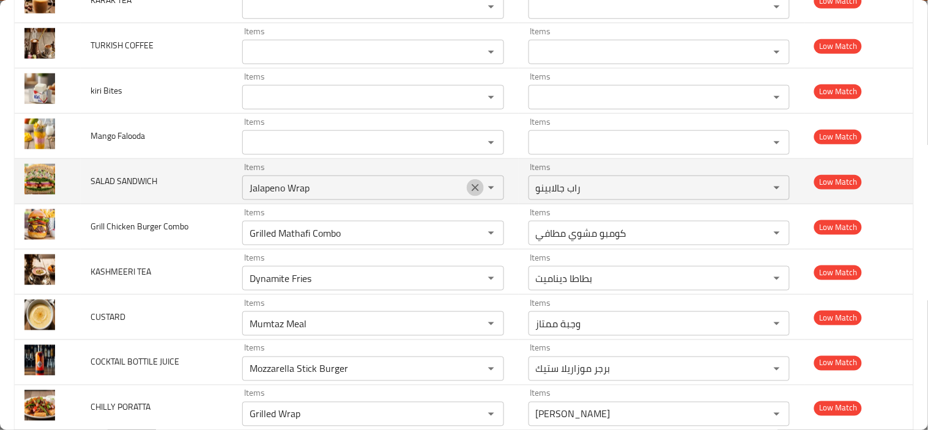
click at [470, 194] on icon "Clear" at bounding box center [475, 188] width 12 height 12
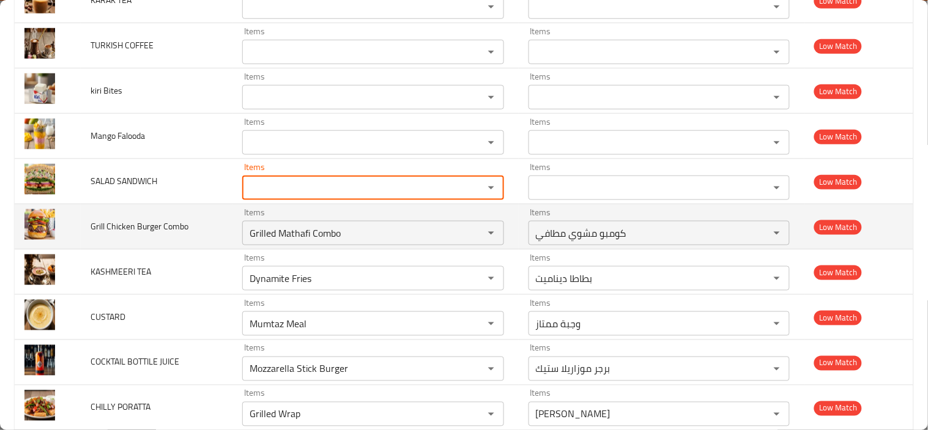
click at [125, 234] on span "Grill Chicken Burger Combo" at bounding box center [140, 226] width 98 height 16
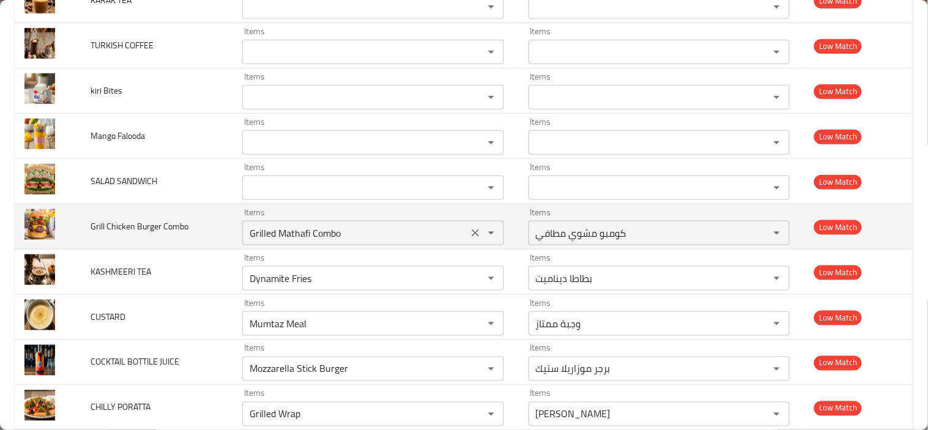
click at [470, 237] on icon "Clear" at bounding box center [475, 233] width 12 height 12
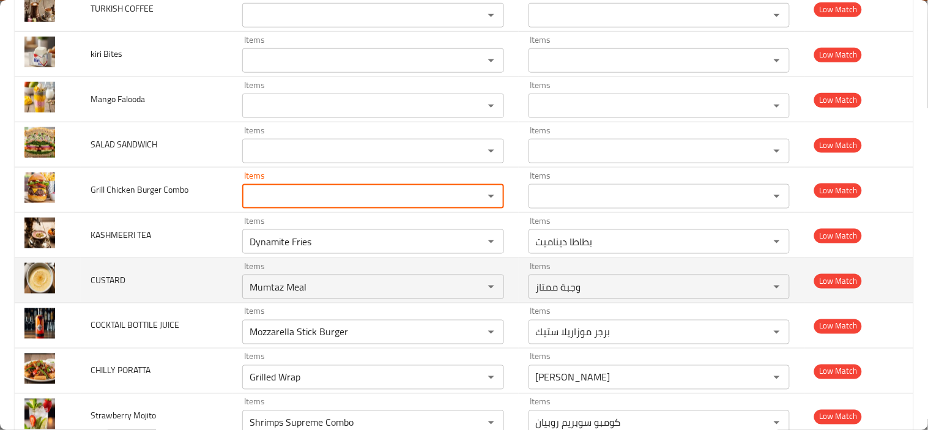
scroll to position [2722, 0]
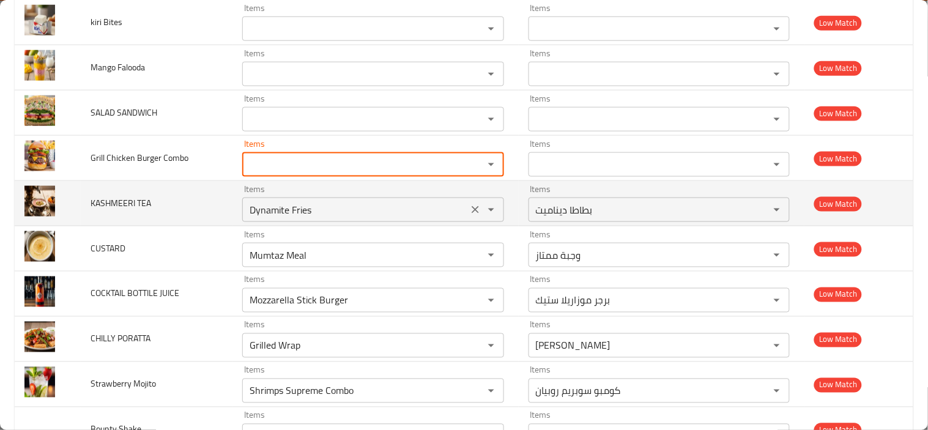
click at [472, 213] on icon "Clear" at bounding box center [475, 209] width 7 height 7
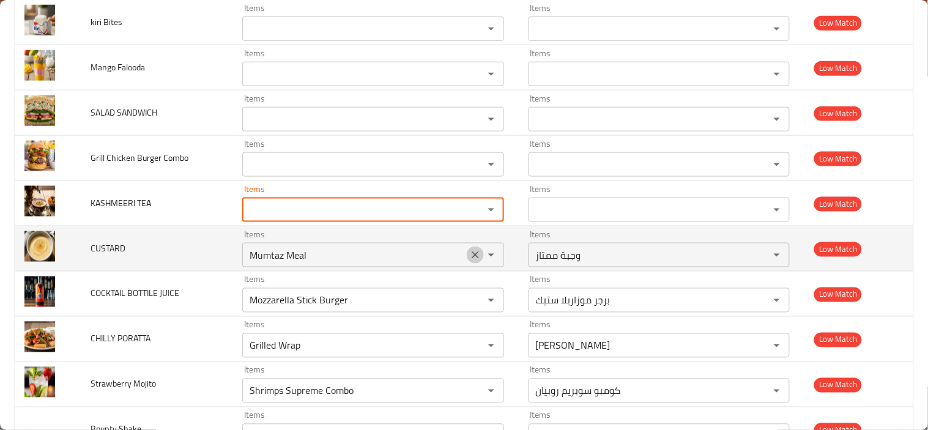
click at [473, 257] on icon "Clear" at bounding box center [475, 255] width 12 height 12
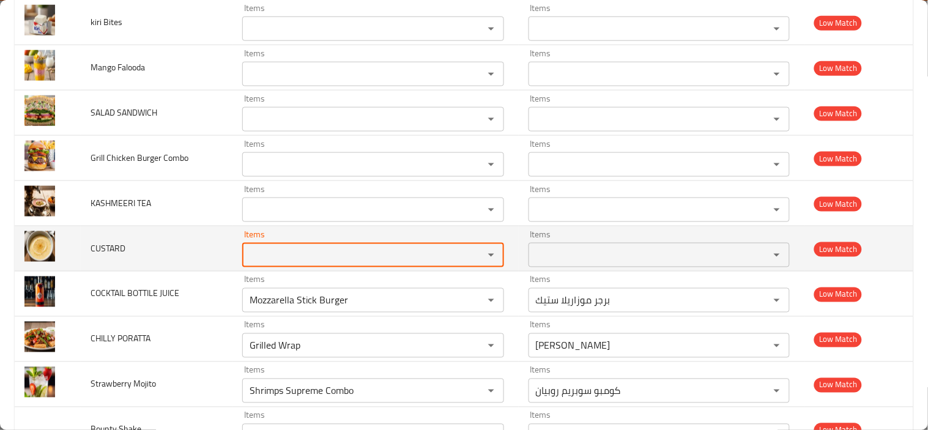
scroll to position [2790, 0]
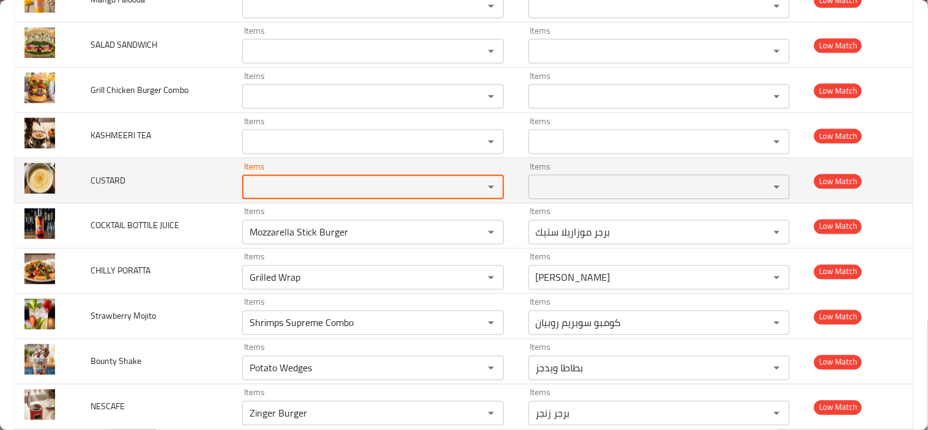
click at [93, 166] on td "CUSTARD" at bounding box center [157, 180] width 152 height 45
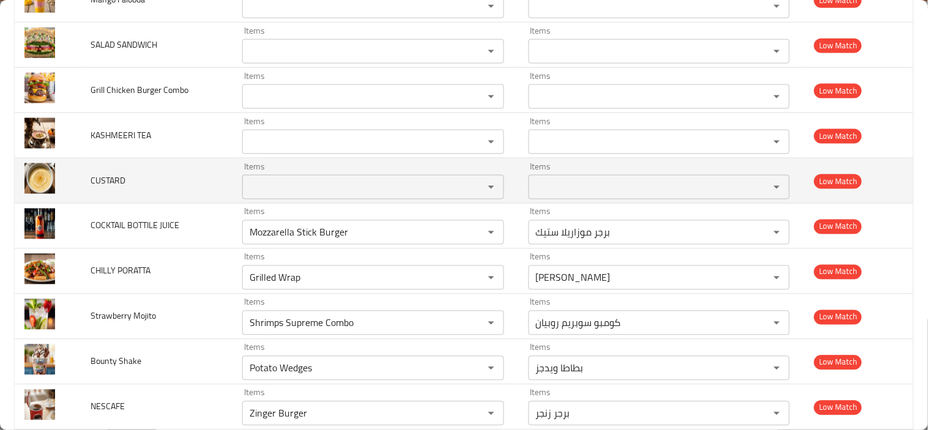
click at [106, 178] on span "CUSTARD" at bounding box center [108, 180] width 35 height 16
click at [283, 198] on div "Items" at bounding box center [373, 187] width 262 height 24
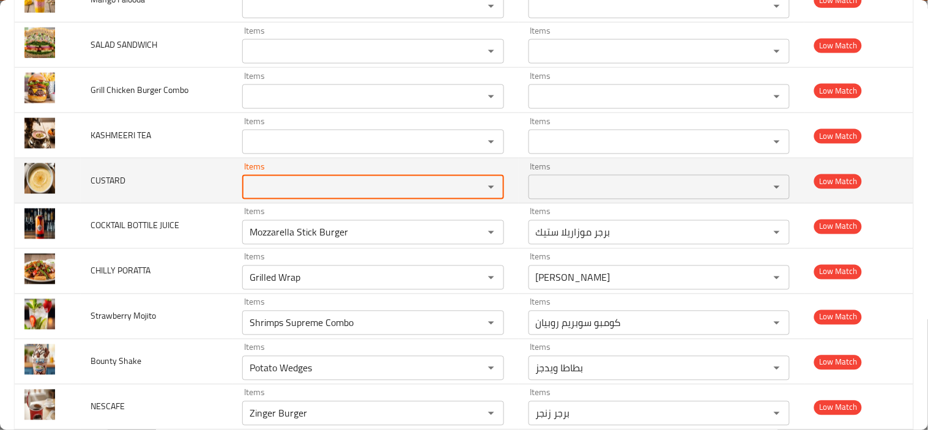
paste input "CUSTARD"
type input "CUSTARD"
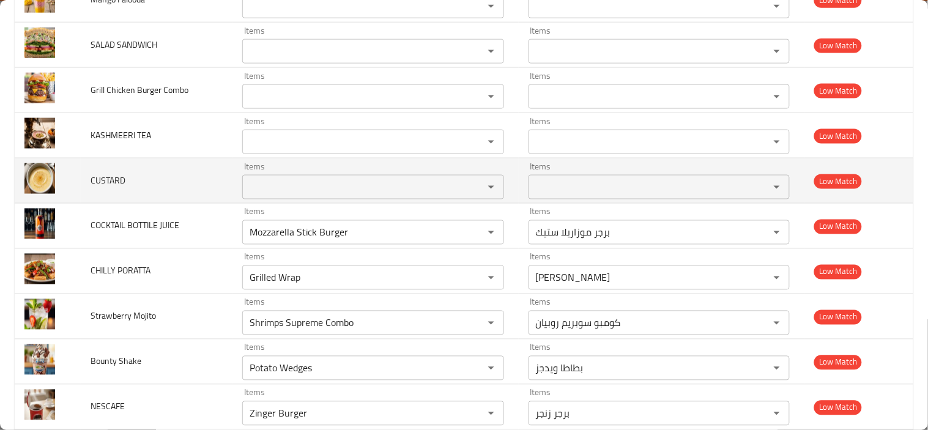
click at [157, 179] on td "CUSTARD" at bounding box center [157, 180] width 152 height 45
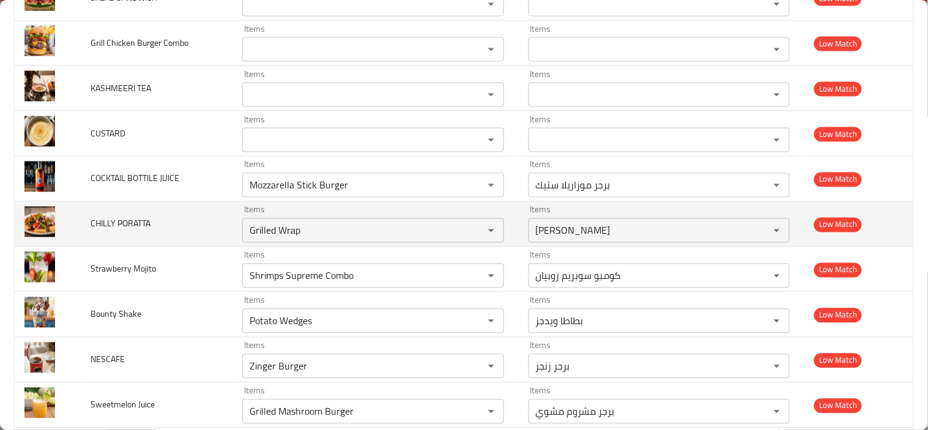
scroll to position [2858, 0]
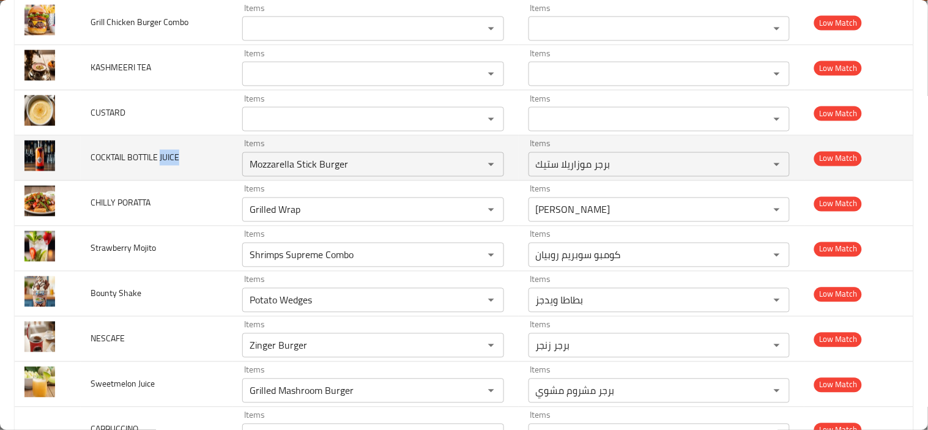
drag, startPoint x: 159, startPoint y: 158, endPoint x: 198, endPoint y: 158, distance: 39.1
click at [198, 158] on td "COCKTAIL BOTTILE JUICE" at bounding box center [157, 158] width 152 height 45
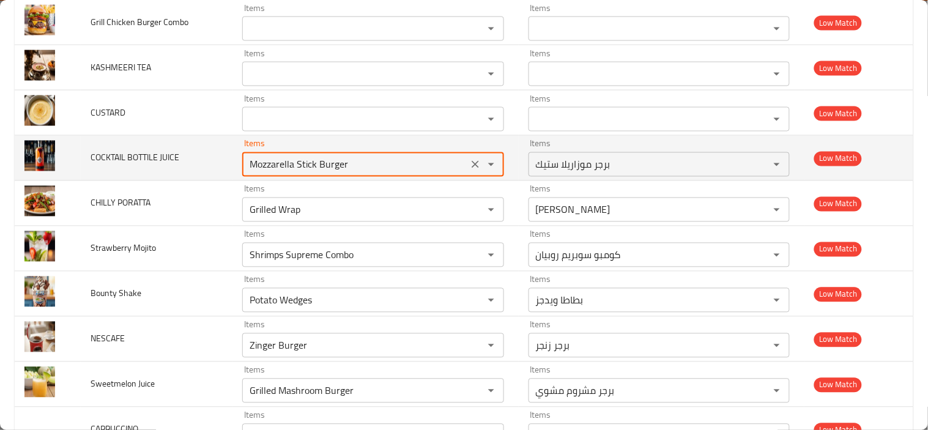
drag, startPoint x: 372, startPoint y: 166, endPoint x: 118, endPoint y: 163, distance: 253.8
click at [131, 164] on tr "COCKTAIL BOTTILE JUICE Items Mozzarella Stick Burger Items Items برجر موزاريلا …" at bounding box center [464, 158] width 898 height 45
paste JUICE "JUICE"
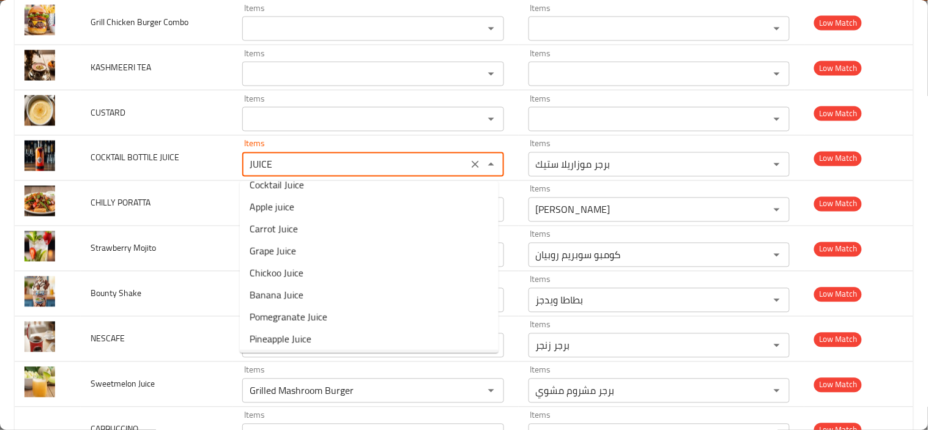
scroll to position [100, 0]
click at [292, 211] on span "Cocktail Juice" at bounding box center [277, 207] width 54 height 15
type JUICE "Cocktail Juice"
type JUICE-ar "عصير كوكتيل"
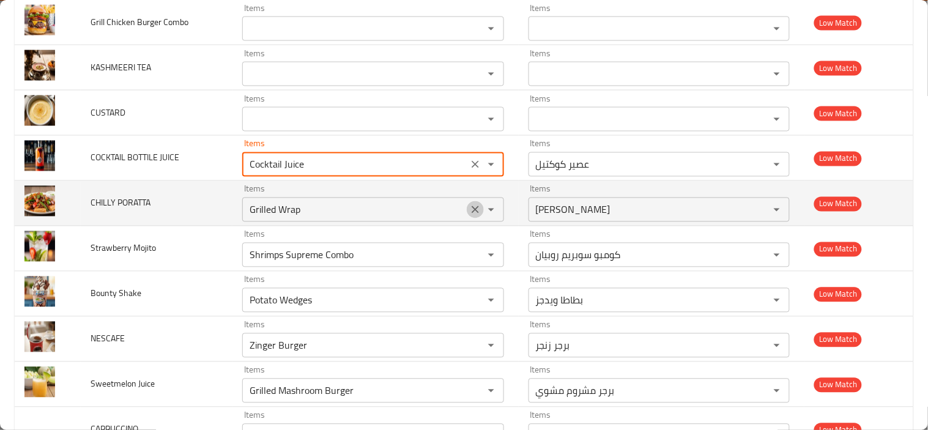
click at [472, 211] on icon "Clear" at bounding box center [475, 210] width 12 height 12
type JUICE "Cocktail Juice"
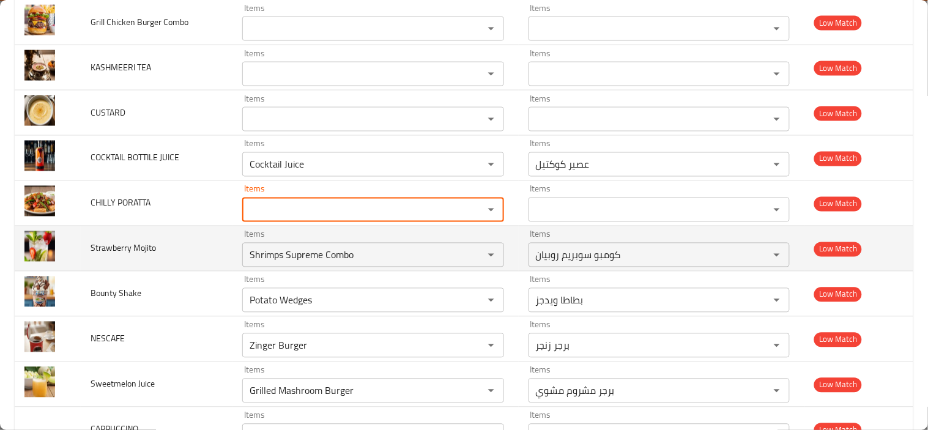
click at [145, 251] on span "Strawberry Mojito" at bounding box center [123, 248] width 65 height 16
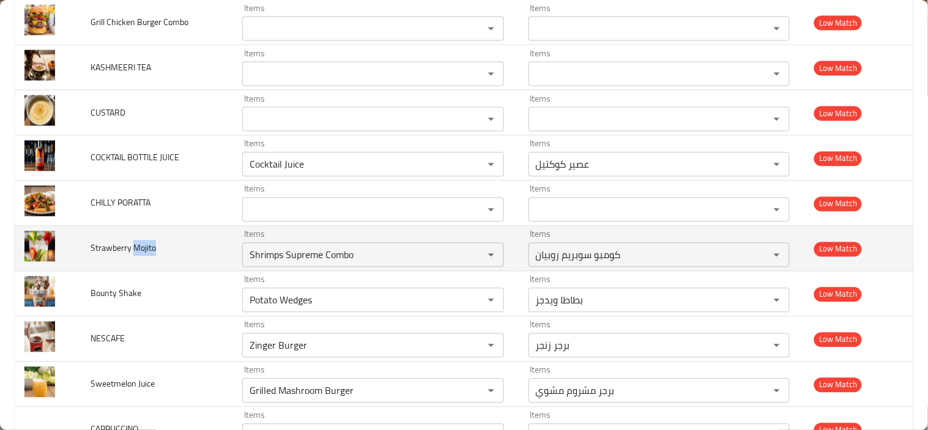
click at [145, 251] on span "Strawberry Mojito" at bounding box center [123, 248] width 65 height 16
click at [469, 257] on icon "Clear" at bounding box center [475, 255] width 12 height 12
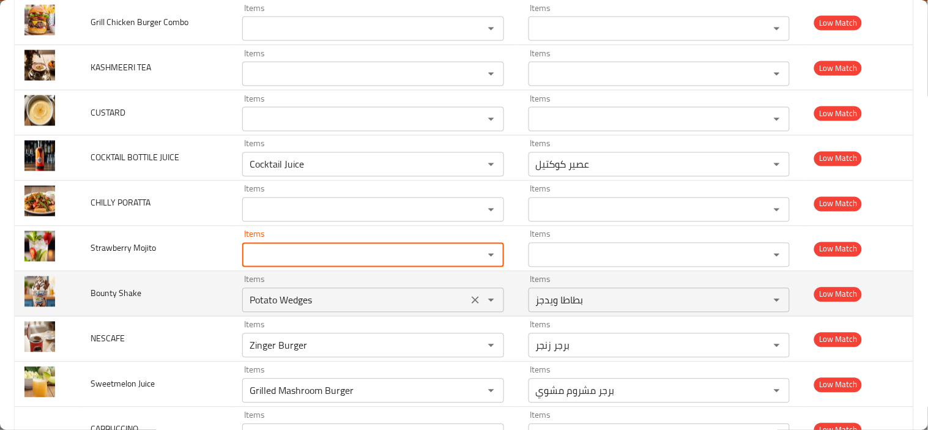
paste Mojito "Mojito"
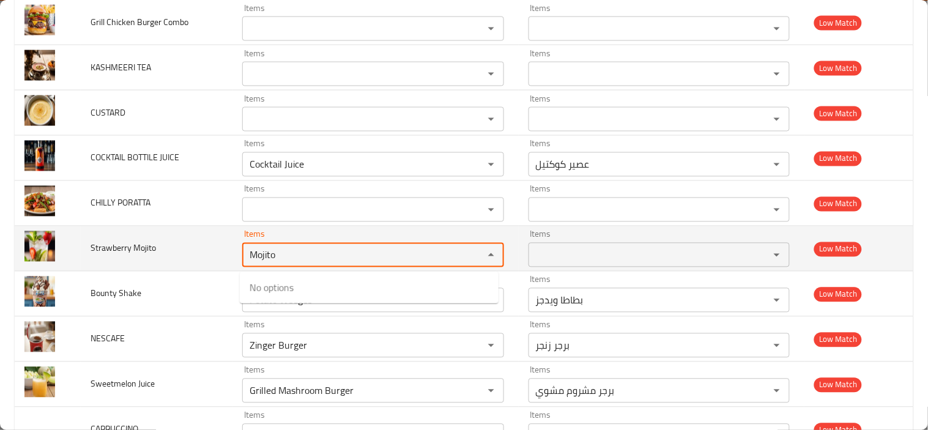
type Mojito "Mojito"
click at [154, 250] on span "Strawberry Mojito" at bounding box center [123, 248] width 65 height 16
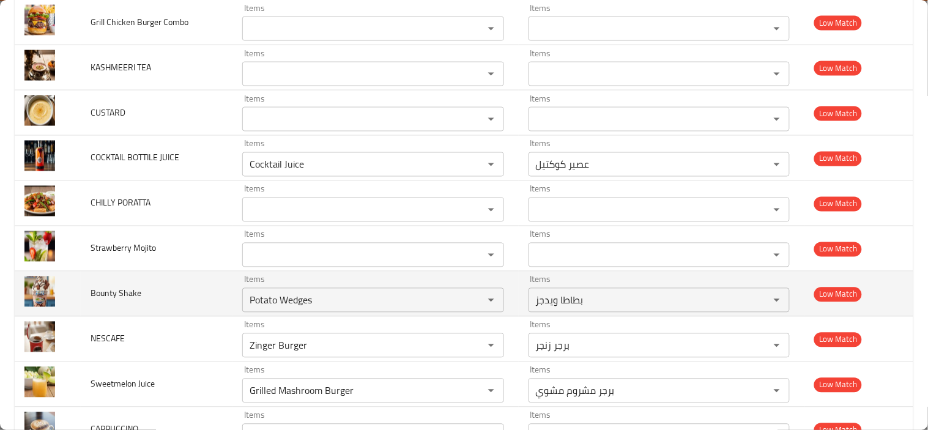
scroll to position [2925, 0]
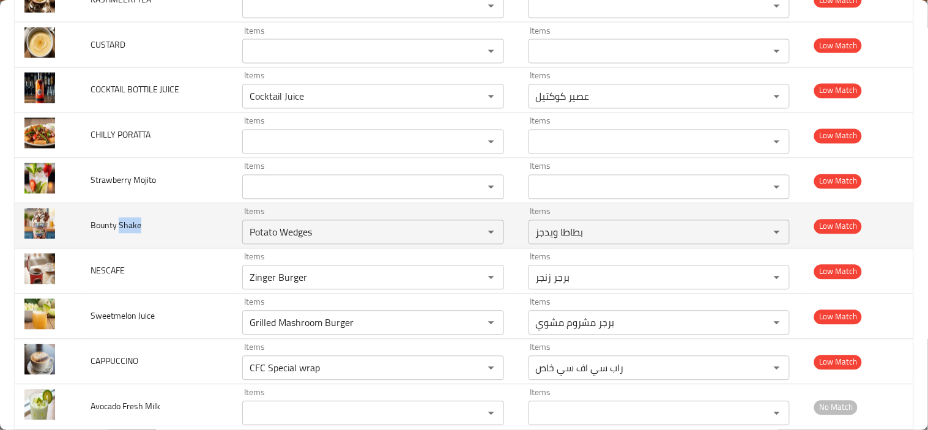
drag, startPoint x: 117, startPoint y: 224, endPoint x: 168, endPoint y: 229, distance: 51.0
click at [168, 229] on td "Bounty Shake" at bounding box center [157, 226] width 152 height 45
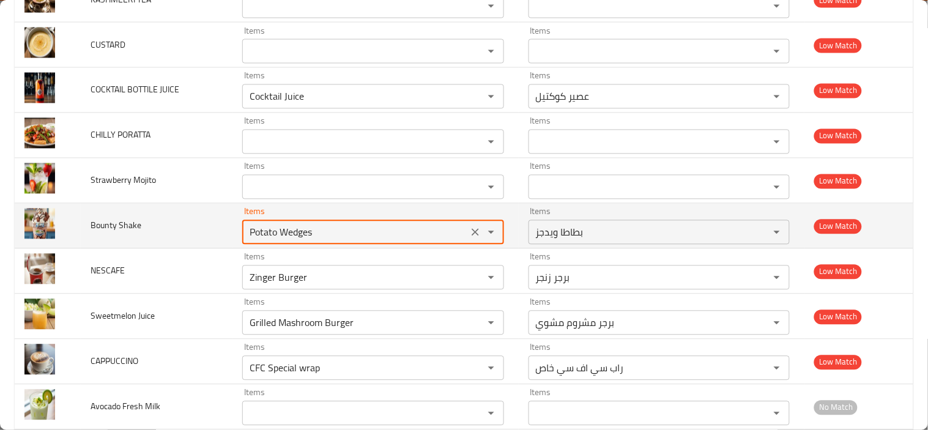
drag, startPoint x: 333, startPoint y: 235, endPoint x: 231, endPoint y: 237, distance: 102.1
click at [232, 237] on td "Items Potato Wedges Items" at bounding box center [375, 226] width 286 height 45
paste Shake "Shake"
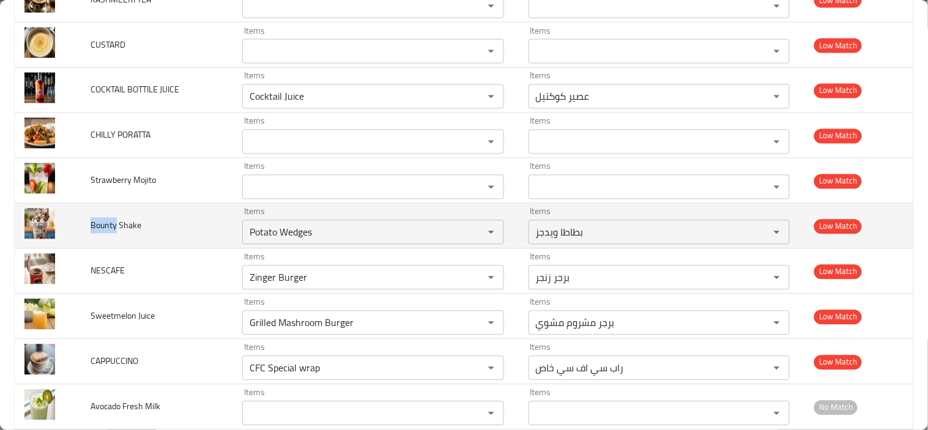
drag, startPoint x: 90, startPoint y: 226, endPoint x: 114, endPoint y: 228, distance: 23.9
click at [114, 228] on span "Bounty Shake" at bounding box center [116, 226] width 51 height 16
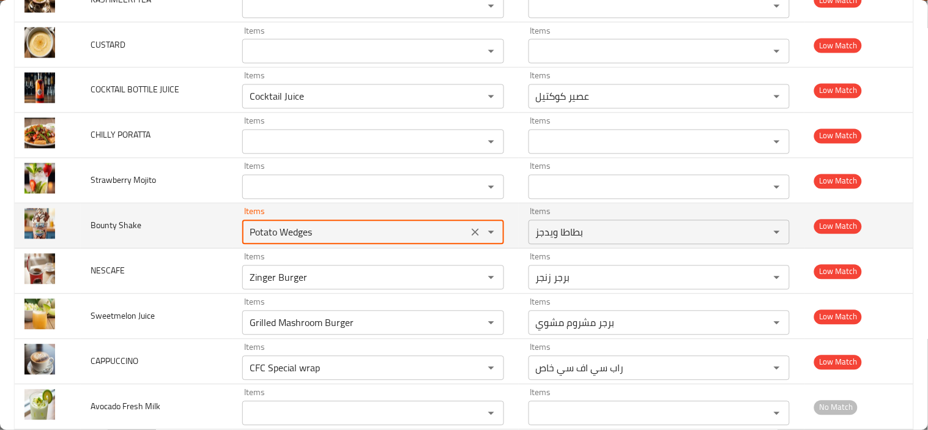
drag, startPoint x: 319, startPoint y: 245, endPoint x: 209, endPoint y: 246, distance: 109.5
click at [212, 245] on tr "Bounty Shake Items Potato Wedges Items Items بطاطا ويدجز Items Low Match" at bounding box center [464, 226] width 898 height 45
paste Shake "Bounty"
type Shake "Bounty"
click at [472, 234] on icon "Clear" at bounding box center [475, 232] width 7 height 7
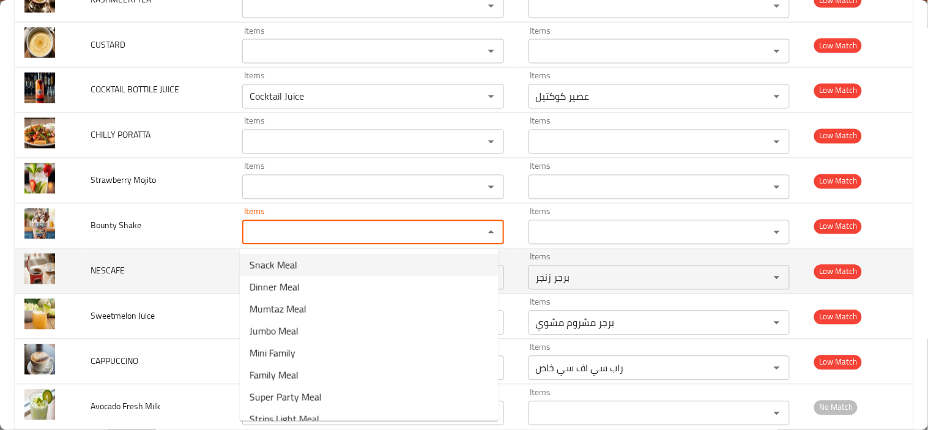
click at [199, 268] on td "NESCAFE" at bounding box center [157, 271] width 152 height 45
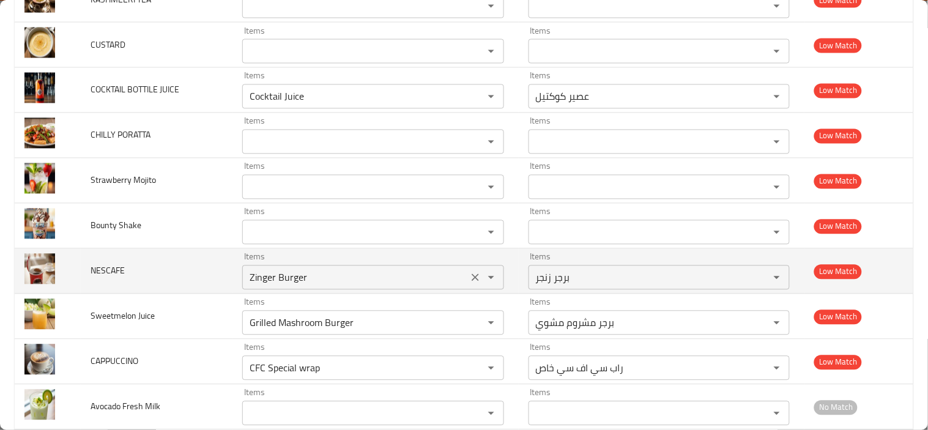
click at [472, 277] on icon "Clear" at bounding box center [475, 277] width 7 height 7
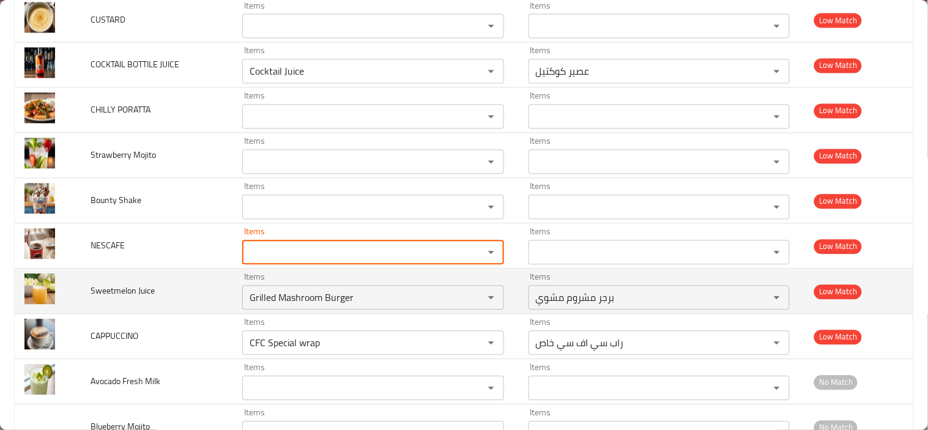
scroll to position [2993, 0]
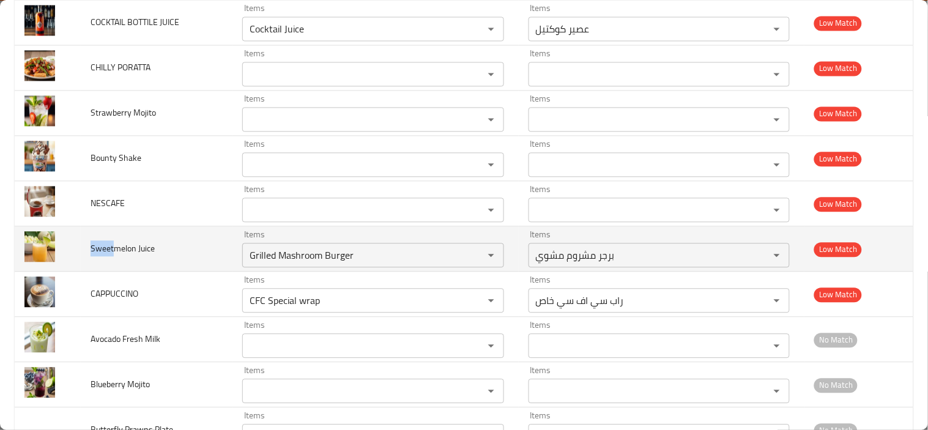
drag, startPoint x: 90, startPoint y: 248, endPoint x: 114, endPoint y: 242, distance: 25.2
click at [114, 242] on span "Sweetmelon Juice" at bounding box center [123, 248] width 64 height 16
click at [469, 253] on icon "Clear" at bounding box center [475, 255] width 12 height 12
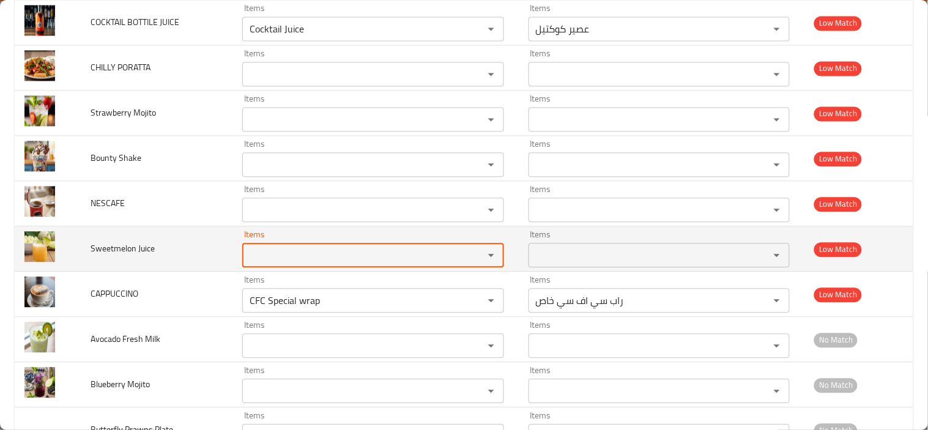
paste Juice "Sweet"
type Juice "Sweet"
click at [176, 250] on td "Sweetmelon Juice" at bounding box center [157, 248] width 152 height 45
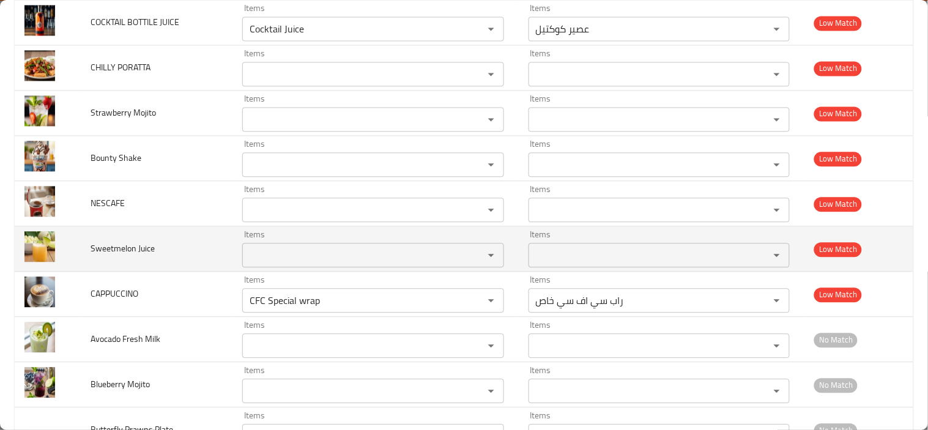
scroll to position [3061, 0]
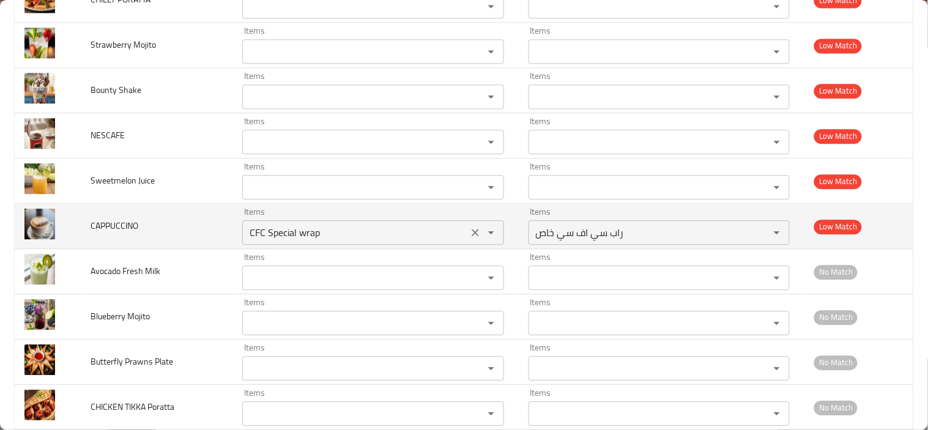
click at [469, 234] on icon "Clear" at bounding box center [475, 232] width 12 height 12
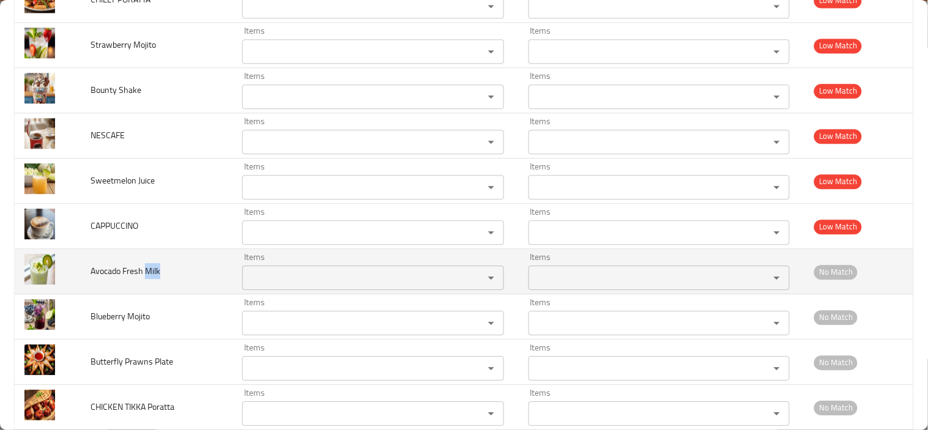
drag, startPoint x: 145, startPoint y: 273, endPoint x: 161, endPoint y: 270, distance: 16.1
click at [161, 270] on td "Avocado Fresh Milk" at bounding box center [157, 271] width 152 height 45
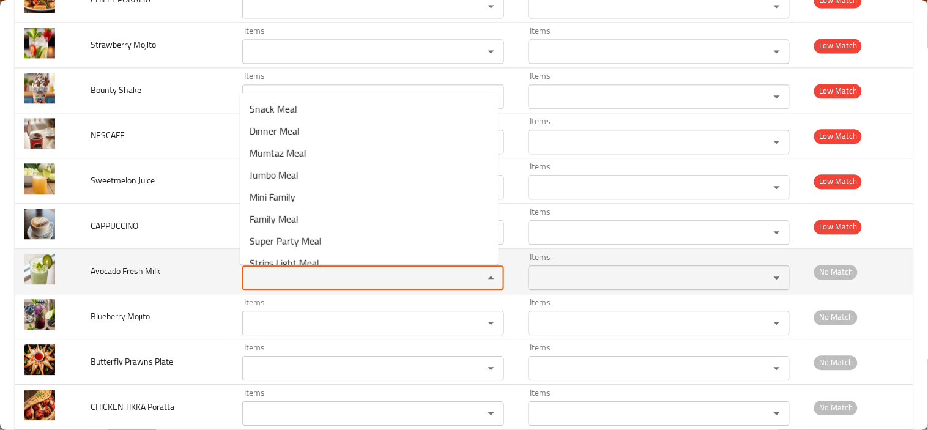
click at [246, 277] on Milk "Items" at bounding box center [355, 277] width 218 height 17
paste Milk "Milk"
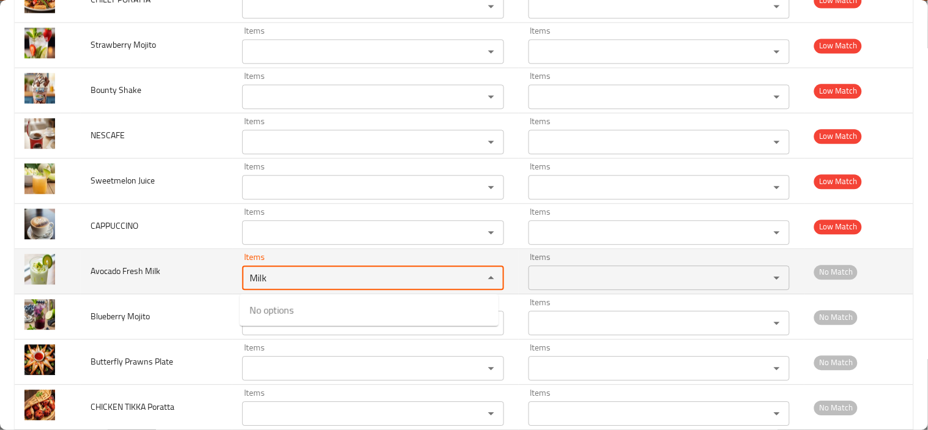
type Milk "Milk"
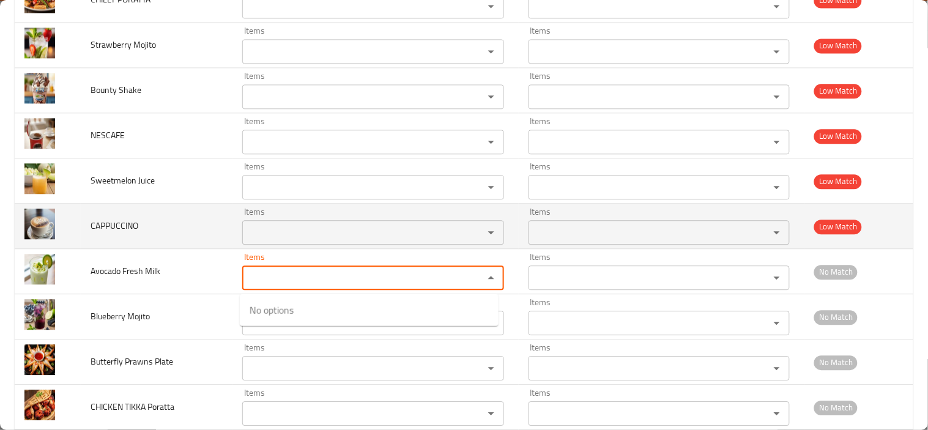
drag, startPoint x: 228, startPoint y: 270, endPoint x: 208, endPoint y: 248, distance: 29.4
click at [229, 269] on td "Avocado Fresh Milk" at bounding box center [157, 271] width 152 height 45
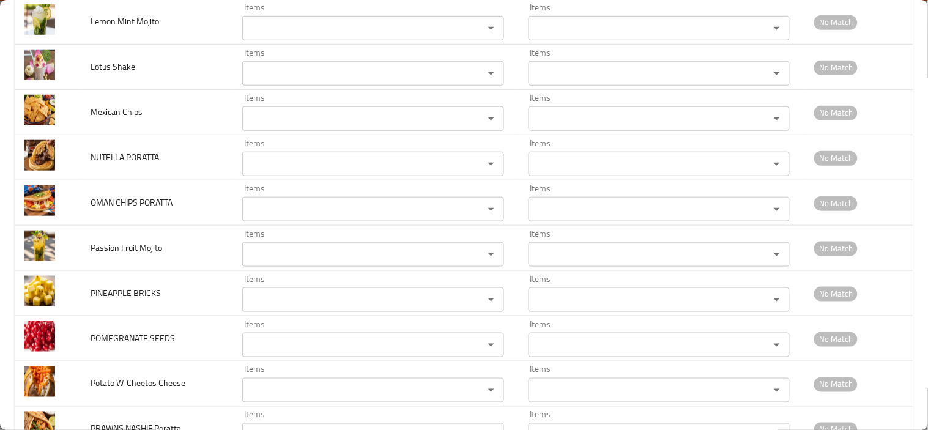
scroll to position [3948, 0]
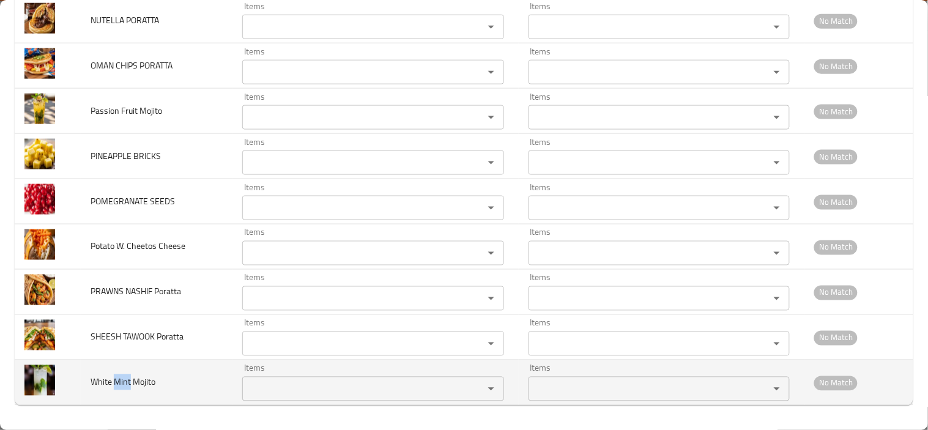
drag, startPoint x: 114, startPoint y: 380, endPoint x: 128, endPoint y: 382, distance: 14.2
click at [128, 382] on span "White Mint Mojito" at bounding box center [123, 382] width 65 height 16
click at [267, 387] on Mojito "Items" at bounding box center [355, 388] width 218 height 17
paste Mojito "Mint"
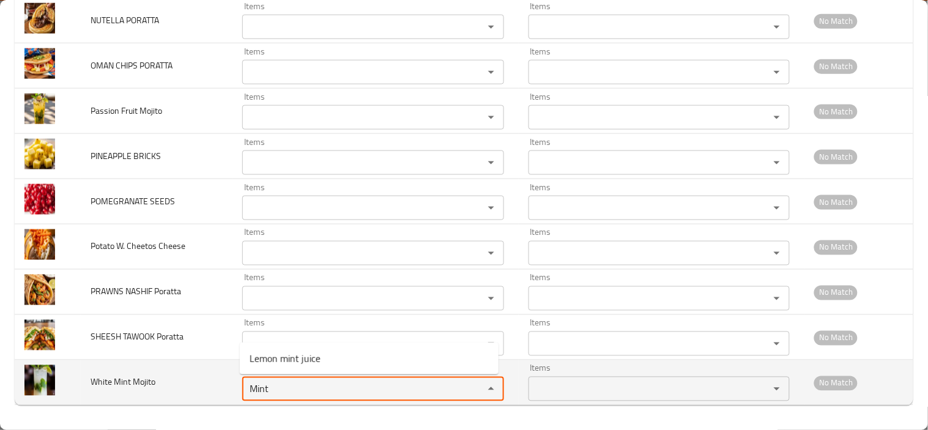
type Mojito "Mint"
click at [166, 368] on td "White Mint Mojito" at bounding box center [157, 382] width 152 height 45
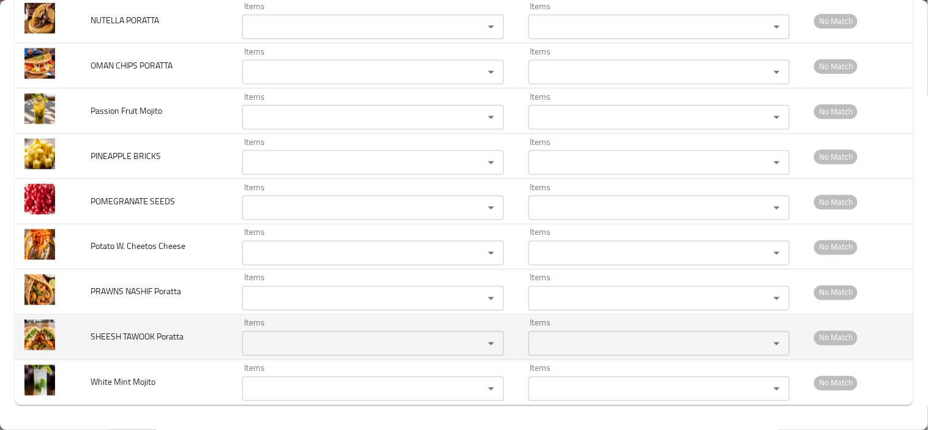
click at [511, 345] on td "Items Items" at bounding box center [375, 337] width 286 height 45
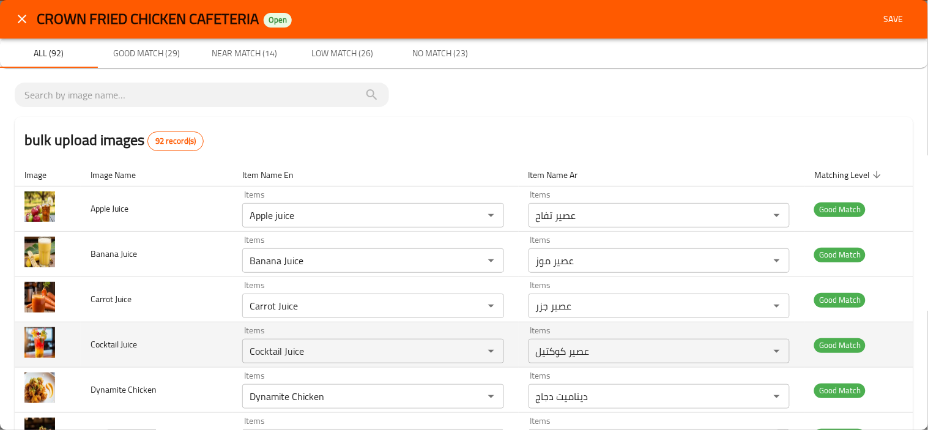
scroll to position [0, 0]
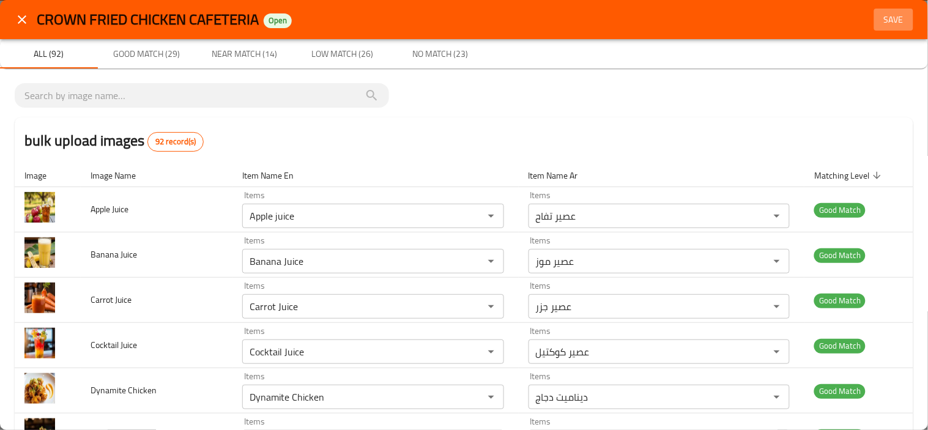
click at [879, 20] on span "Save" at bounding box center [893, 19] width 29 height 15
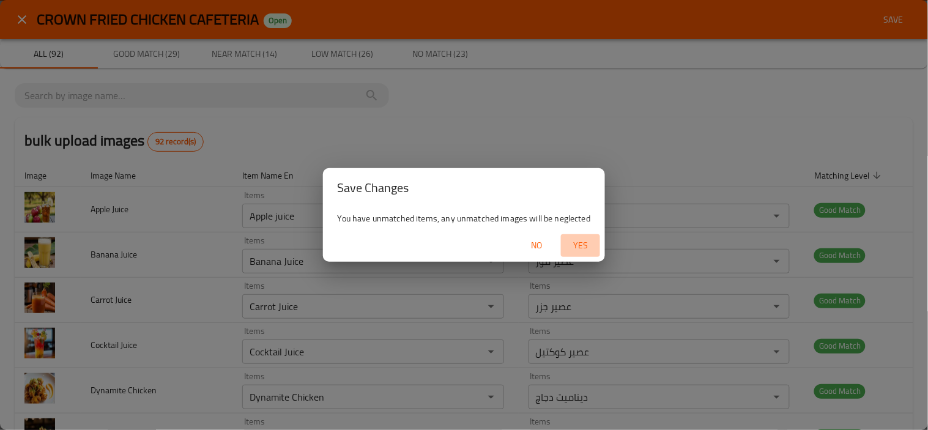
click at [583, 250] on span "Yes" at bounding box center [580, 245] width 29 height 15
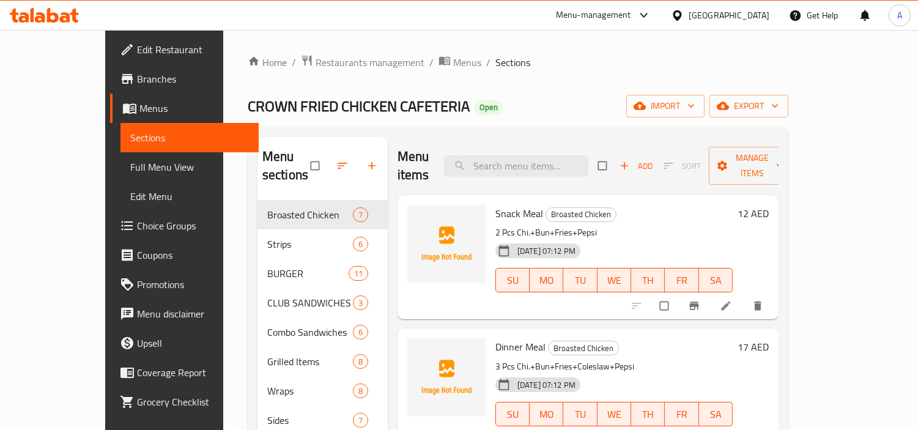
click at [130, 167] on span "Full Menu View" at bounding box center [189, 167] width 119 height 15
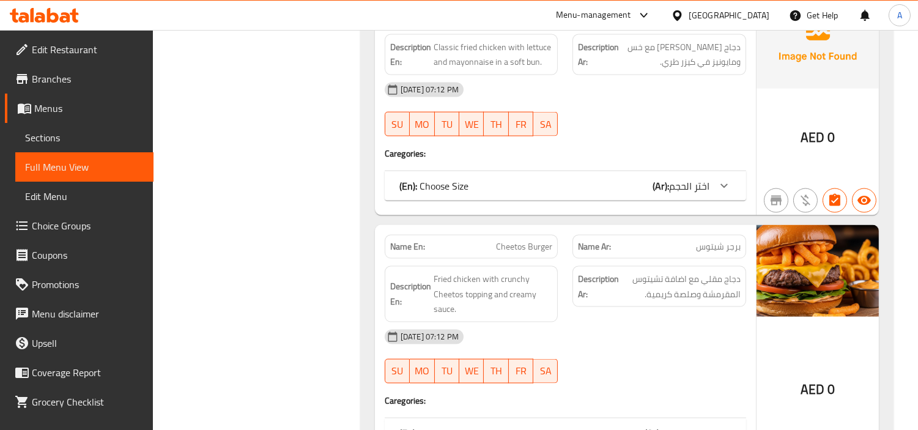
scroll to position [3544, 0]
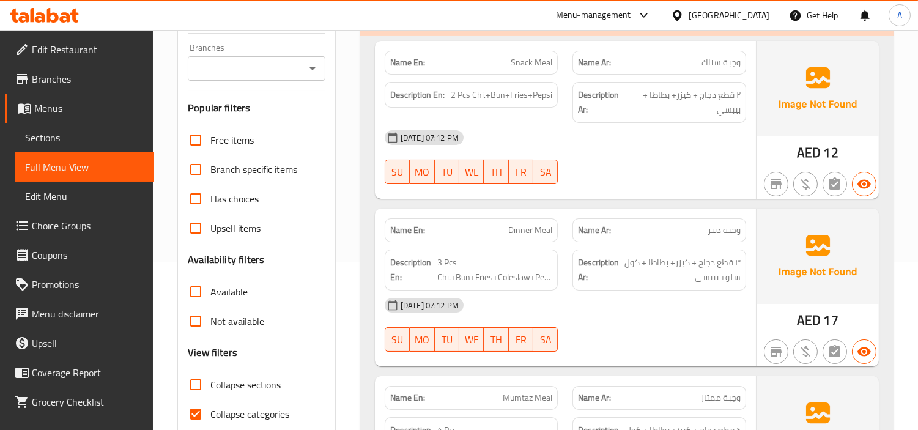
scroll to position [0, 0]
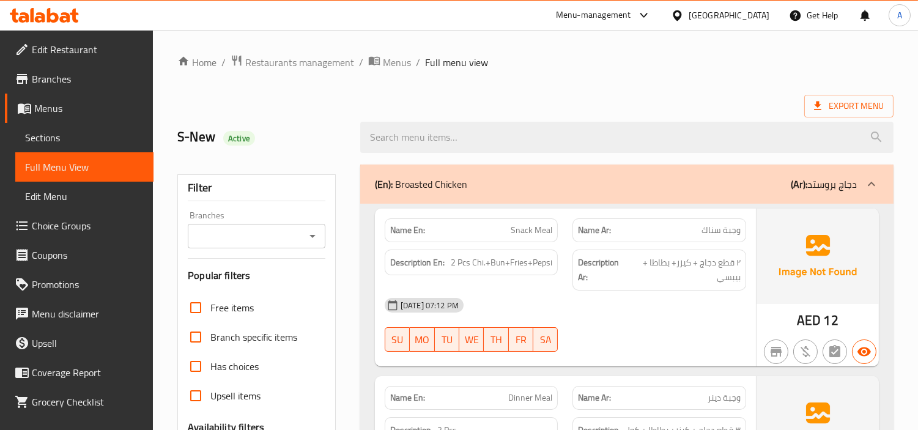
click at [727, 16] on div "[GEOGRAPHIC_DATA]" at bounding box center [729, 15] width 81 height 13
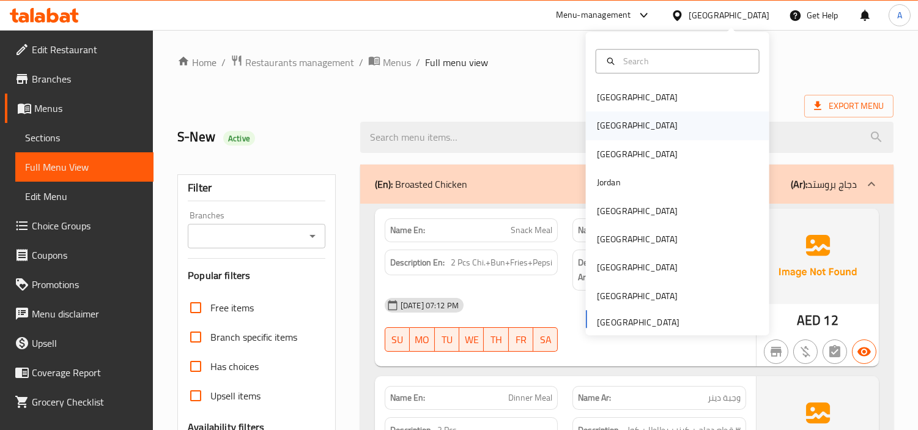
click at [596, 133] on div "[GEOGRAPHIC_DATA]" at bounding box center [637, 126] width 100 height 28
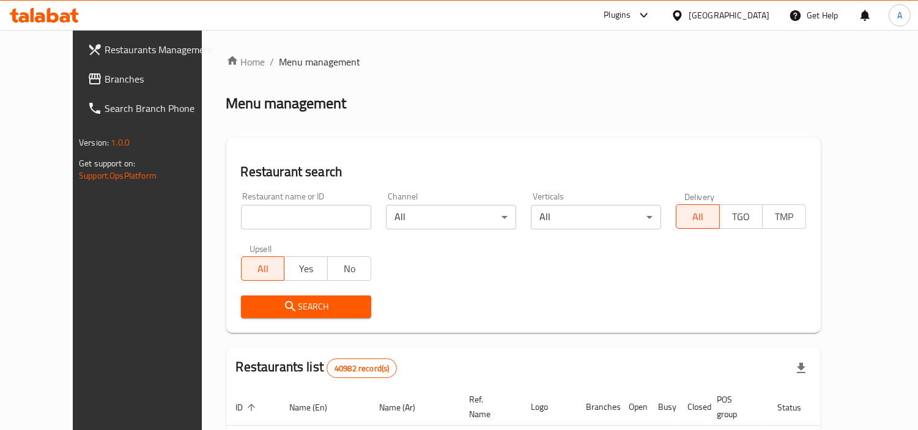
click at [105, 80] on span "Branches" at bounding box center [161, 79] width 112 height 15
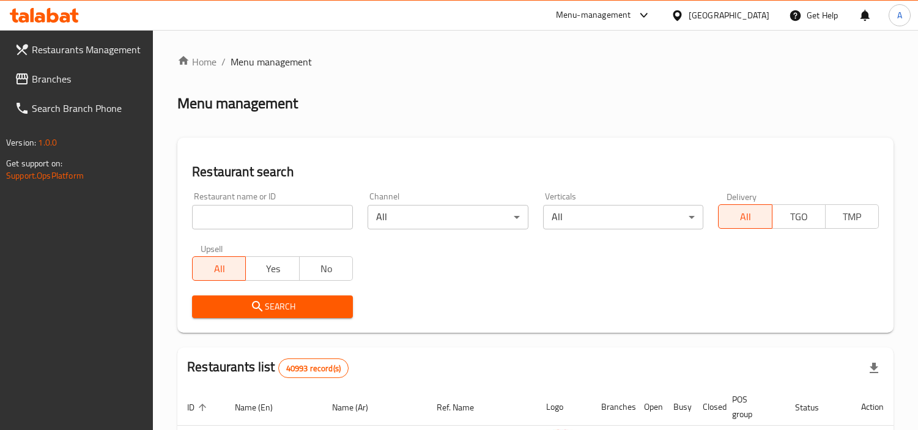
scroll to position [204, 0]
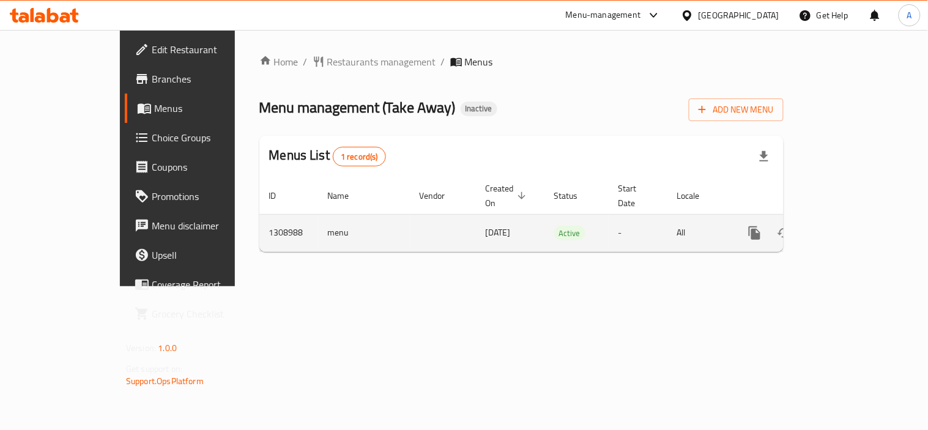
click at [850, 226] on icon "enhanced table" at bounding box center [842, 233] width 15 height 15
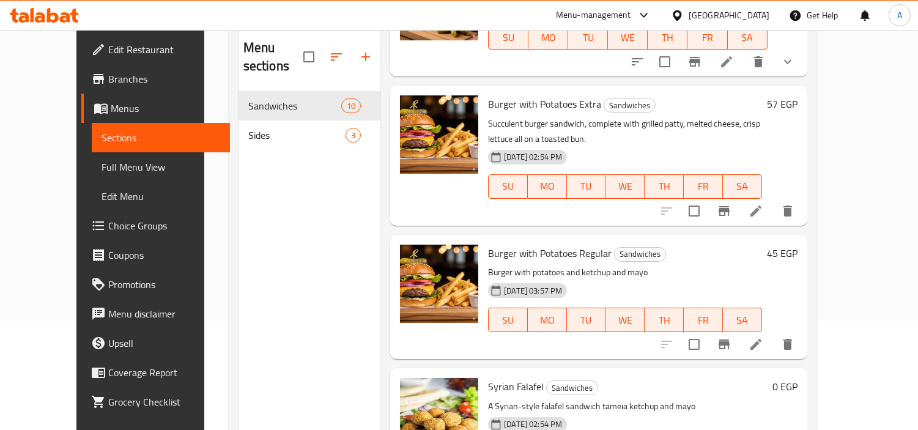
scroll to position [171, 0]
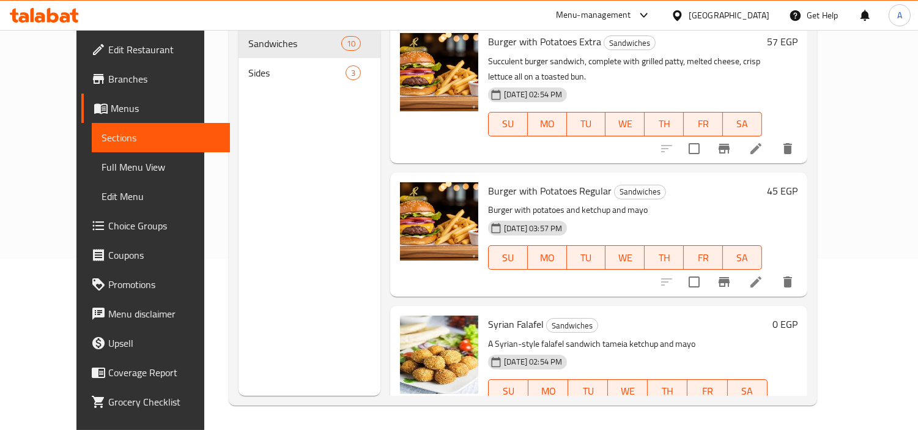
click at [287, 197] on div "Menu sections Sandwiches 10 Sides 3" at bounding box center [310, 181] width 142 height 430
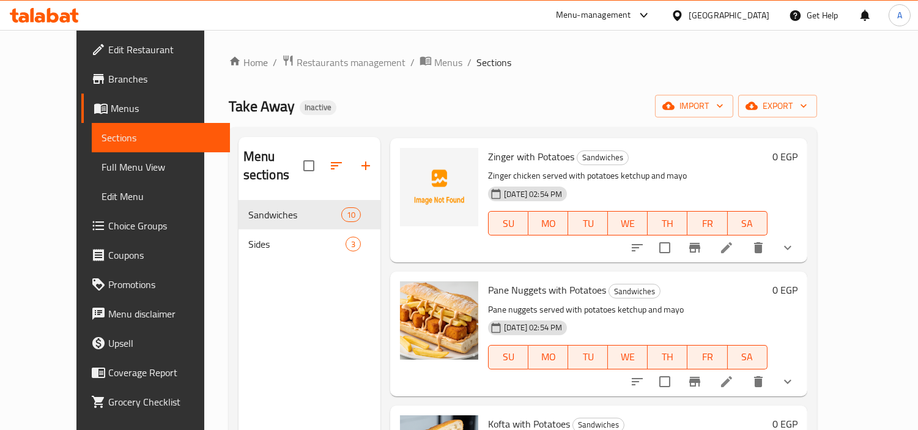
scroll to position [0, 0]
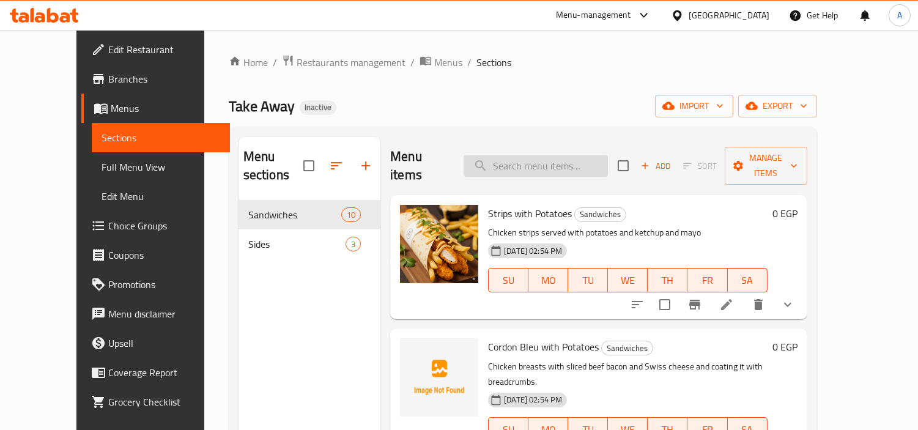
click at [524, 157] on input "search" at bounding box center [536, 165] width 144 height 21
paste input "Burger with fries"
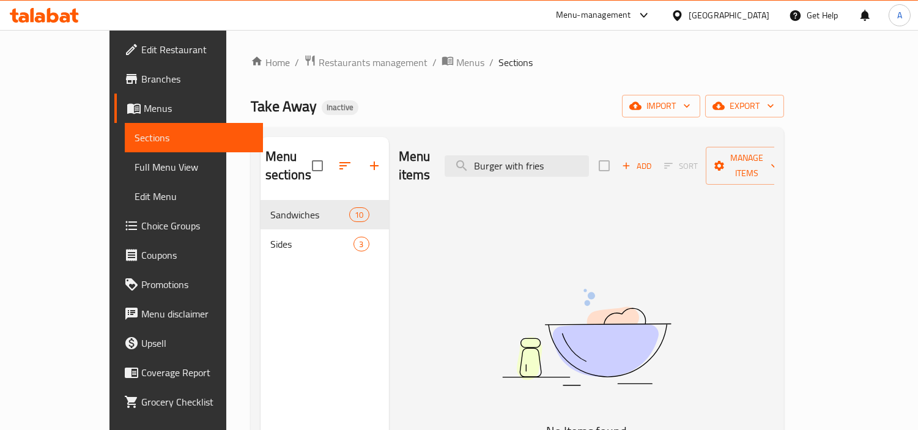
drag, startPoint x: 589, startPoint y: 155, endPoint x: 271, endPoint y: 119, distance: 320.0
click at [271, 119] on div "Home / Restaurants management / Menus / Sections Take Away Inactive import expo…" at bounding box center [517, 315] width 533 height 522
paste input "Fries with Cheese"
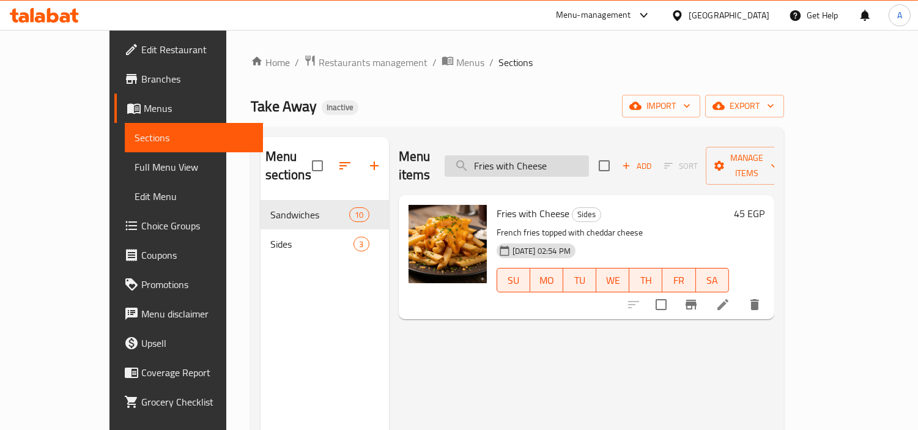
click at [565, 161] on input "Fries with Cheese" at bounding box center [517, 165] width 144 height 21
paste input "Gemini_Generated_Image_cdond8cdond8cdon"
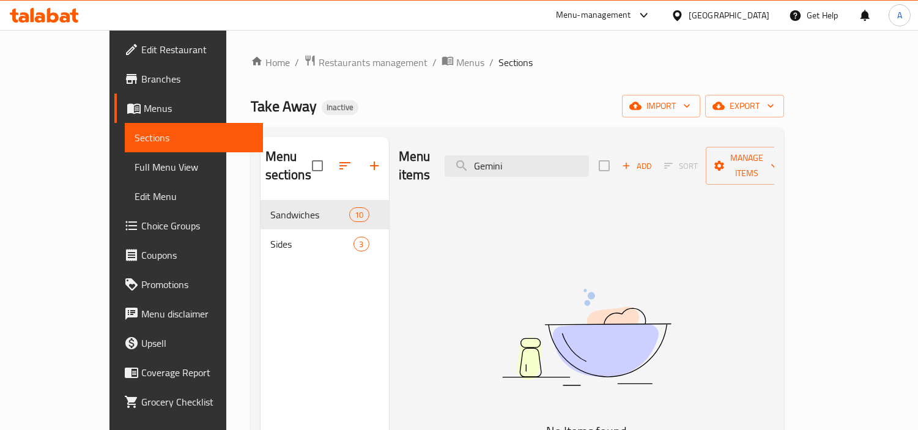
drag, startPoint x: 551, startPoint y: 158, endPoint x: 464, endPoint y: 145, distance: 88.4
click at [464, 145] on div "Menu items Gemini Add Sort Manage items" at bounding box center [587, 166] width 376 height 58
paste input "Pane Nuggets with fries sandwich"
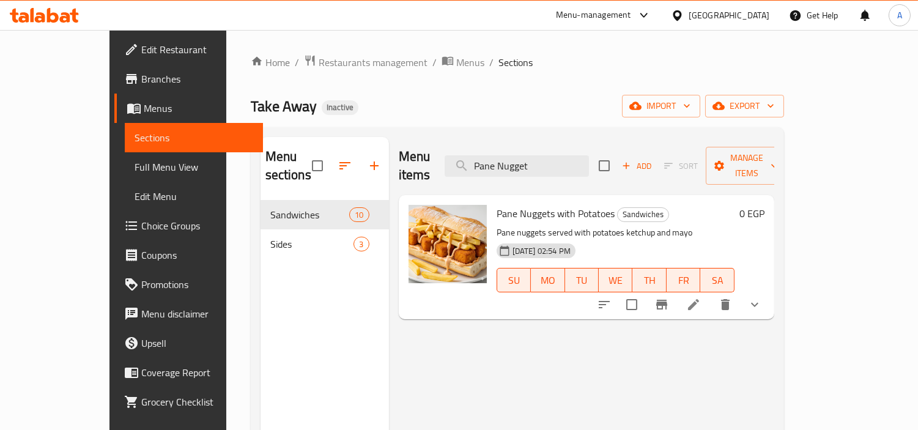
drag, startPoint x: 588, startPoint y: 155, endPoint x: 434, endPoint y: 148, distance: 153.7
click at [436, 149] on div "Menu items Pane Nugget Add Sort Manage items" at bounding box center [587, 166] width 376 height 58
paste input "Sausage with fries sandwich"
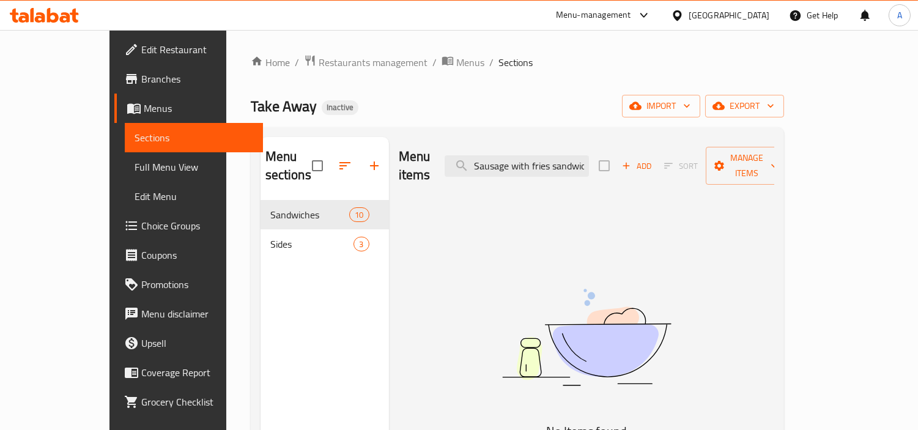
click at [536, 139] on div "Menu items Sausage with fries sandwich Add Sort Manage items" at bounding box center [587, 166] width 376 height 58
click at [533, 158] on input "Sausage with fries sandwich" at bounding box center [517, 165] width 144 height 21
paste input "search"
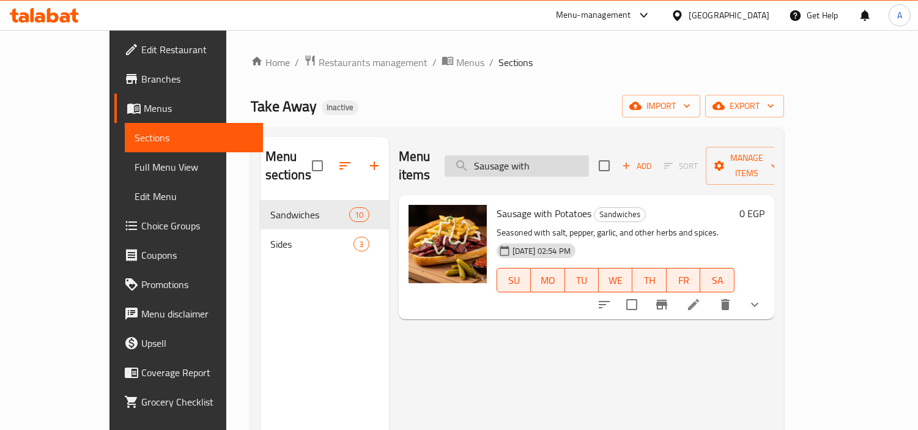
click at [561, 155] on input "Sausage with" at bounding box center [517, 165] width 144 height 21
paste input "hawarma with Potatoes"
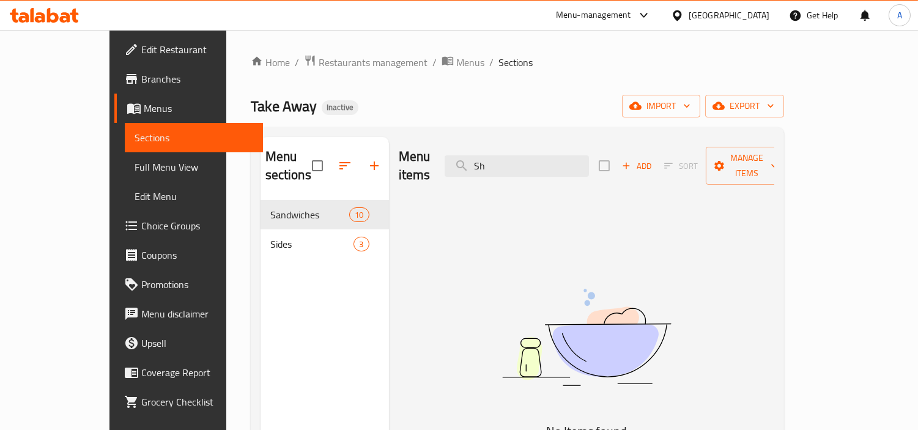
type input "Sh"
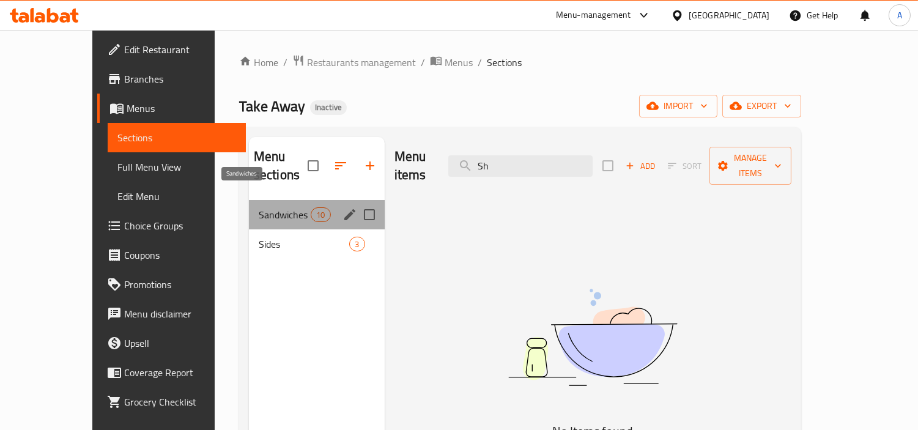
click at [259, 207] on span "Sandwiches" at bounding box center [285, 214] width 52 height 15
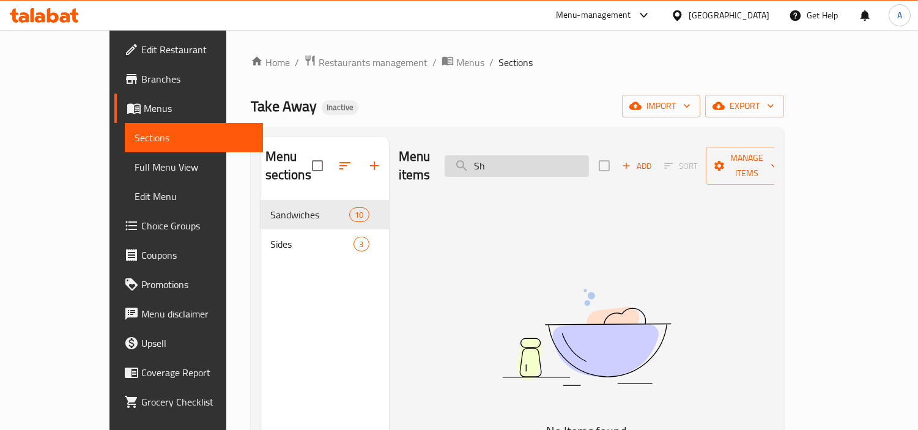
click at [536, 157] on input "Sh" at bounding box center [517, 165] width 144 height 21
drag, startPoint x: 536, startPoint y: 157, endPoint x: 461, endPoint y: 157, distance: 74.6
click at [461, 157] on div "Menu items Sh Add Sort Manage items" at bounding box center [587, 166] width 376 height 58
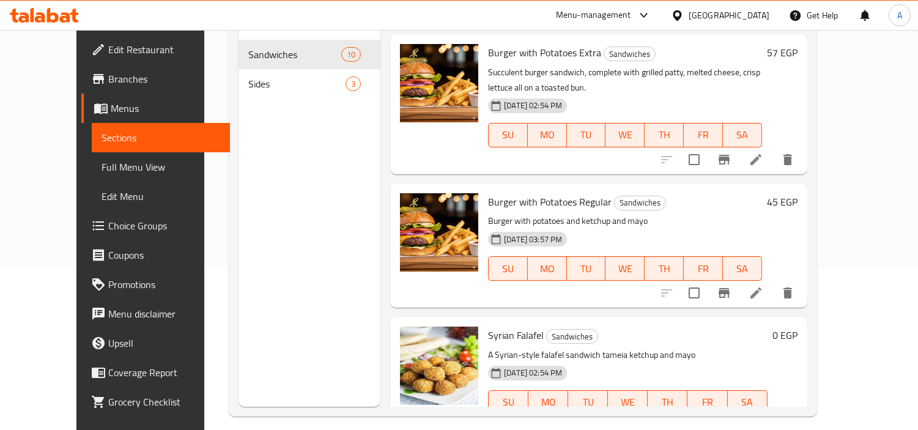
scroll to position [171, 0]
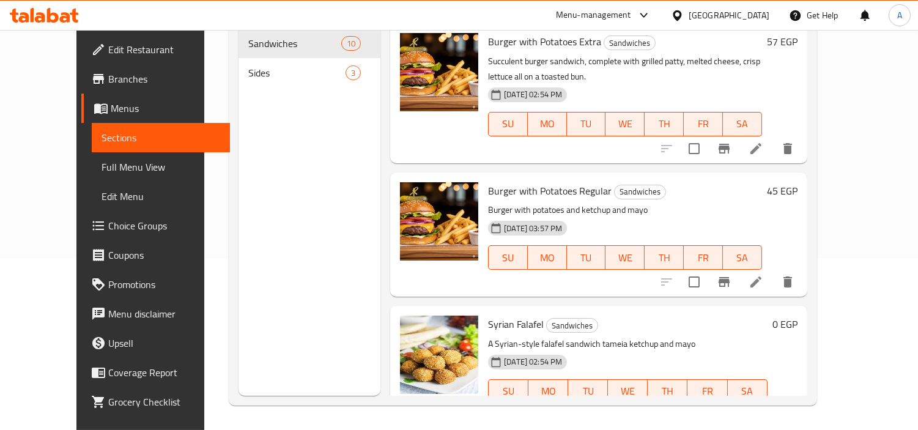
click at [343, 269] on div "Menu sections Sandwiches 10 Sides 3" at bounding box center [310, 181] width 142 height 430
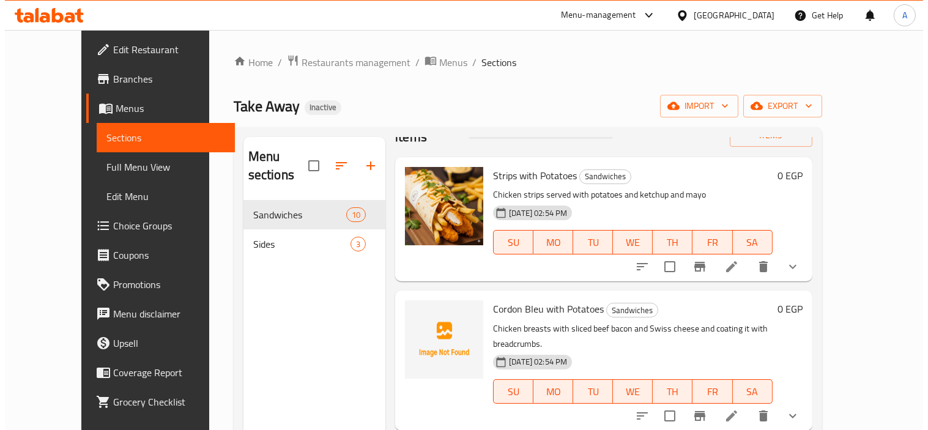
scroll to position [0, 0]
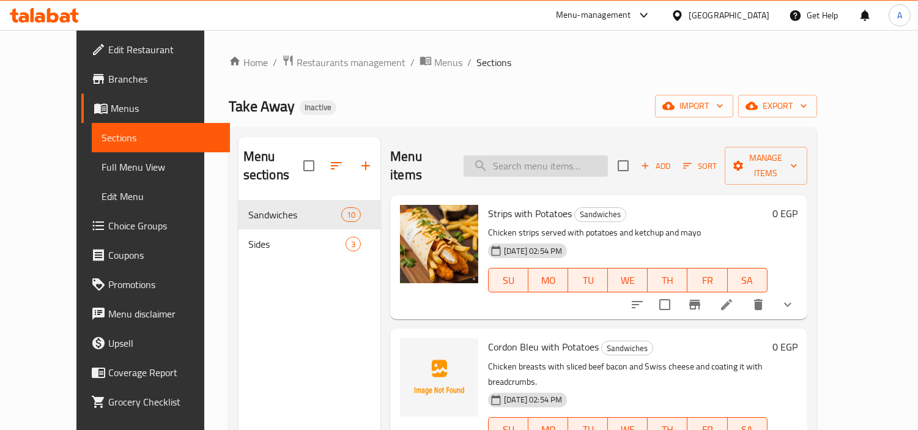
click at [557, 155] on input "search" at bounding box center [536, 165] width 144 height 21
paste input "Strips with fries roll"
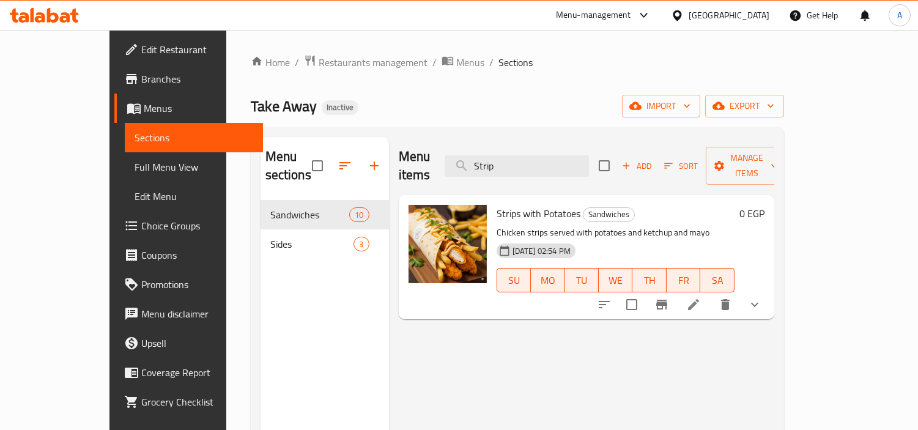
drag, startPoint x: 535, startPoint y: 151, endPoint x: 423, endPoint y: 166, distance: 112.4
click at [423, 166] on div "Menu items Strip Add Sort Manage items" at bounding box center [587, 166] width 376 height 58
paste input "yrian Fries_"
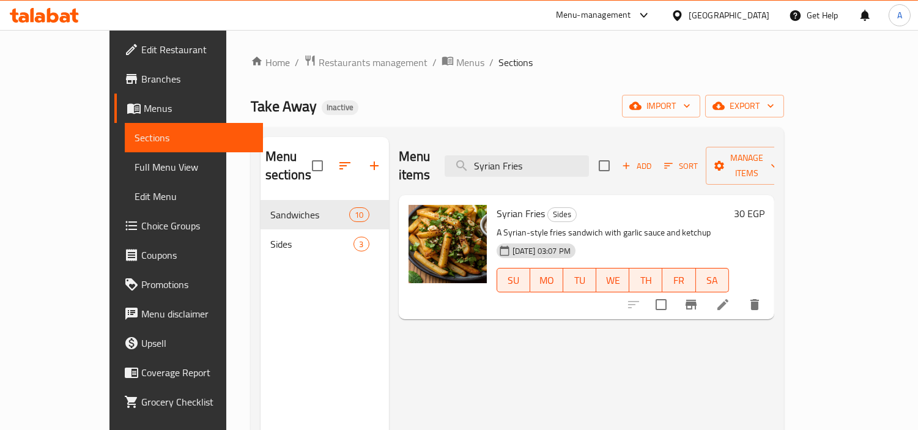
drag, startPoint x: 571, startPoint y: 154, endPoint x: 380, endPoint y: 144, distance: 191.1
click at [399, 145] on div "Menu items Syrian Fries Add Sort Manage items" at bounding box center [587, 166] width 376 height 58
paste input "Zinger with fries sandwich"
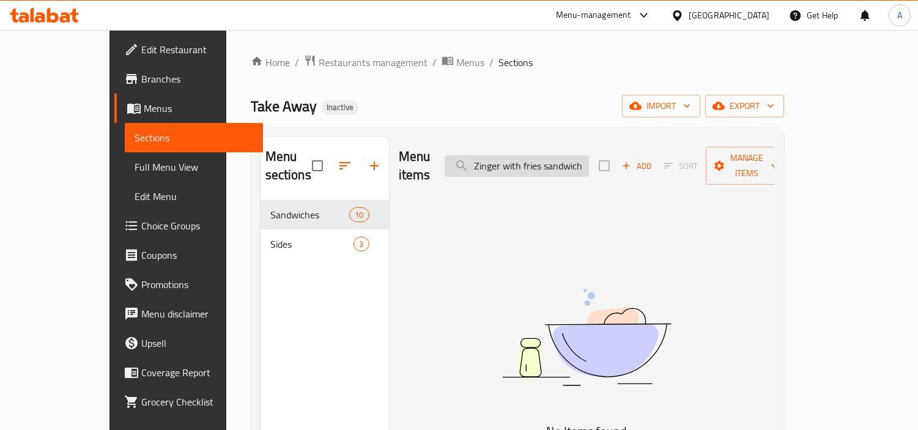
click at [589, 155] on input "Zinger with fries sandwich" at bounding box center [517, 165] width 144 height 21
drag, startPoint x: 546, startPoint y: 157, endPoint x: 614, endPoint y: 155, distance: 68.5
click at [589, 155] on input "Zinger with fries" at bounding box center [517, 165] width 144 height 21
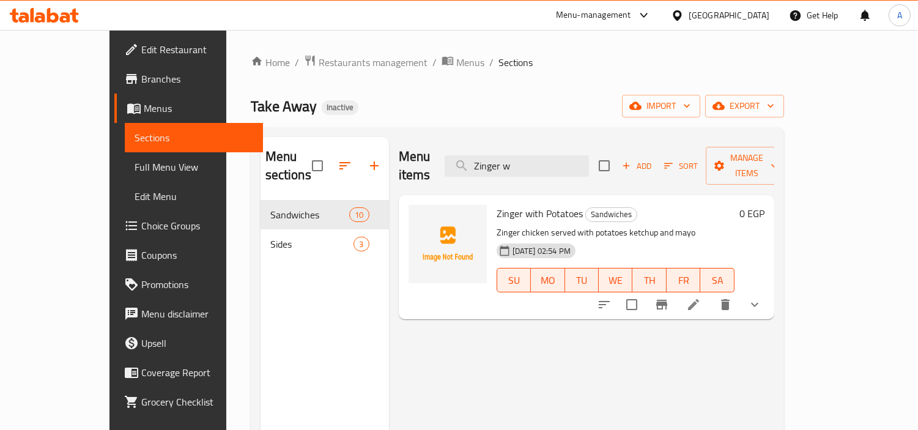
type input "Zinger w"
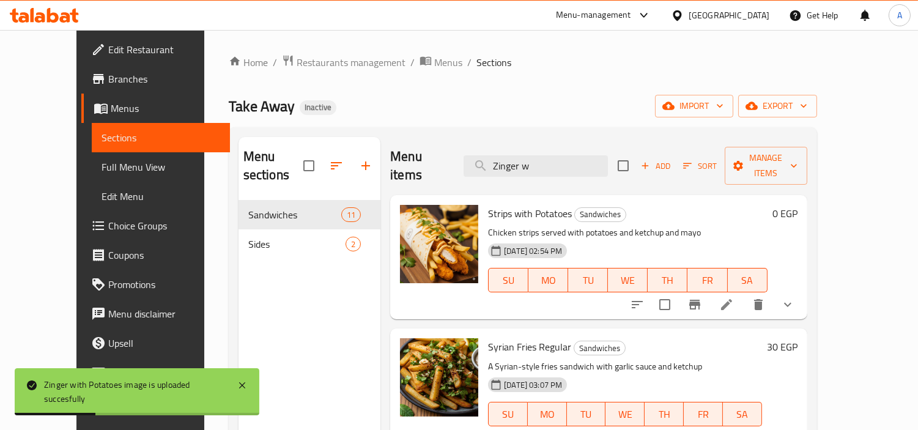
click at [102, 163] on span "Full Menu View" at bounding box center [161, 167] width 119 height 15
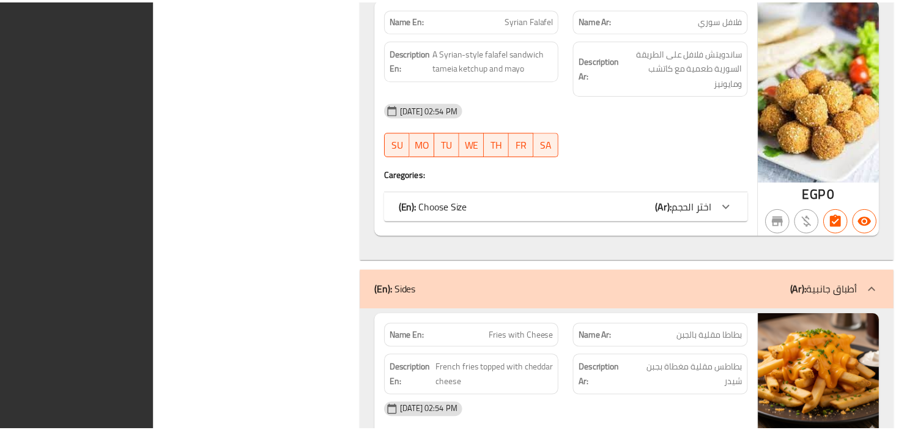
scroll to position [2757, 0]
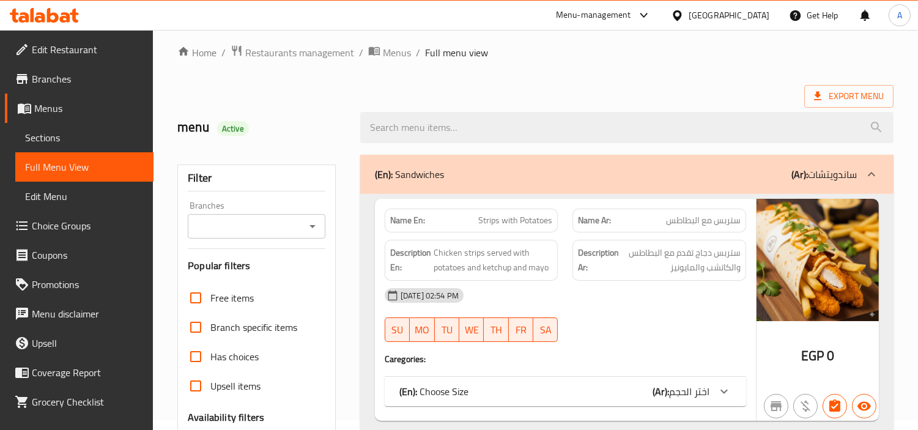
scroll to position [0, 0]
